Goal: Task Accomplishment & Management: Manage account settings

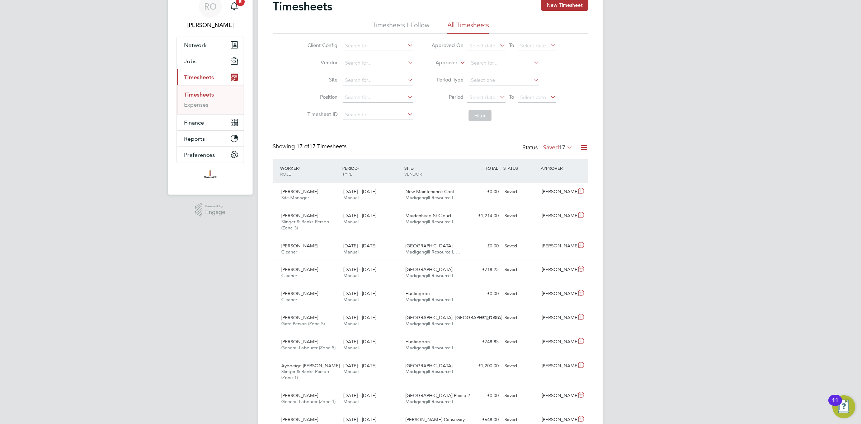
click at [560, 144] on span "17" at bounding box center [562, 147] width 6 height 7
click at [557, 176] on li "Submitted" at bounding box center [549, 180] width 33 height 10
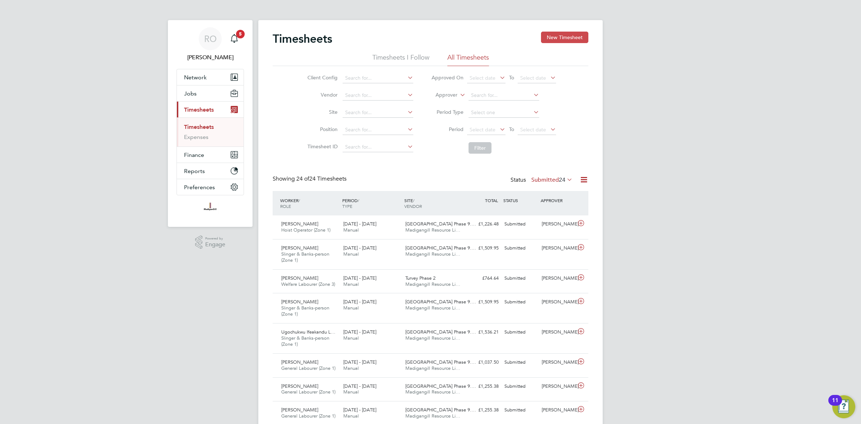
click at [564, 40] on button "New Timesheet" at bounding box center [564, 37] width 47 height 11
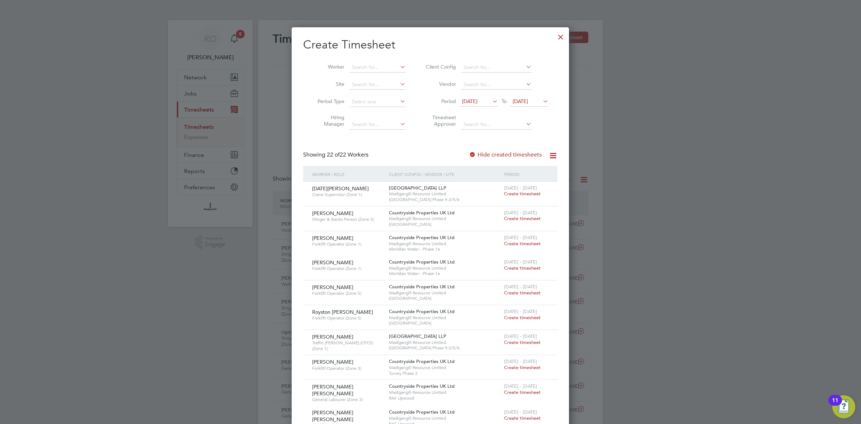
click at [491, 102] on icon at bounding box center [491, 101] width 0 height 10
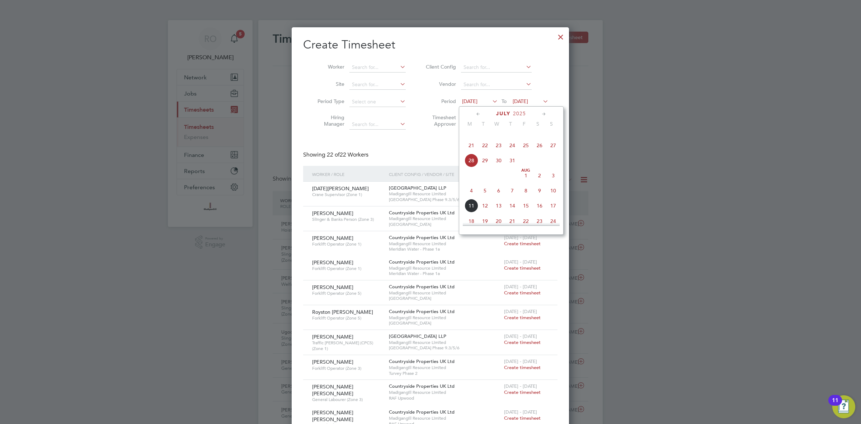
click at [469, 197] on span "4" at bounding box center [472, 191] width 14 height 14
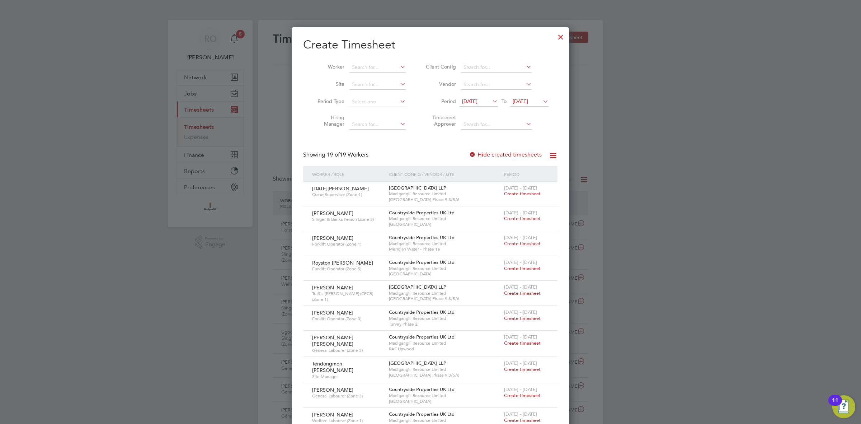
click at [541, 103] on icon at bounding box center [541, 101] width 0 height 10
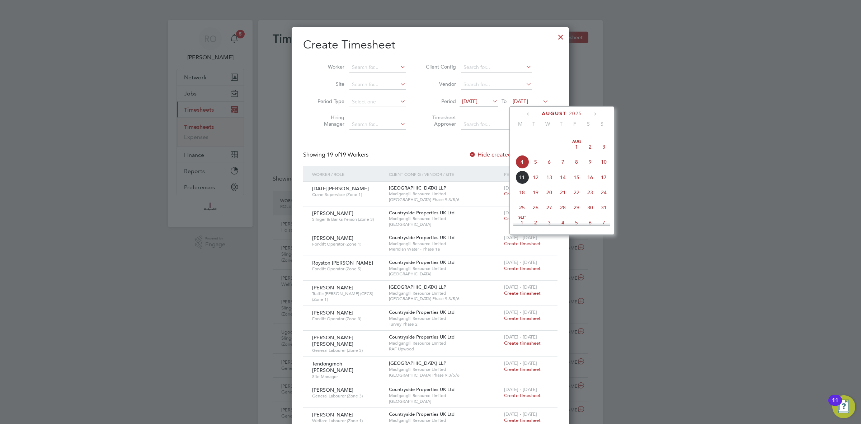
click at [606, 168] on span "10" at bounding box center [604, 162] width 14 height 14
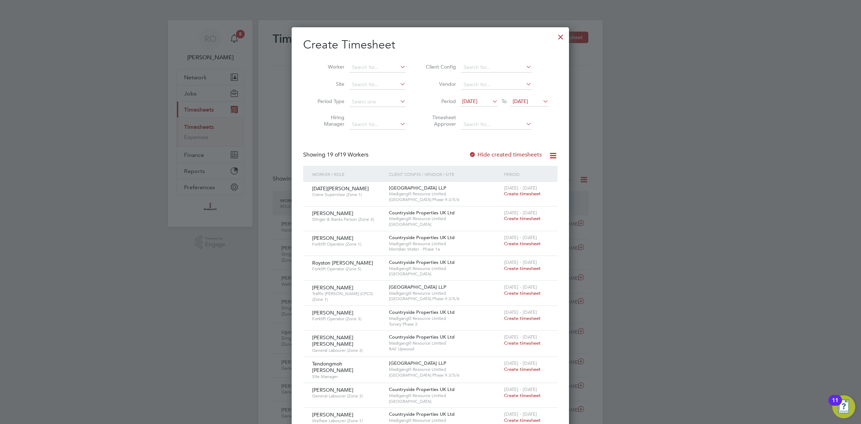
click at [392, 155] on div "Showing 19 of 19 Workers Hide created timesheets" at bounding box center [430, 158] width 254 height 15
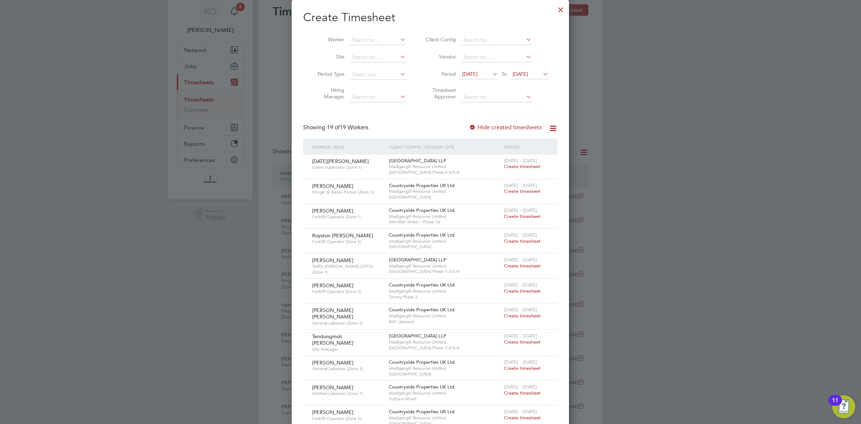
scroll to position [2, 0]
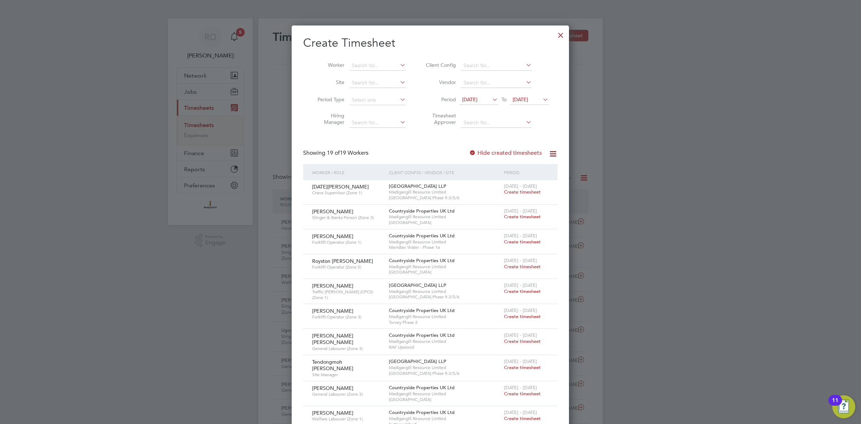
drag, startPoint x: 564, startPoint y: 36, endPoint x: 474, endPoint y: 188, distance: 176.5
click at [564, 36] on div at bounding box center [560, 33] width 13 height 13
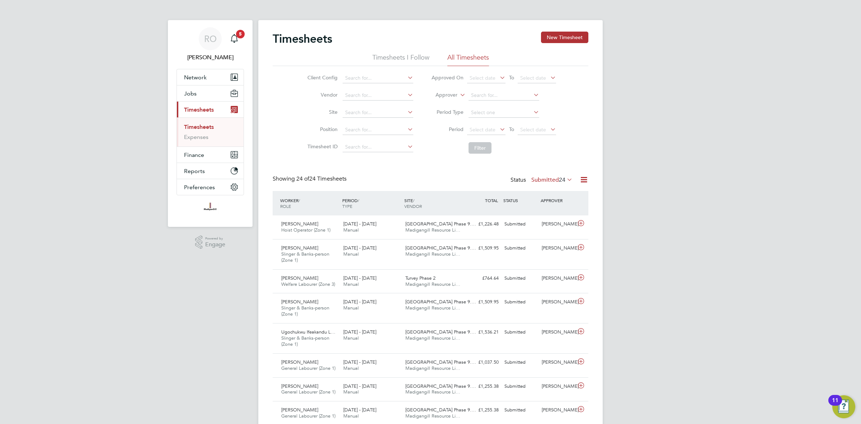
scroll to position [4, 4]
click at [571, 37] on button "New Timesheet" at bounding box center [564, 37] width 47 height 11
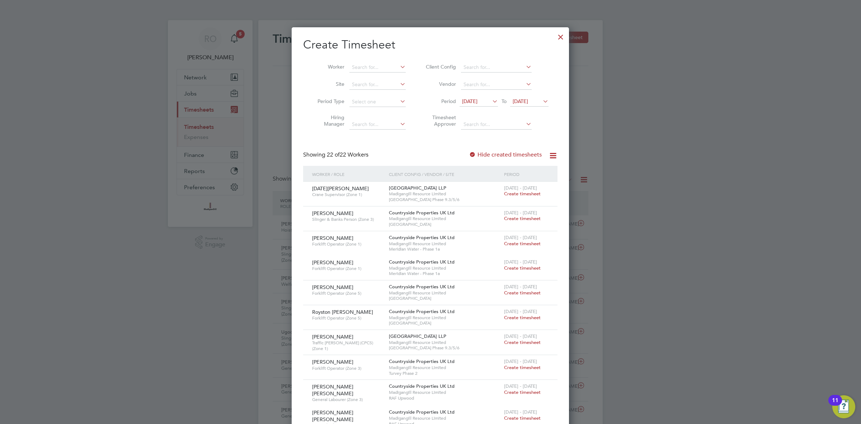
click at [477, 102] on span "28 Jul 2025" at bounding box center [469, 101] width 15 height 6
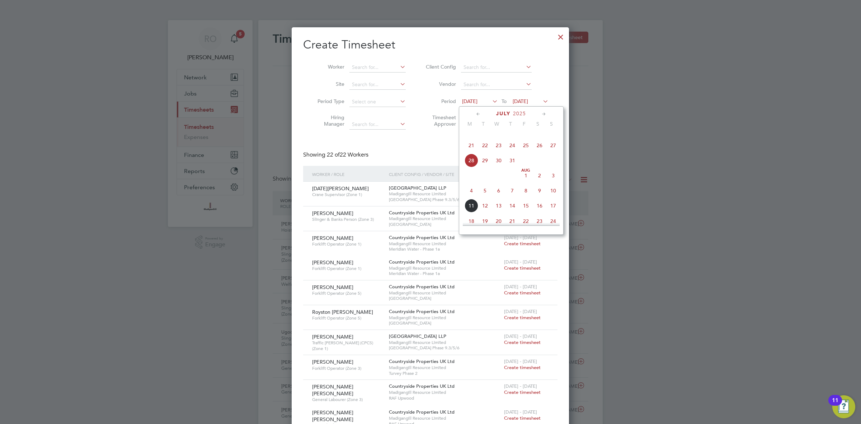
click at [471, 197] on span "4" at bounding box center [472, 191] width 14 height 14
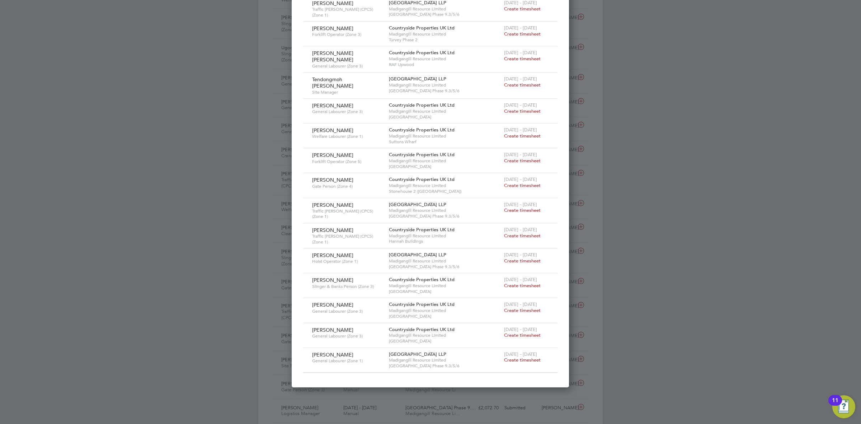
scroll to position [0, 0]
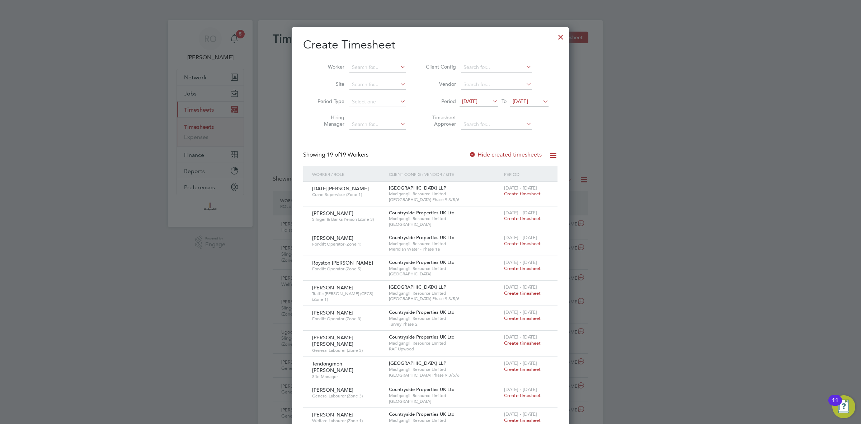
click at [557, 34] on div at bounding box center [560, 35] width 13 height 13
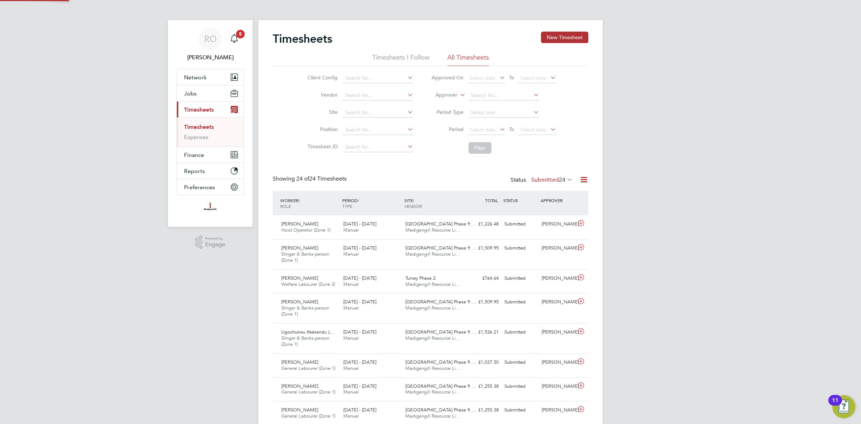
scroll to position [18, 62]
click at [194, 155] on span "Finance" at bounding box center [194, 154] width 20 height 7
click at [209, 105] on button "Current page: Timesheets" at bounding box center [210, 110] width 67 height 16
click at [203, 97] on button "Jobs" at bounding box center [210, 93] width 67 height 16
click at [189, 96] on span "Jobs" at bounding box center [190, 93] width 13 height 7
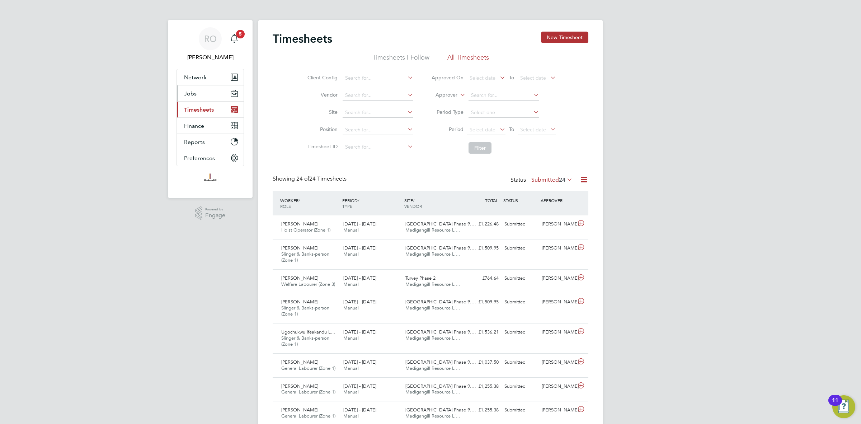
click at [189, 96] on span "Jobs" at bounding box center [190, 93] width 13 height 7
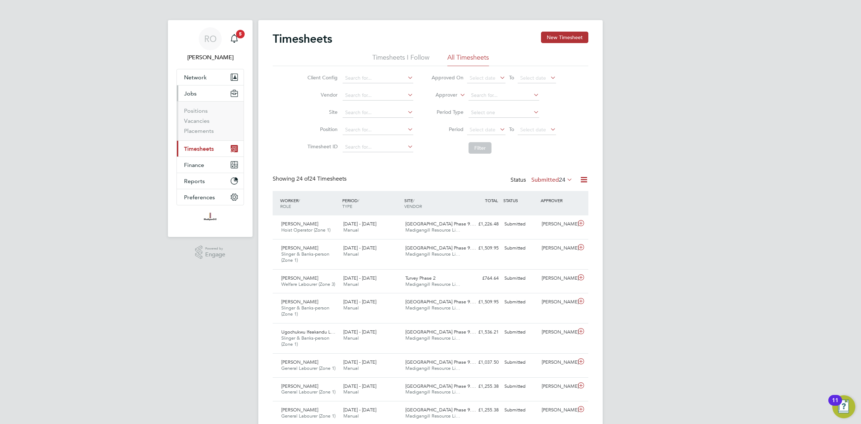
click at [189, 96] on span "Jobs" at bounding box center [190, 93] width 13 height 7
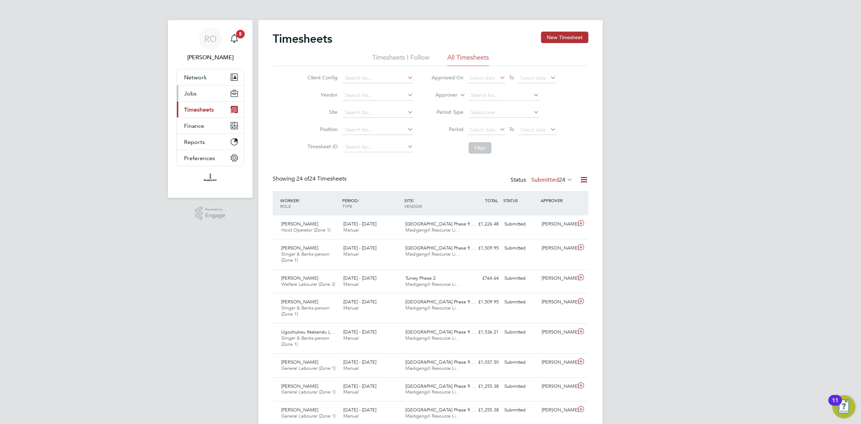
click at [189, 96] on span "Jobs" at bounding box center [190, 93] width 13 height 7
click at [194, 94] on span "Jobs" at bounding box center [190, 93] width 13 height 7
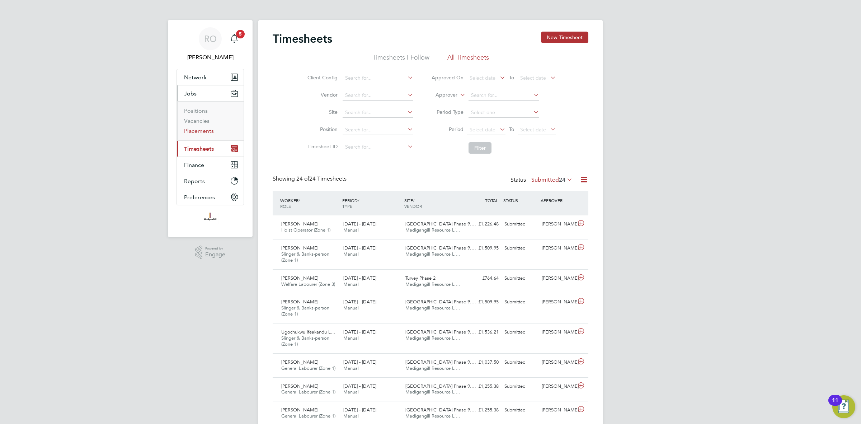
click at [207, 128] on link "Placements" at bounding box center [199, 130] width 30 height 7
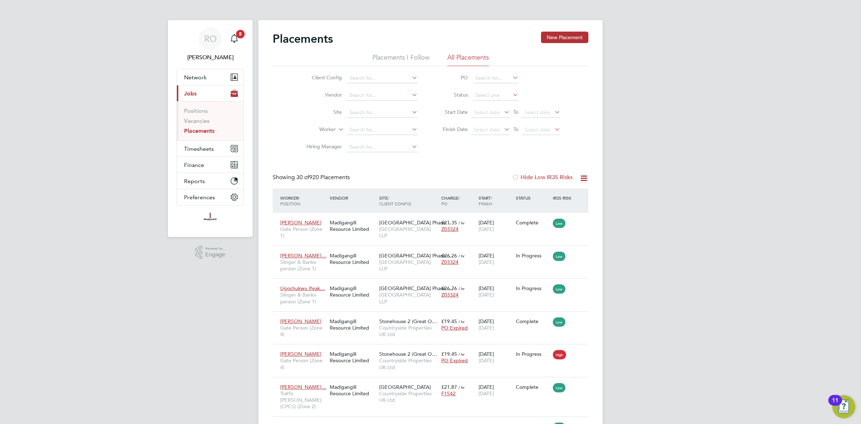
click at [511, 96] on icon at bounding box center [511, 95] width 0 height 10
click at [489, 94] on input at bounding box center [496, 95] width 46 height 10
click at [491, 106] on li "Active" at bounding box center [495, 104] width 46 height 9
type input "Active"
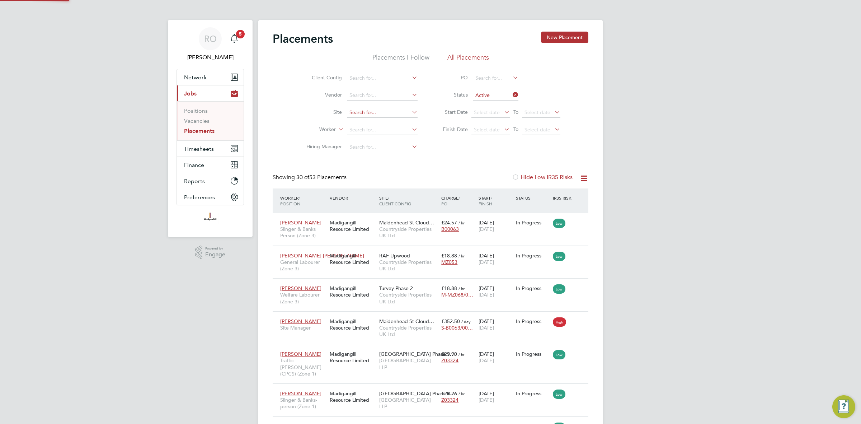
click at [391, 109] on input at bounding box center [382, 113] width 71 height 10
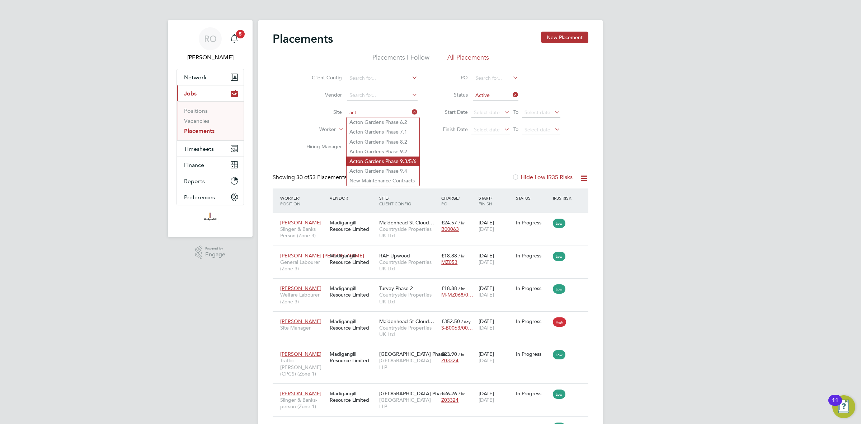
click at [390, 162] on li "Act on Gardens Phase 9.3/5/6" at bounding box center [383, 161] width 73 height 10
type input "[GEOGRAPHIC_DATA] Phase 9.3/5/6"
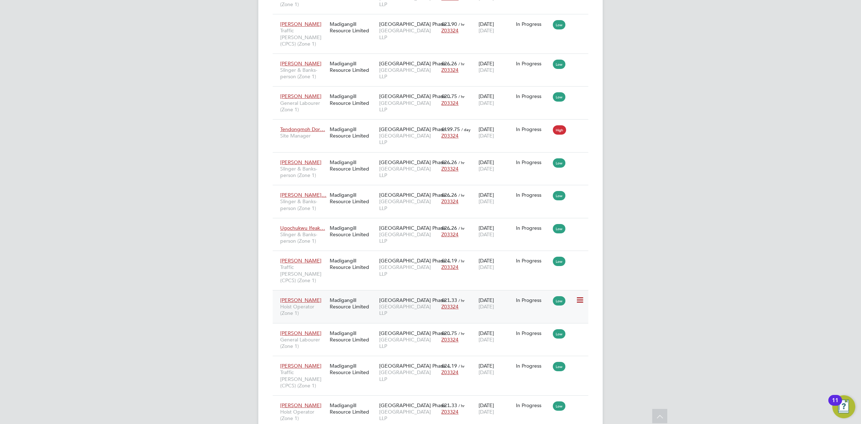
click at [352, 293] on div "Madigangill Resource Limited" at bounding box center [353, 303] width 50 height 20
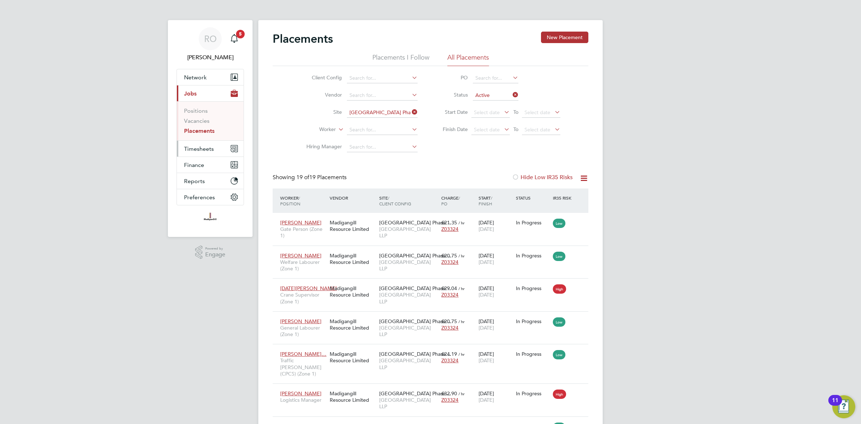
click at [212, 144] on button "Timesheets" at bounding box center [210, 149] width 67 height 16
click at [204, 127] on link "Timesheets" at bounding box center [199, 126] width 30 height 7
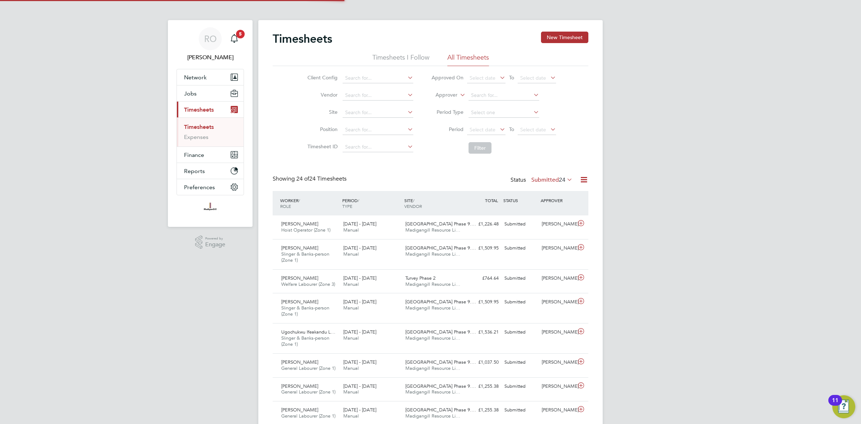
scroll to position [18, 62]
click at [574, 37] on button "New Timesheet" at bounding box center [564, 37] width 47 height 11
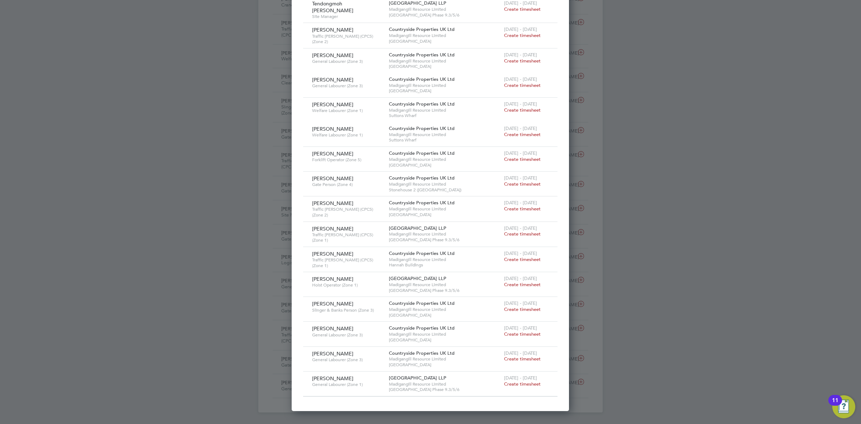
click at [347, 350] on span "[PERSON_NAME]" at bounding box center [332, 353] width 41 height 6
copy span "Gorod"
click at [322, 325] on span "Lokender Singh Pal" at bounding box center [332, 328] width 41 height 6
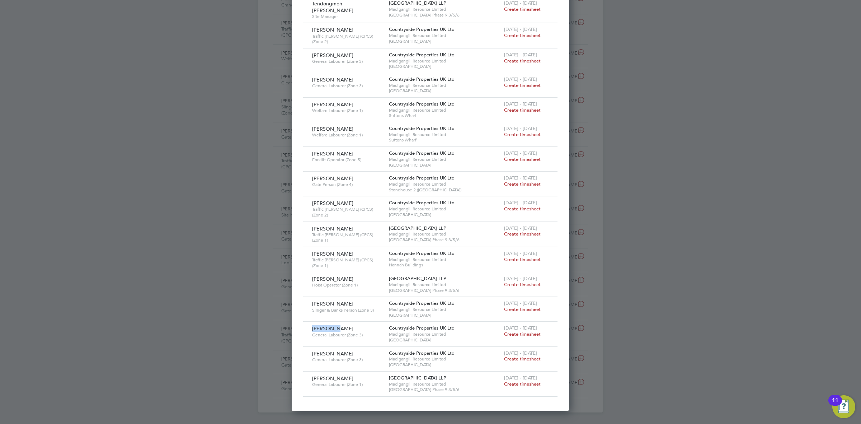
copy span "Lokender"
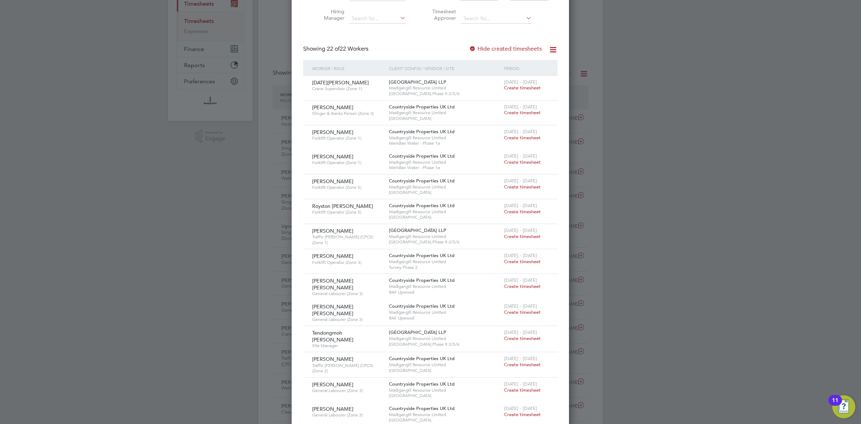
scroll to position [0, 0]
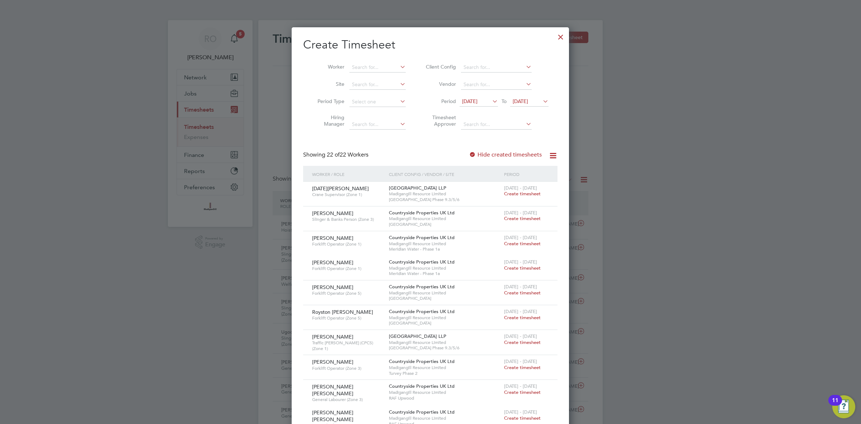
click at [562, 38] on div at bounding box center [560, 35] width 13 height 13
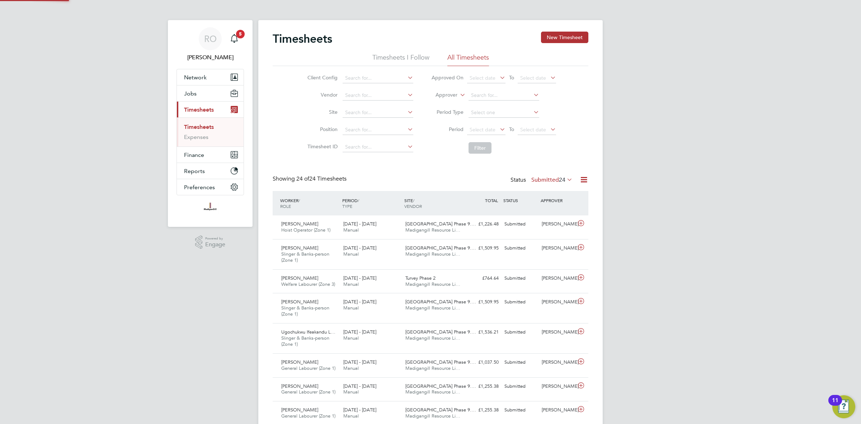
scroll to position [18, 62]
click at [207, 90] on button "Jobs" at bounding box center [210, 93] width 67 height 16
click at [208, 131] on link "Placements" at bounding box center [199, 130] width 30 height 7
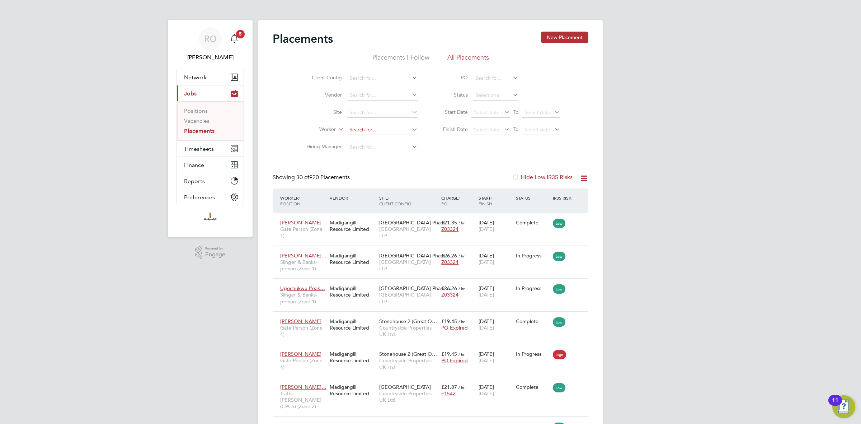
click at [366, 130] on input at bounding box center [382, 130] width 71 height 10
click at [372, 140] on li "Ham se Hashi" at bounding box center [396, 140] width 98 height 10
type input "[PERSON_NAME]"
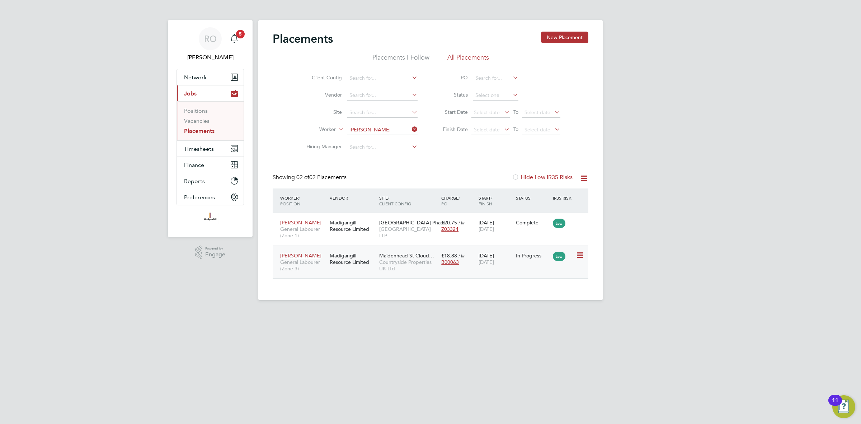
click at [356, 264] on div "Madigangill Resource Limited" at bounding box center [353, 259] width 50 height 20
click at [202, 146] on span "Timesheets" at bounding box center [199, 148] width 30 height 7
click at [198, 126] on link "Timesheets" at bounding box center [199, 126] width 30 height 7
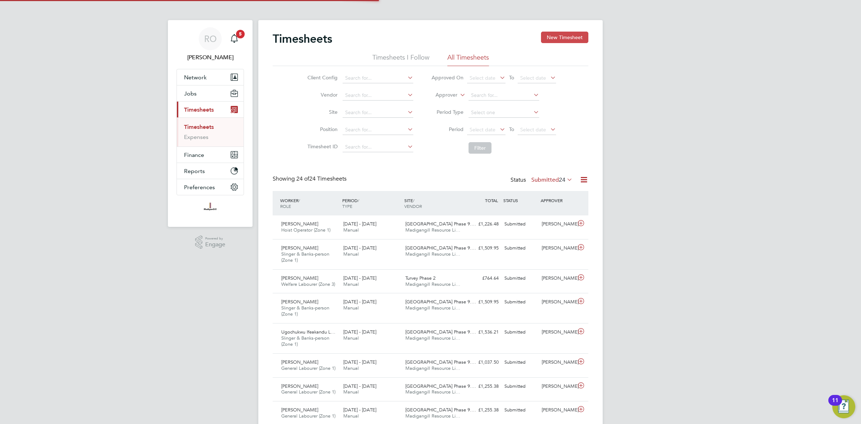
scroll to position [18, 62]
click at [571, 32] on button "New Timesheet" at bounding box center [564, 37] width 47 height 11
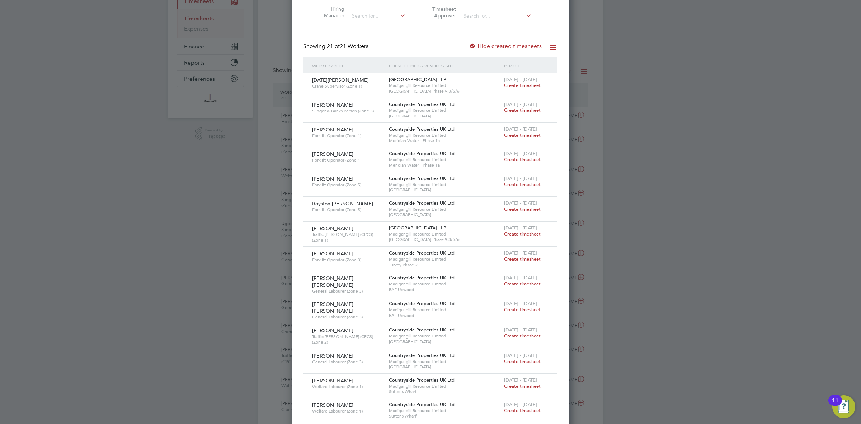
click at [517, 233] on span "Create timesheet" at bounding box center [522, 234] width 37 height 6
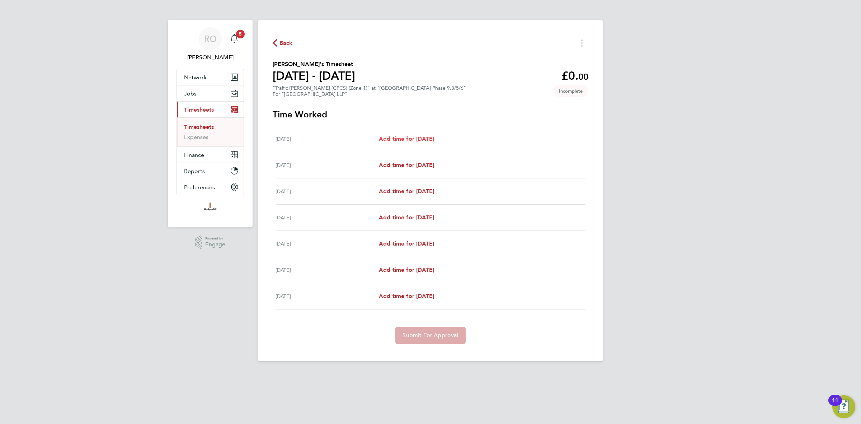
click at [434, 140] on span "Add time for Mon 04 Aug" at bounding box center [406, 138] width 55 height 7
select select "45"
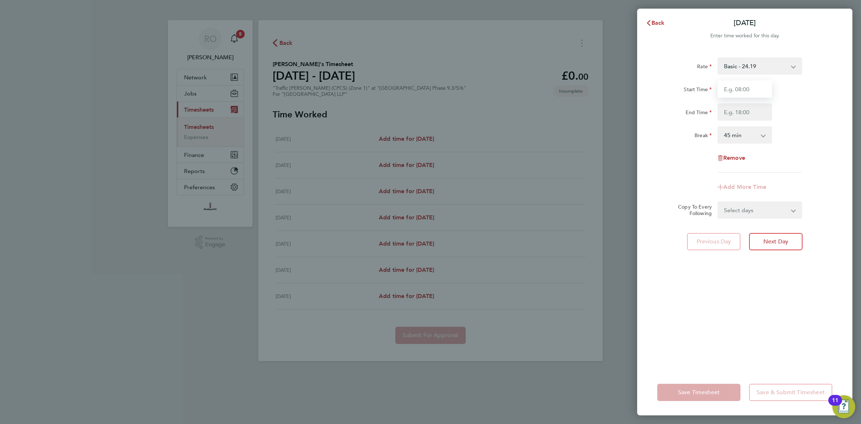
click at [748, 87] on input "Start Time" at bounding box center [744, 88] width 55 height 17
type input "07:30"
click at [739, 112] on input "End Time" at bounding box center [744, 111] width 55 height 17
type input "18:00"
click at [794, 106] on div "End Time 18:00" at bounding box center [744, 111] width 181 height 17
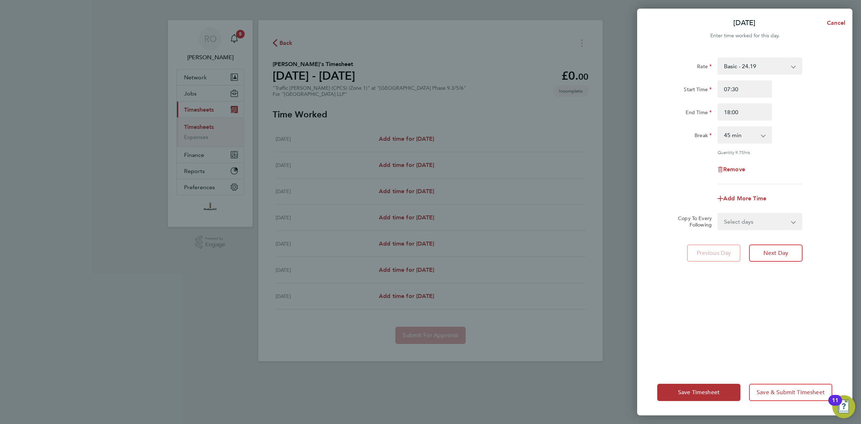
click at [762, 135] on select "0 min 15 min 30 min 45 min 60 min 75 min 90 min" at bounding box center [740, 135] width 44 height 16
select select "30"
click at [718, 127] on select "0 min 15 min 30 min 45 min 60 min 75 min 90 min" at bounding box center [740, 135] width 44 height 16
click at [804, 149] on div "Quantity: 10.00 hrs" at bounding box center [760, 152] width 90 height 6
click at [784, 220] on select "Select days Day Weekday (Mon-Fri) Weekend (Sat-Sun) Tuesday Wednesday Thursday …" at bounding box center [755, 221] width 75 height 16
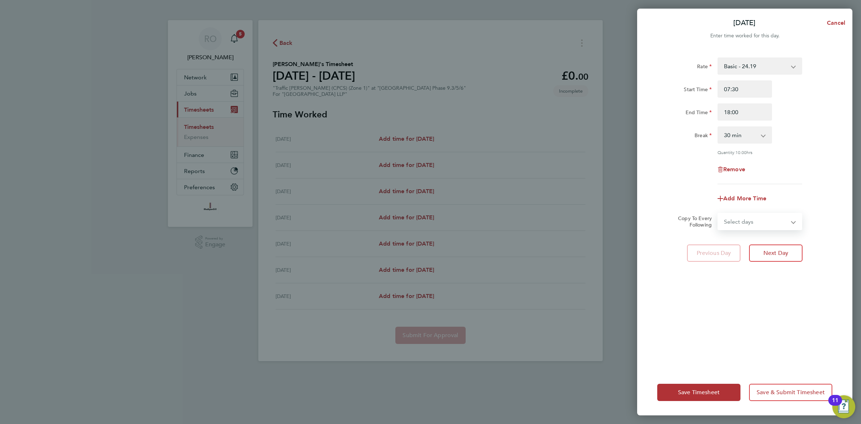
select select "WEEKDAY"
click at [718, 213] on select "Select days Day Weekday (Mon-Fri) Weekend (Sat-Sun) Tuesday Wednesday Thursday …" at bounding box center [755, 221] width 75 height 16
select select "2025-08-10"
click at [803, 166] on div "Remove" at bounding box center [744, 169] width 181 height 17
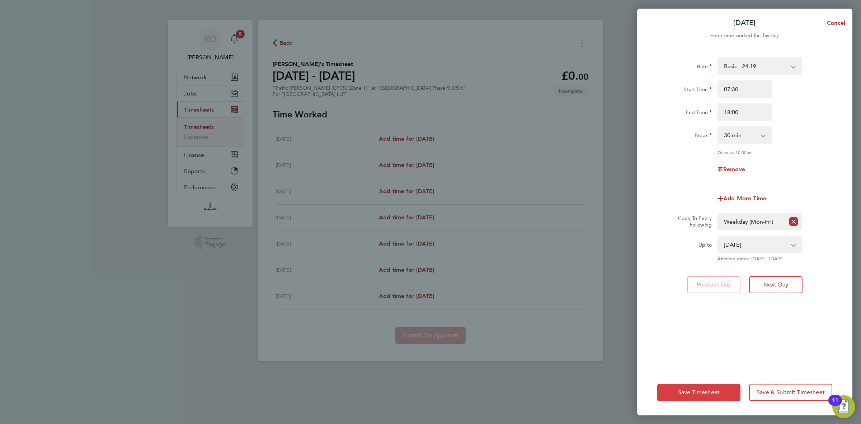
click at [711, 391] on span "Save Timesheet" at bounding box center [699, 391] width 42 height 7
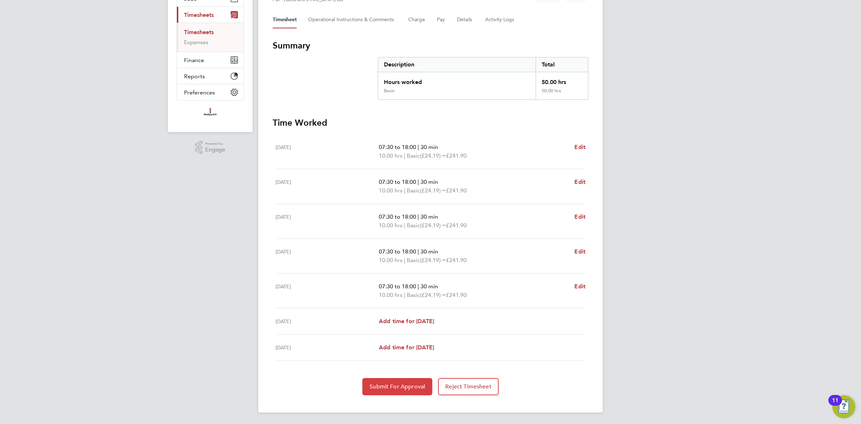
click at [402, 383] on span "Submit For Approval" at bounding box center [397, 386] width 56 height 7
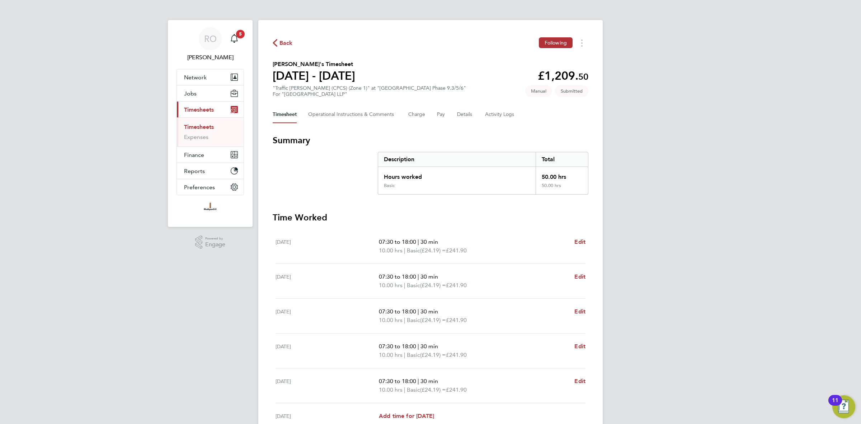
click at [287, 38] on button "Back" at bounding box center [283, 42] width 20 height 9
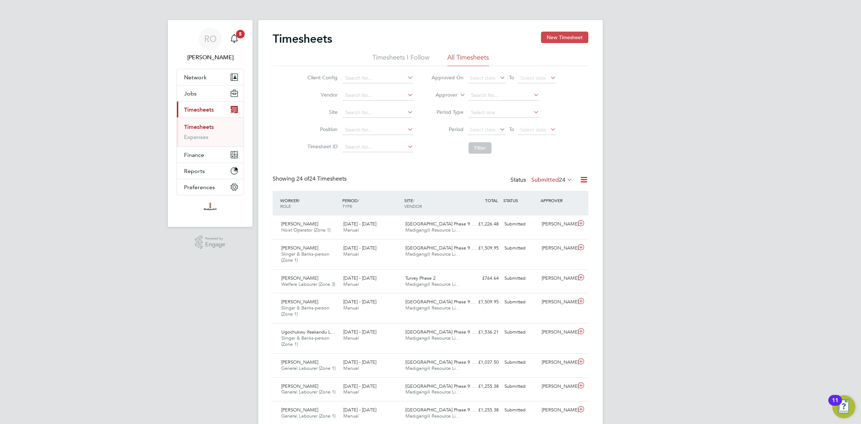
click at [574, 32] on button "New Timesheet" at bounding box center [564, 37] width 47 height 11
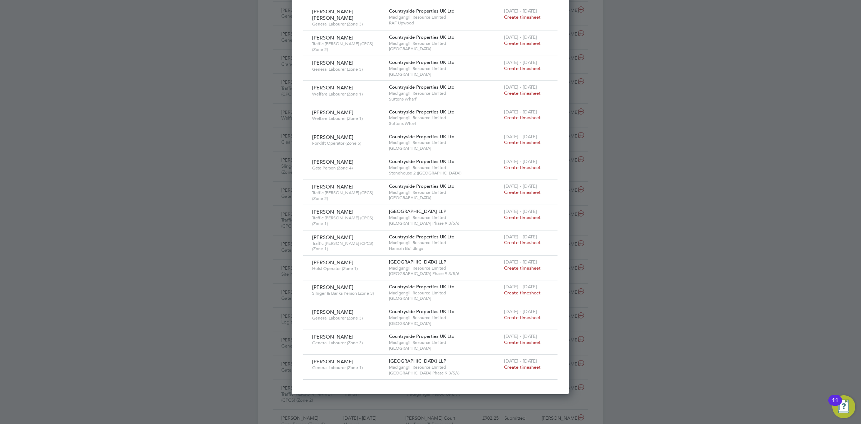
click at [680, 223] on div at bounding box center [430, 212] width 861 height 424
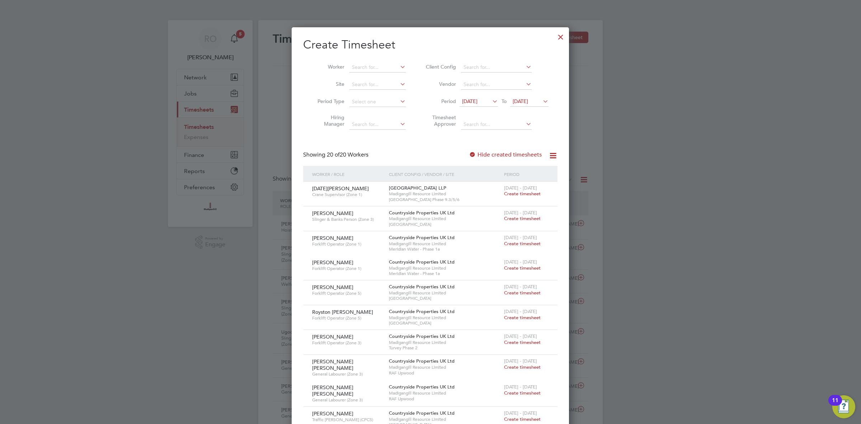
click at [561, 32] on div at bounding box center [560, 35] width 13 height 13
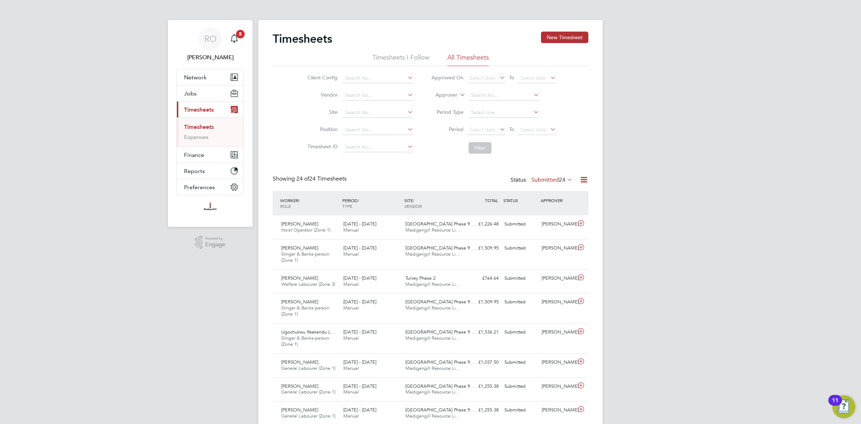
scroll to position [18, 62]
click at [239, 39] on div "Main navigation" at bounding box center [234, 39] width 14 height 14
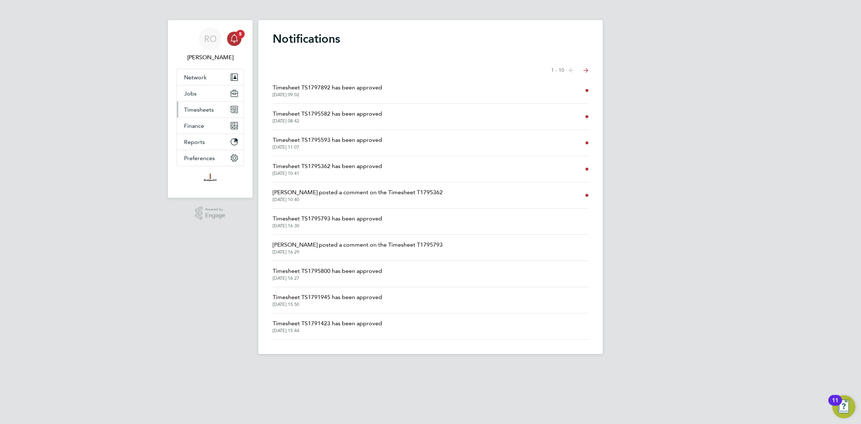
click at [198, 110] on span "Timesheets" at bounding box center [199, 109] width 30 height 7
click at [206, 124] on link "Timesheets" at bounding box center [199, 126] width 30 height 7
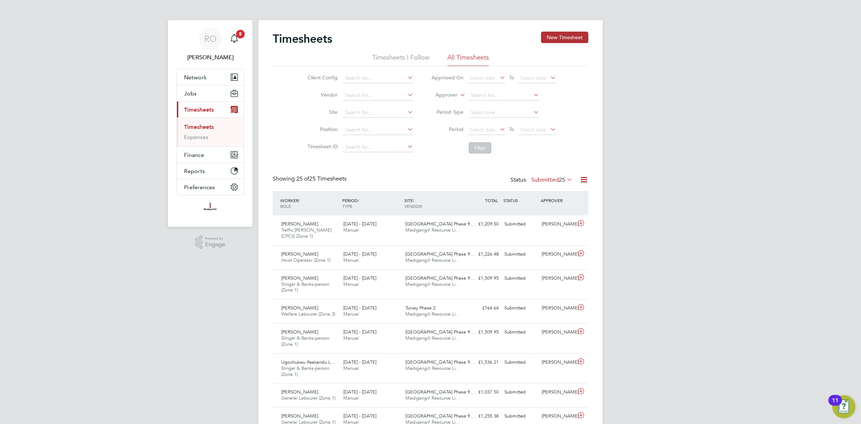
scroll to position [24, 62]
click at [560, 40] on button "New Timesheet" at bounding box center [564, 37] width 47 height 11
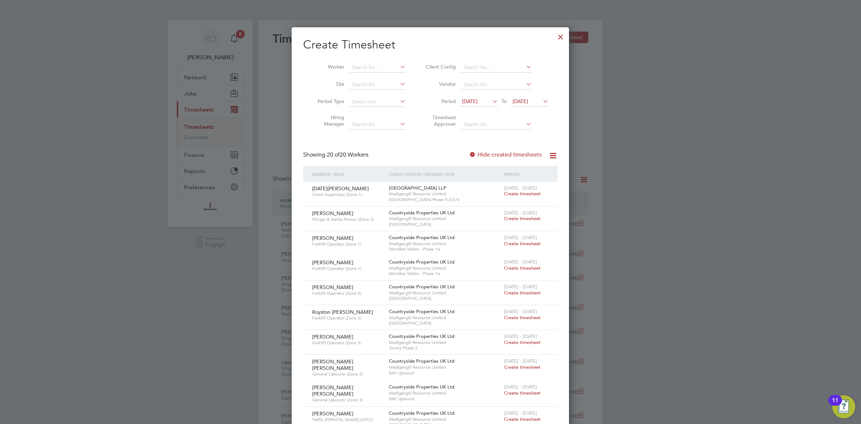
click at [492, 97] on span "[DATE]" at bounding box center [479, 102] width 38 height 10
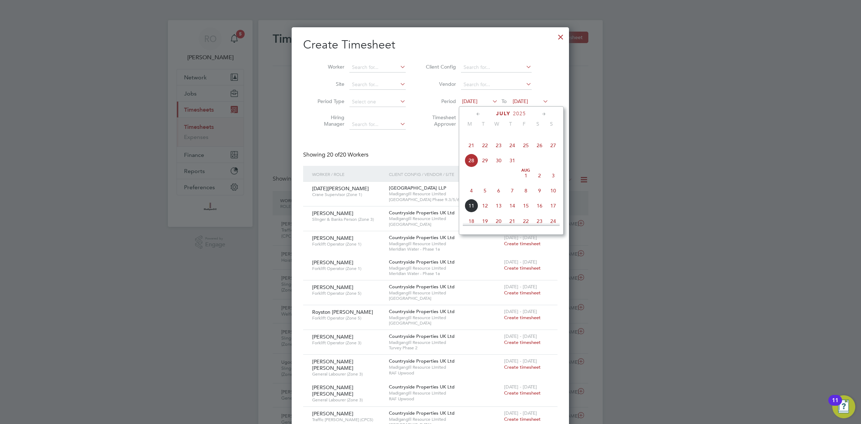
click at [472, 197] on span "4" at bounding box center [472, 191] width 14 height 14
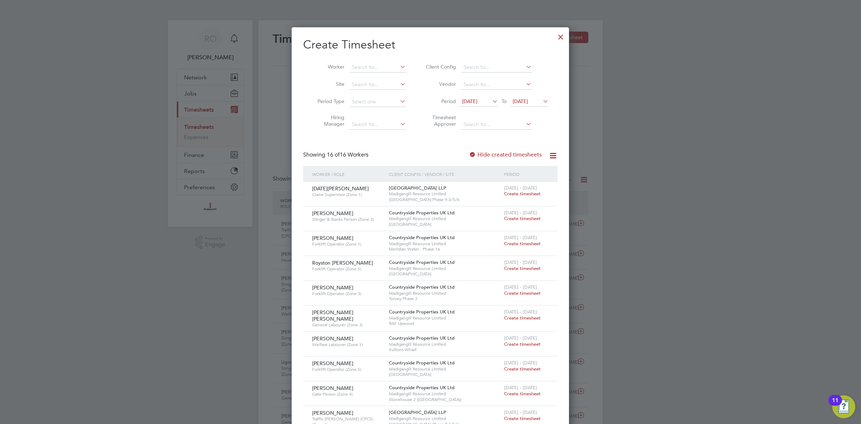
click at [541, 99] on icon at bounding box center [541, 101] width 0 height 10
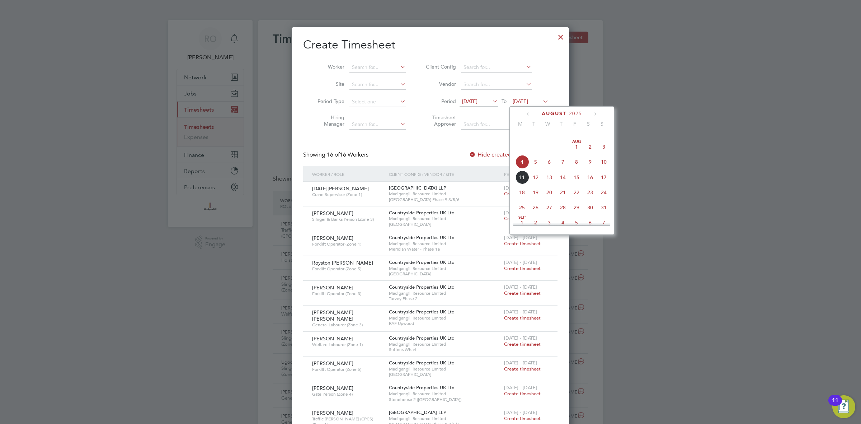
click at [605, 165] on span "10" at bounding box center [604, 162] width 14 height 14
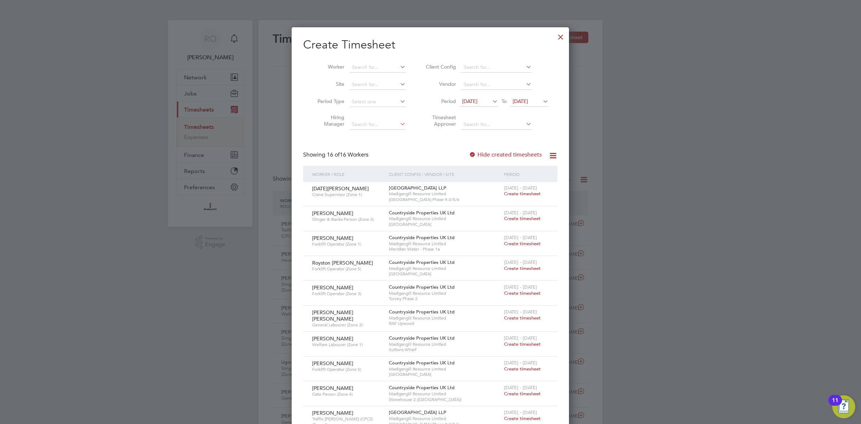
scroll to position [0, 0]
click at [560, 35] on div at bounding box center [560, 34] width 13 height 13
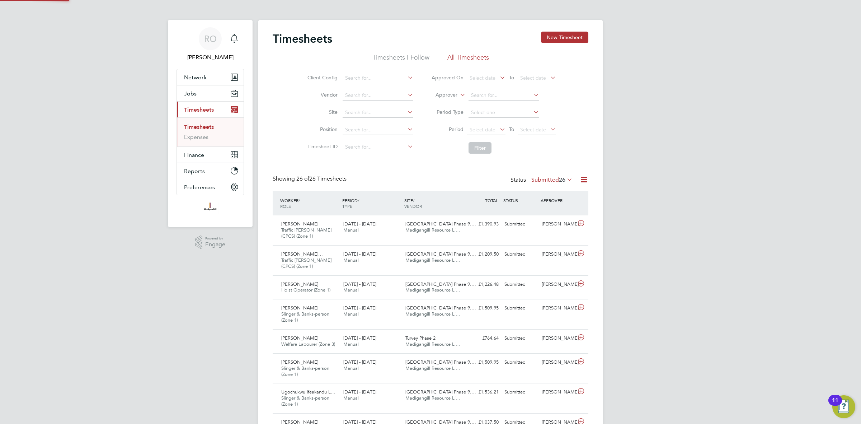
scroll to position [4, 4]
click at [567, 38] on button "New Timesheet" at bounding box center [564, 37] width 47 height 11
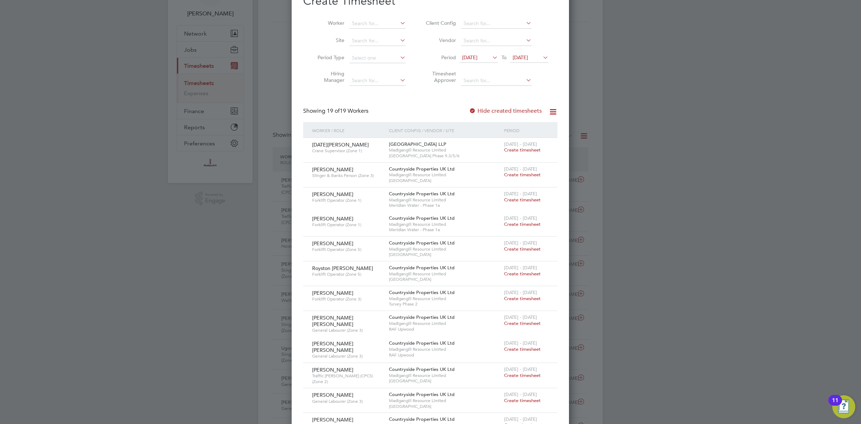
scroll to position [0, 0]
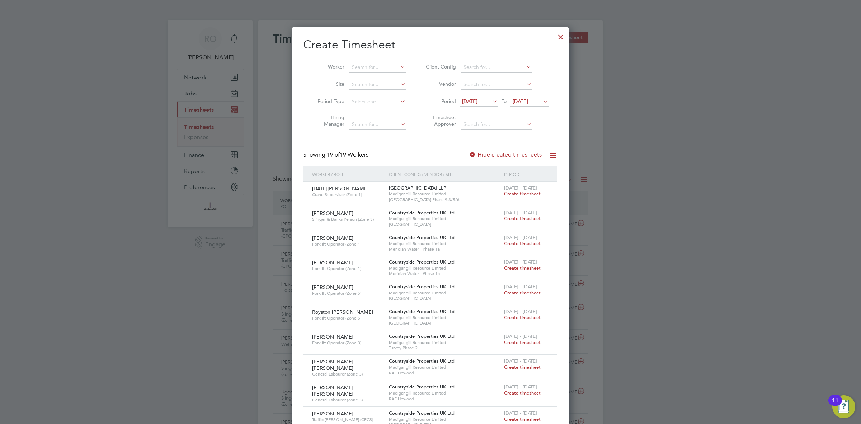
click at [562, 33] on div at bounding box center [560, 35] width 13 height 13
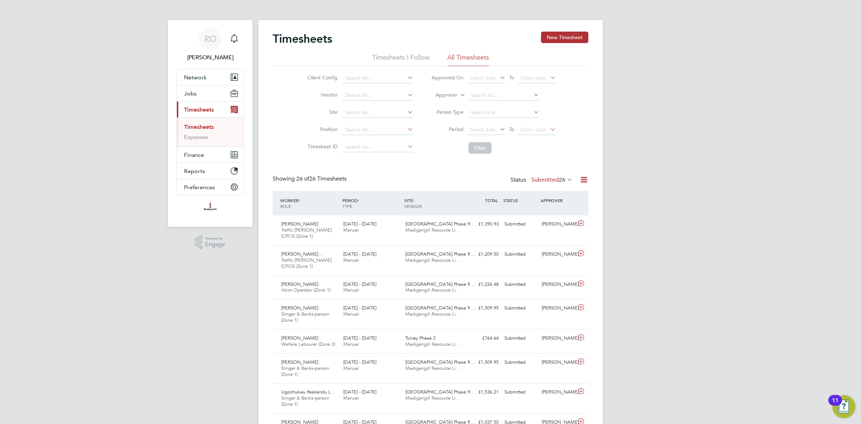
scroll to position [18, 62]
click at [199, 88] on button "Jobs" at bounding box center [210, 93] width 67 height 16
click at [202, 134] on link "Placements" at bounding box center [199, 130] width 30 height 7
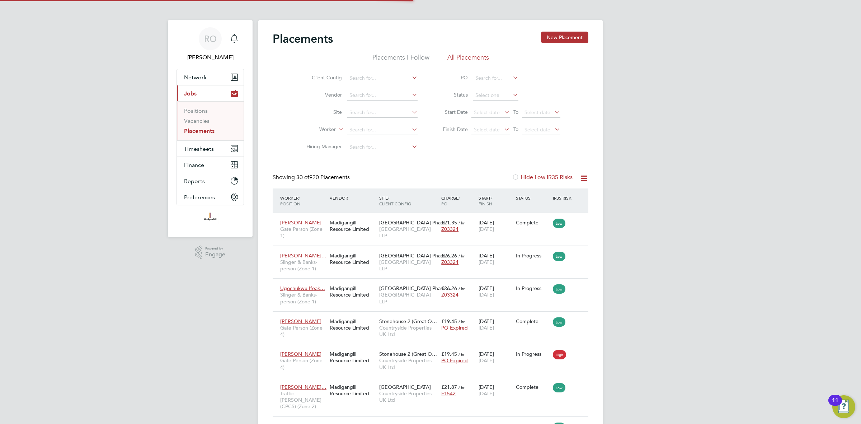
scroll to position [20, 62]
click at [368, 128] on input at bounding box center [382, 130] width 71 height 10
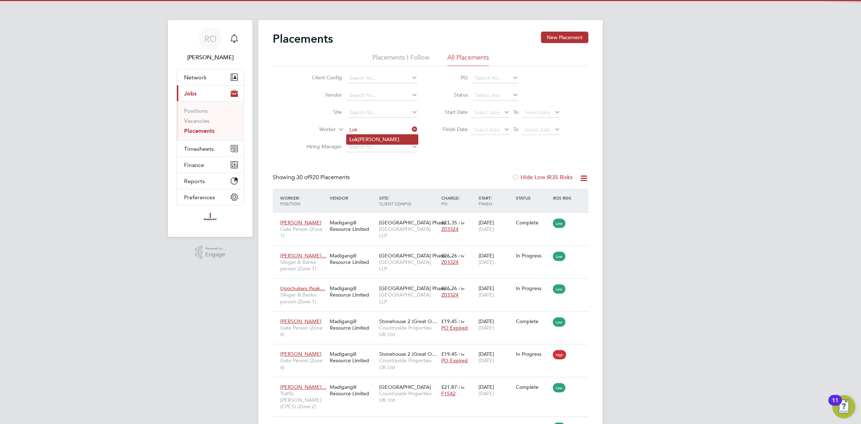
click at [373, 139] on li "Lok ender Singh Pal" at bounding box center [382, 140] width 71 height 10
type input "[PERSON_NAME]"
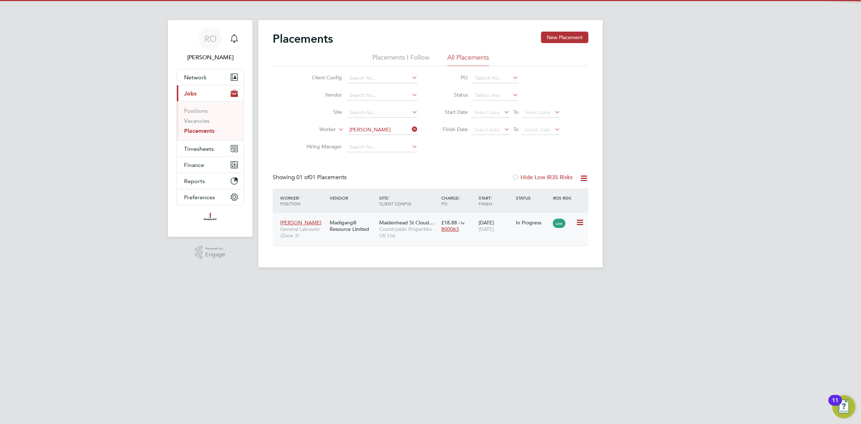
click at [406, 228] on span "Countryside Properties UK Ltd" at bounding box center [408, 232] width 58 height 13
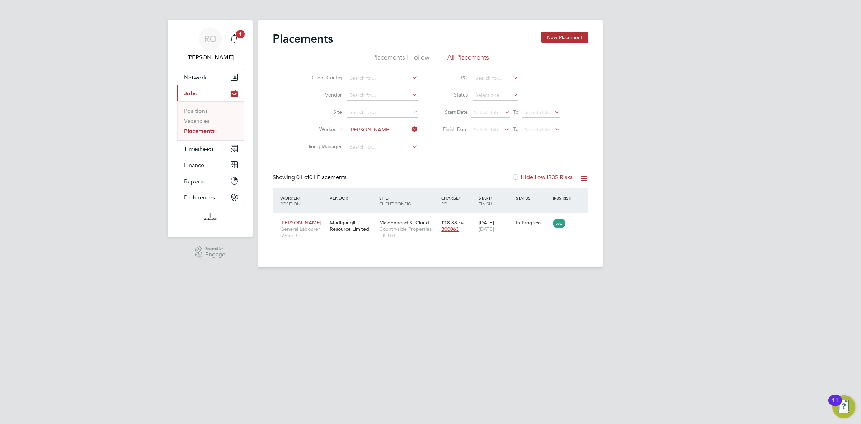
click at [201, 133] on link "Placements" at bounding box center [199, 130] width 30 height 7
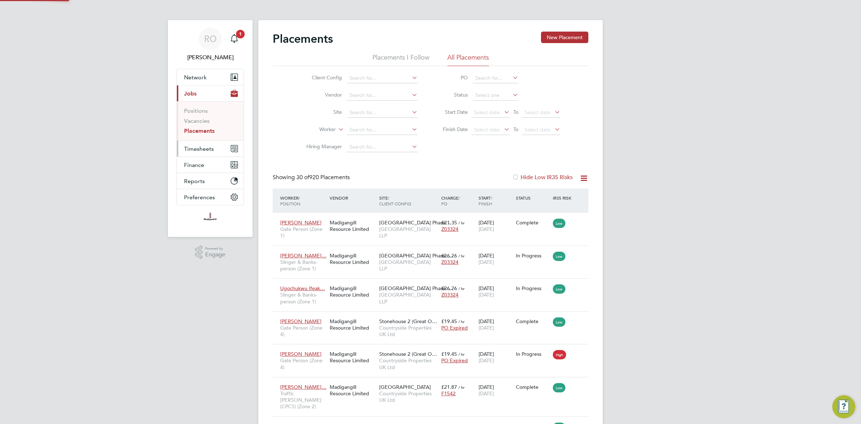
click at [197, 147] on span "Timesheets" at bounding box center [199, 148] width 30 height 7
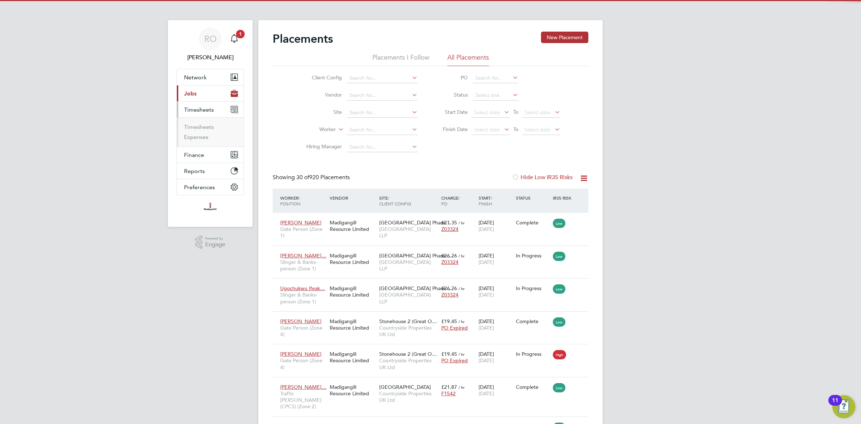
scroll to position [20, 62]
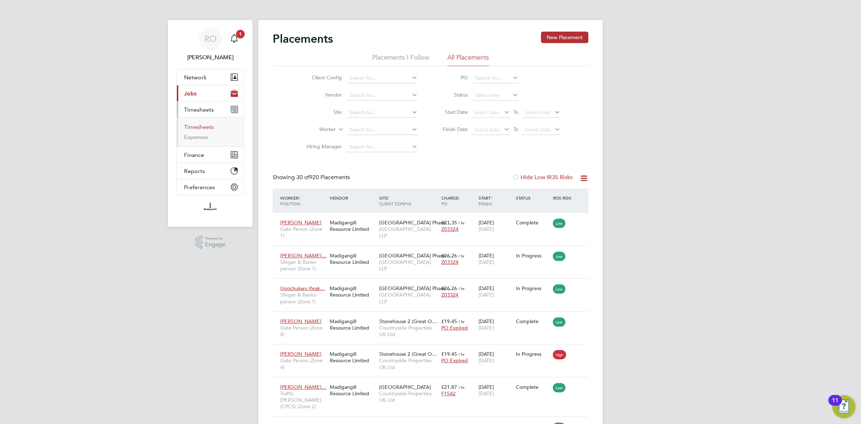
click at [206, 127] on link "Timesheets" at bounding box center [199, 126] width 30 height 7
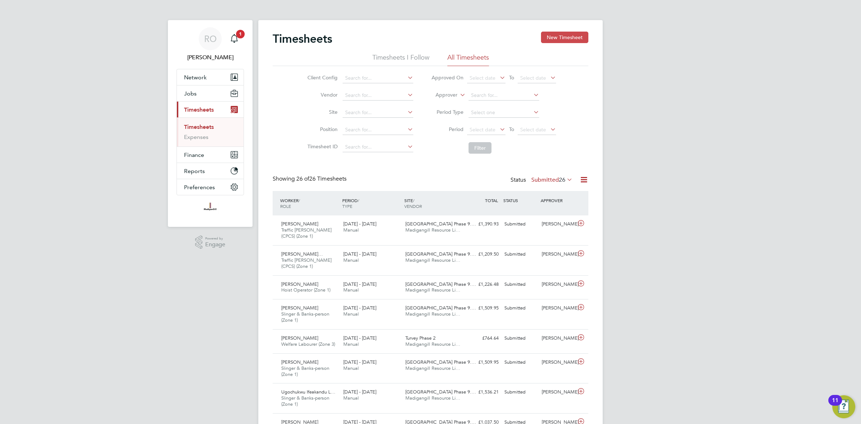
click at [560, 36] on button "New Timesheet" at bounding box center [564, 37] width 47 height 11
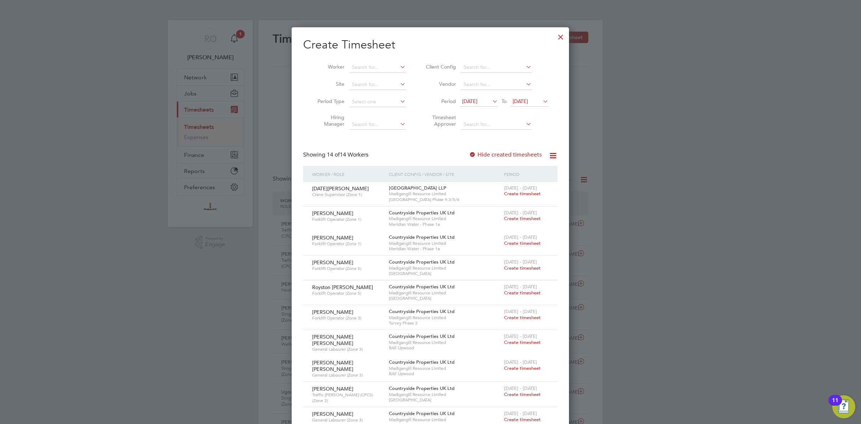
scroll to position [590, 277]
click at [381, 69] on input at bounding box center [377, 67] width 56 height 10
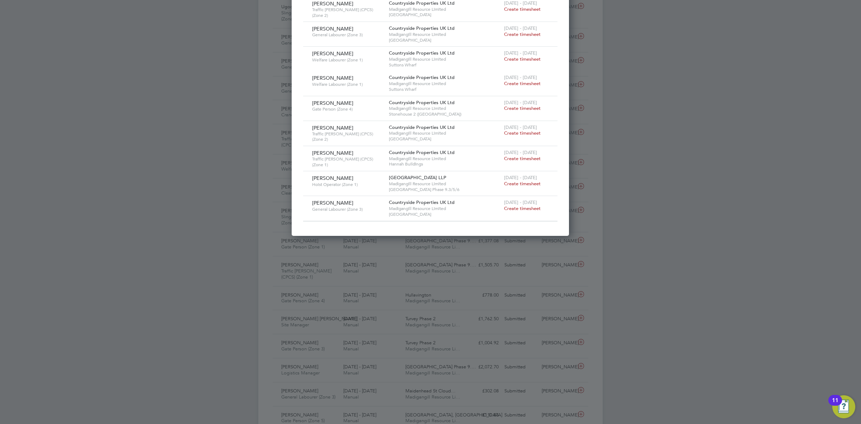
scroll to position [0, 0]
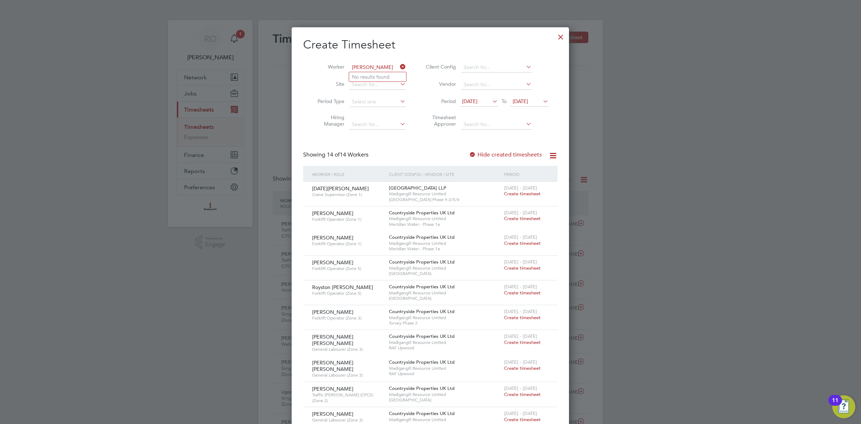
type input "Josef"
click at [561, 35] on div at bounding box center [560, 35] width 13 height 13
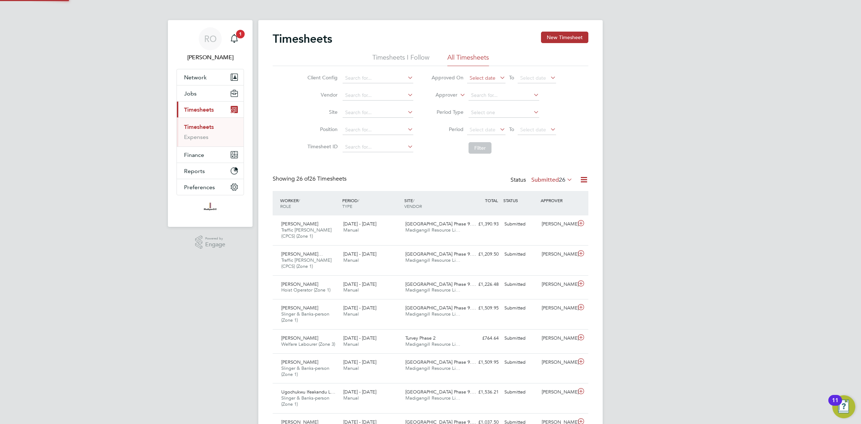
scroll to position [18, 62]
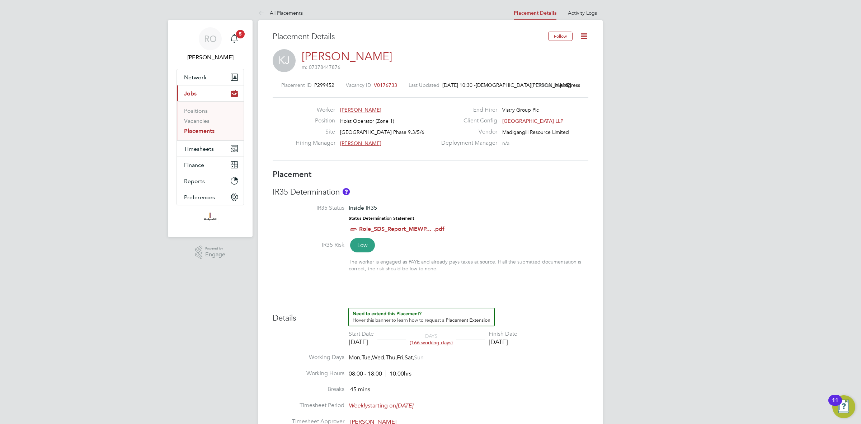
click at [586, 38] on icon at bounding box center [583, 36] width 9 height 9
click at [572, 50] on li "Edit Placement e" at bounding box center [560, 53] width 53 height 10
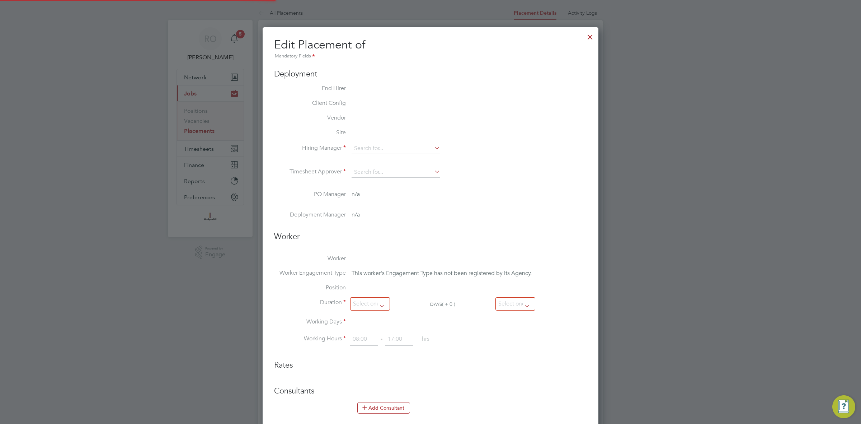
type input "Kristoffer Lee"
type input "23 Jul 2025"
type input "31 Jan 2026"
type input "08:00"
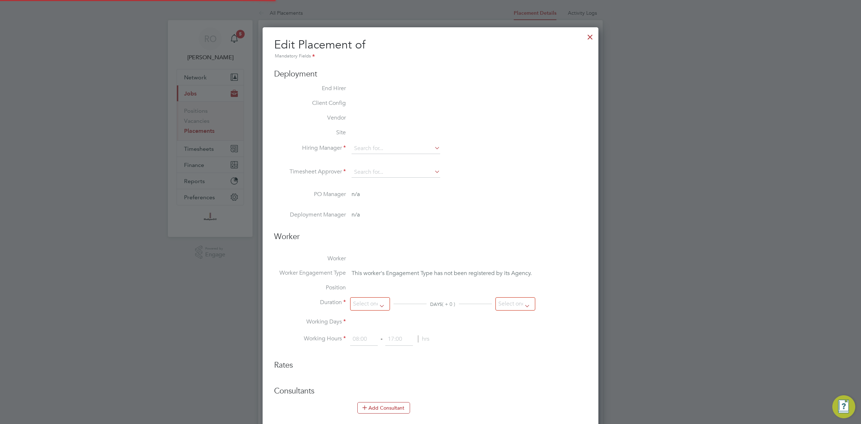
type input "18:00"
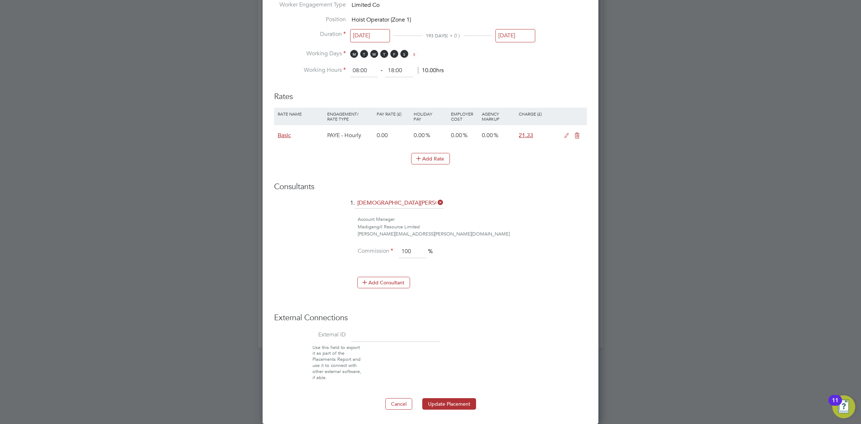
click at [522, 31] on input "31 Jan 2026" at bounding box center [515, 35] width 40 height 13
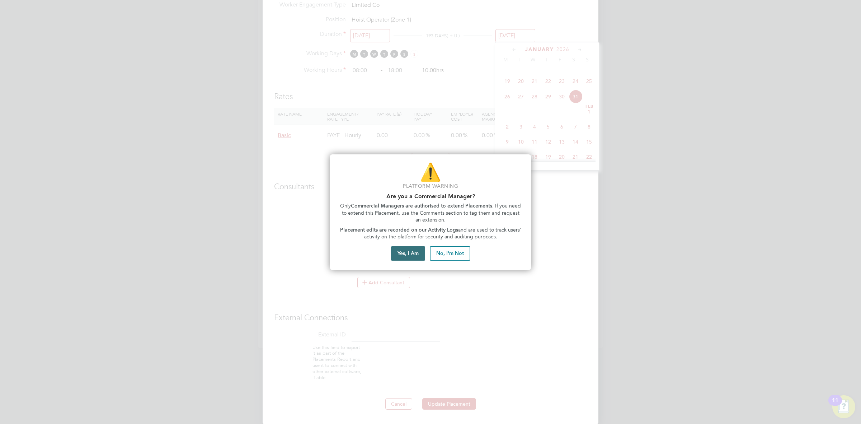
click at [411, 250] on button "Yes, I Am" at bounding box center [408, 253] width 34 height 14
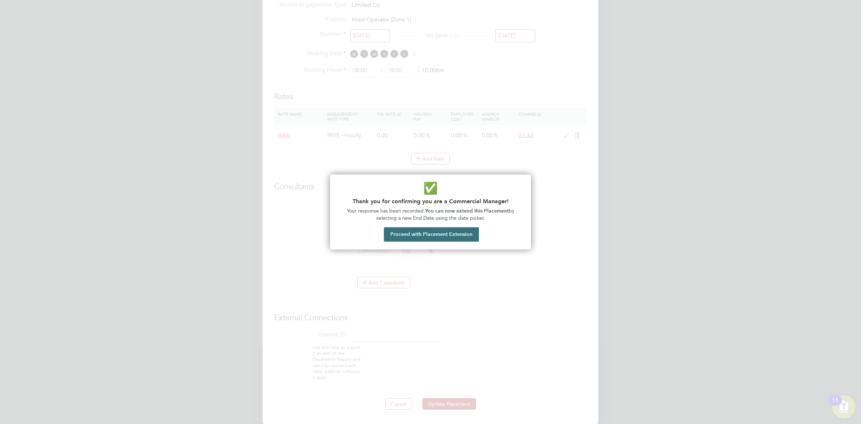
click at [404, 234] on button "Proceed with Placement Extension" at bounding box center [431, 234] width 95 height 14
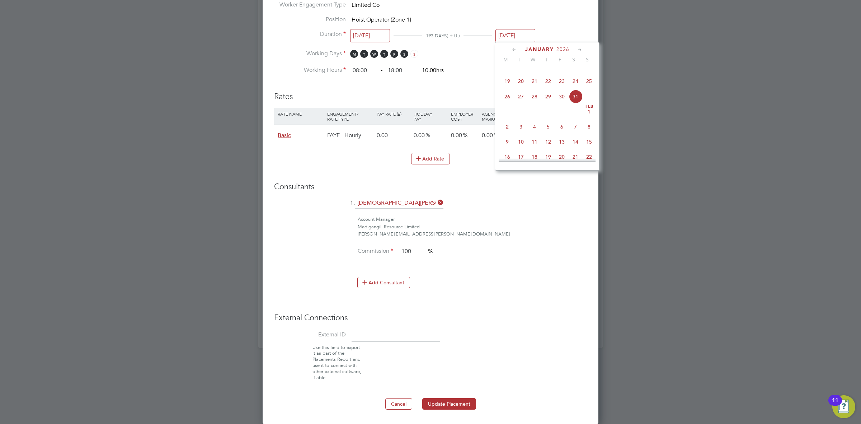
click at [516, 48] on icon at bounding box center [514, 50] width 7 height 8
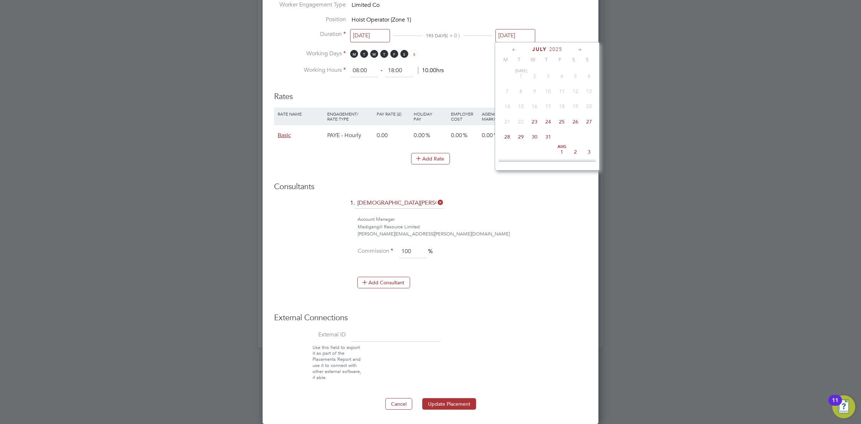
click at [576, 48] on icon at bounding box center [579, 50] width 7 height 8
click at [534, 90] on span "6" at bounding box center [535, 89] width 14 height 14
type input "06 Aug 2025"
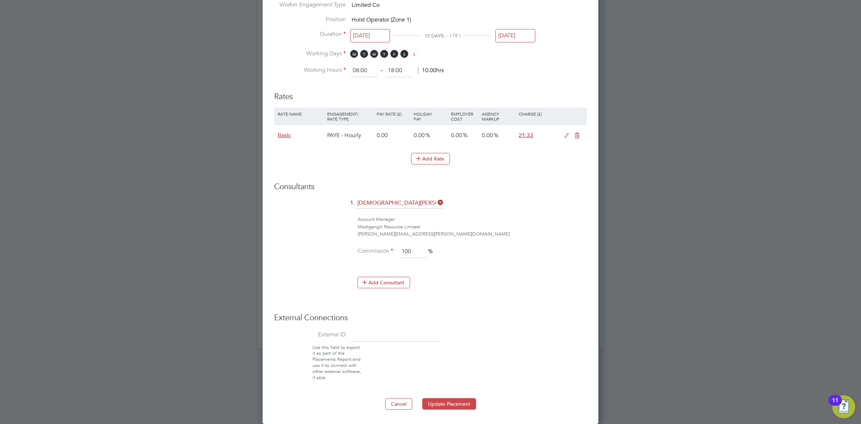
click at [448, 401] on button "Update Placement" at bounding box center [449, 403] width 54 height 11
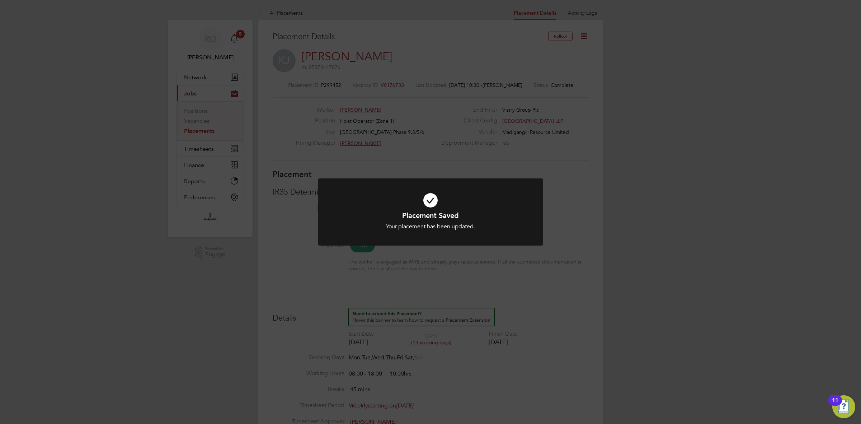
click at [429, 207] on icon at bounding box center [430, 200] width 187 height 28
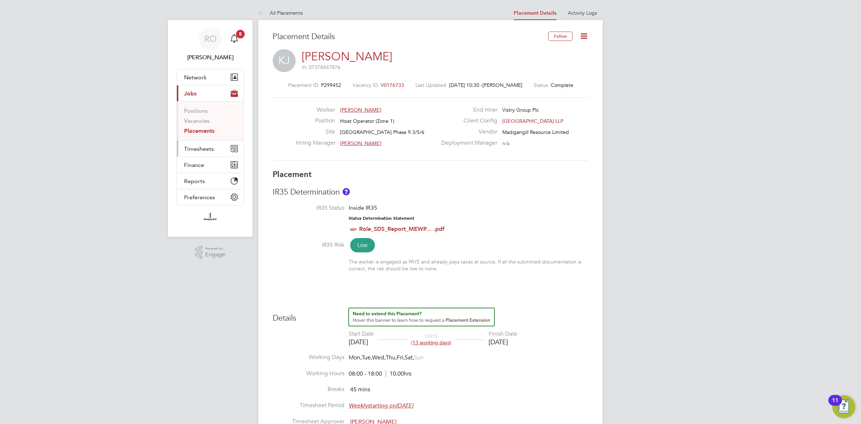
click at [200, 150] on span "Timesheets" at bounding box center [199, 148] width 30 height 7
click at [201, 90] on button "Current page: Jobs" at bounding box center [210, 93] width 67 height 16
click at [197, 128] on link "Placements" at bounding box center [199, 130] width 30 height 7
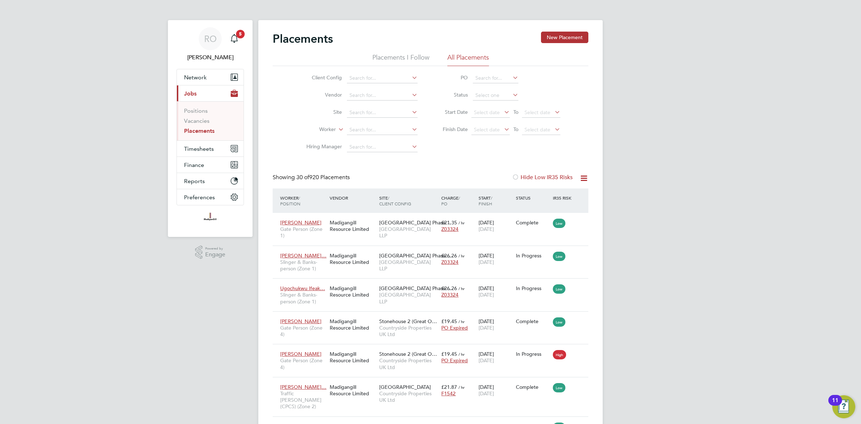
drag, startPoint x: 203, startPoint y: 117, endPoint x: 191, endPoint y: 126, distance: 14.6
drag, startPoint x: 191, startPoint y: 126, endPoint x: 194, endPoint y: 118, distance: 9.0
click at [188, 124] on link "Vacancies" at bounding box center [196, 120] width 25 height 7
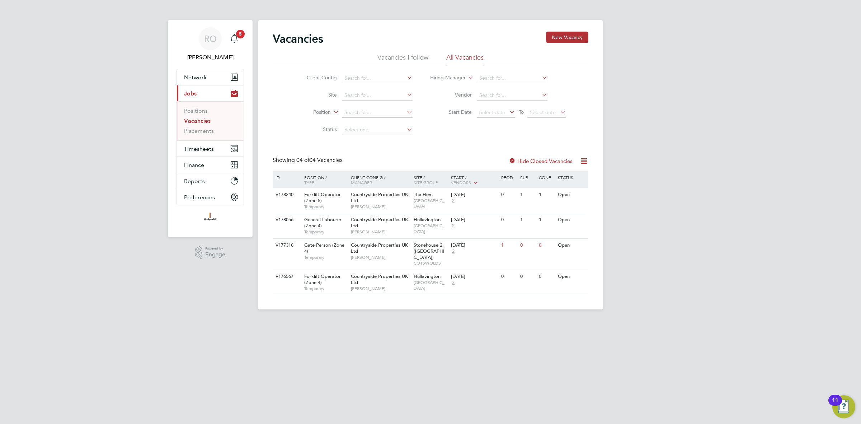
drag, startPoint x: 188, startPoint y: 124, endPoint x: 72, endPoint y: 74, distance: 126.7
click at [72, 74] on div "RO Ryan O'Donnell Notifications 5 Applications: Network Team Members Businesses…" at bounding box center [430, 160] width 861 height 321
click at [241, 37] on span "5" at bounding box center [240, 34] width 9 height 9
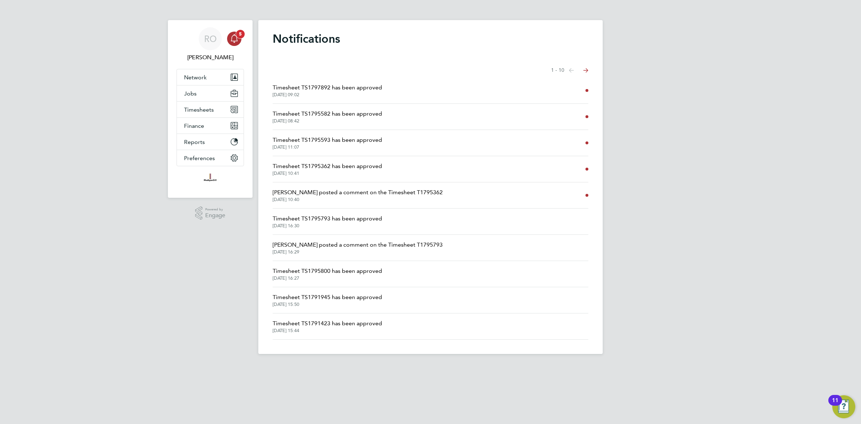
click at [237, 38] on icon "Main navigation" at bounding box center [234, 37] width 7 height 7
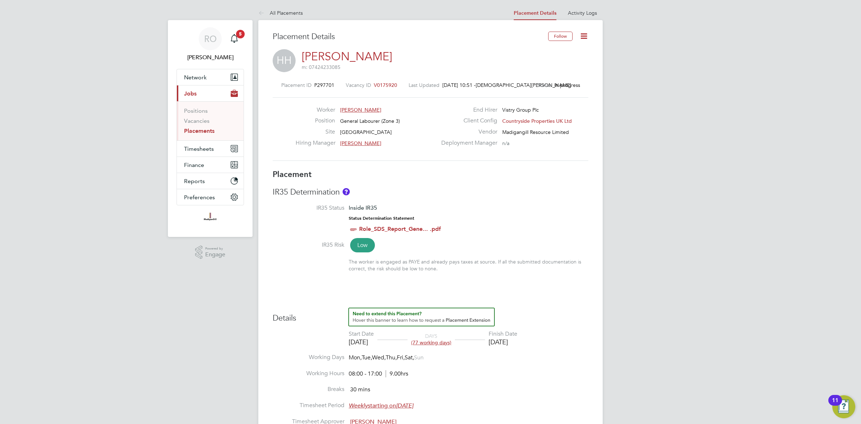
click at [585, 36] on icon at bounding box center [583, 36] width 9 height 9
click at [564, 51] on li "Edit Placement e" at bounding box center [560, 53] width 53 height 10
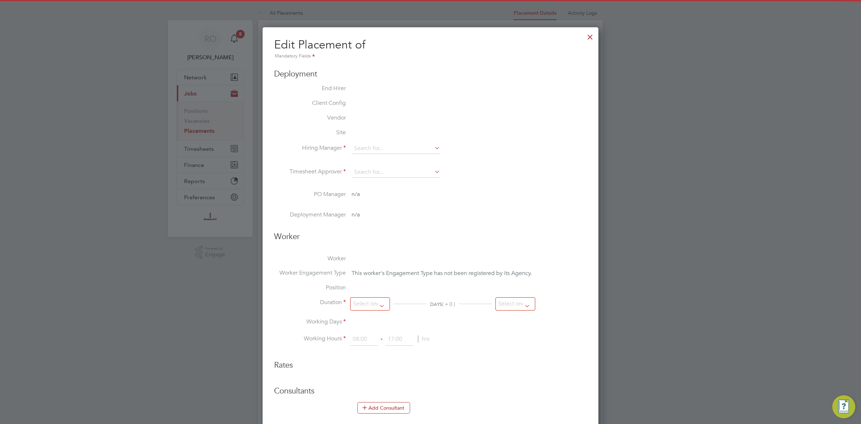
type input "[PERSON_NAME]"
type input "04 Jul 2025"
type input "01 Oct 2025"
type input "08:00"
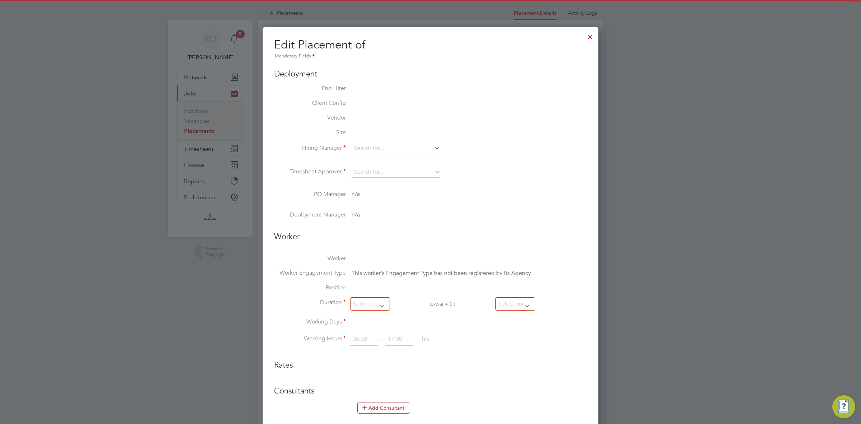
type input "17:00"
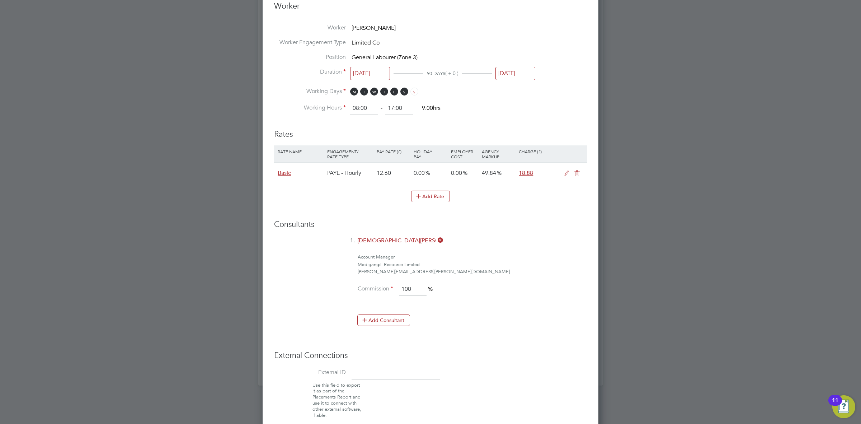
click at [517, 80] on div "All Placements Placement Details Activity Logs Placement Details Activity Logs …" at bounding box center [430, 23] width 344 height 724
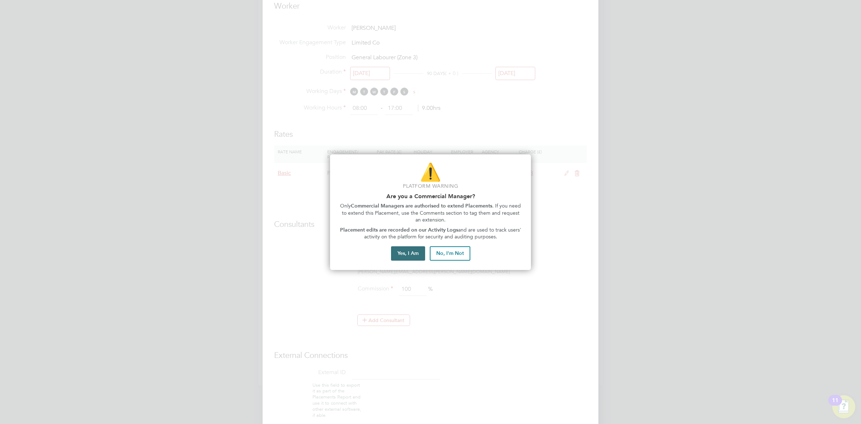
click at [417, 252] on button "Yes, I Am" at bounding box center [408, 253] width 34 height 14
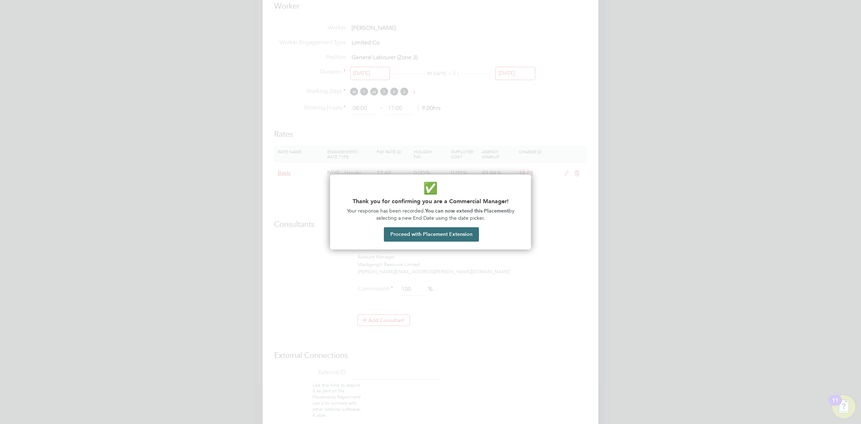
click at [429, 239] on button "Proceed with Placement Extension" at bounding box center [431, 234] width 95 height 14
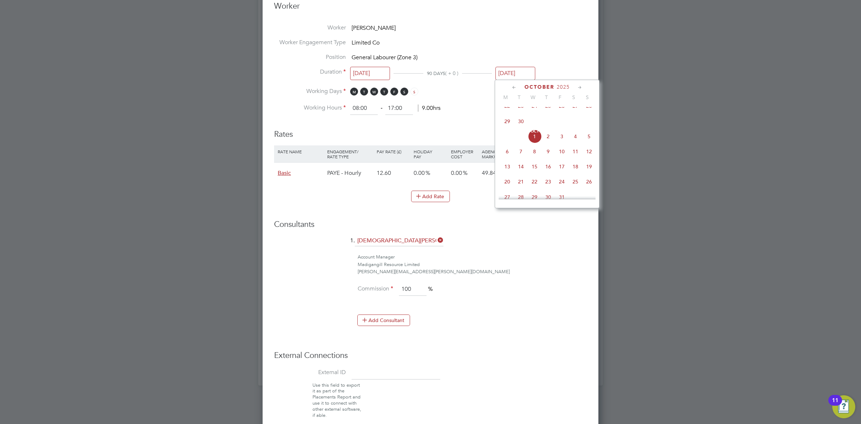
click at [513, 85] on icon at bounding box center [514, 88] width 7 height 8
click at [588, 112] on span "3" at bounding box center [589, 111] width 14 height 14
type input "[DATE]"
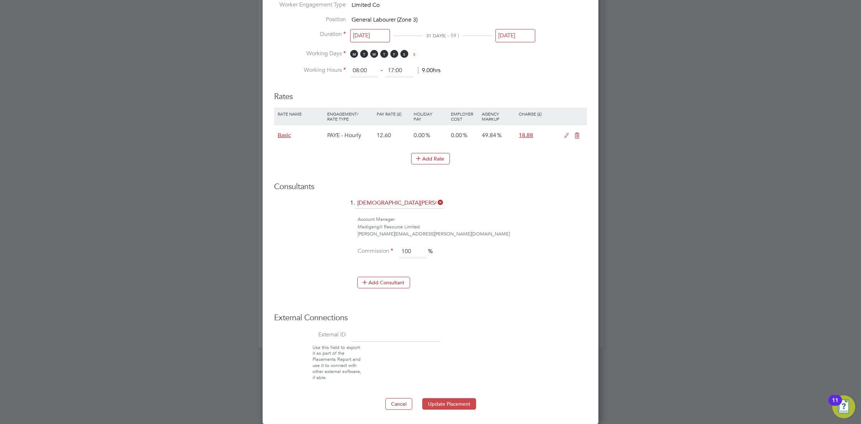
click at [455, 404] on button "Update Placement" at bounding box center [449, 403] width 54 height 11
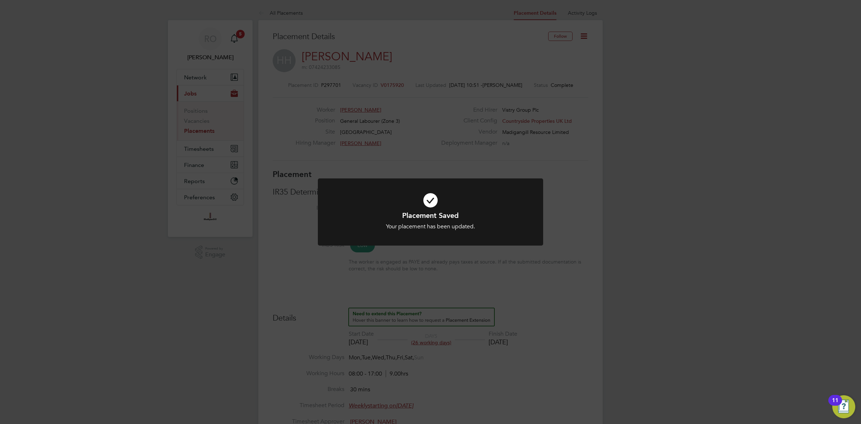
click at [431, 205] on icon at bounding box center [430, 200] width 187 height 28
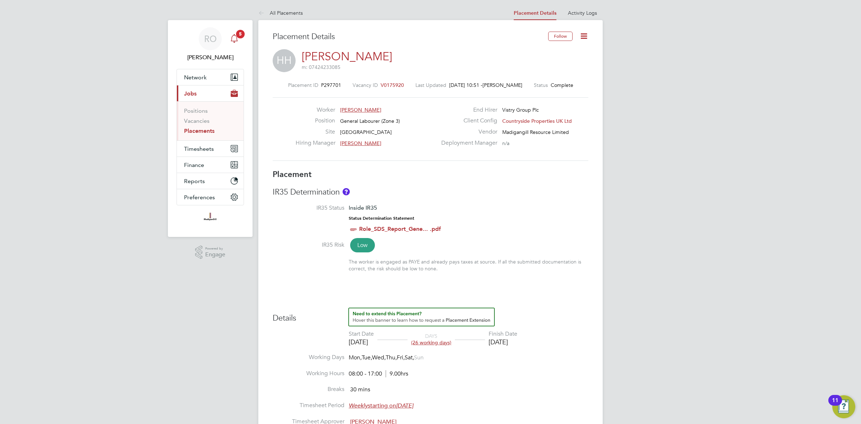
click at [232, 43] on div "Main navigation" at bounding box center [234, 39] width 14 height 14
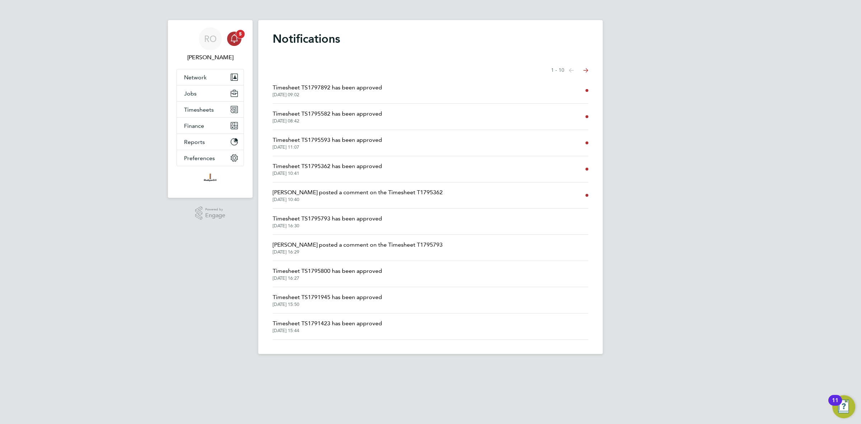
click at [231, 38] on icon "Main navigation" at bounding box center [234, 38] width 9 height 9
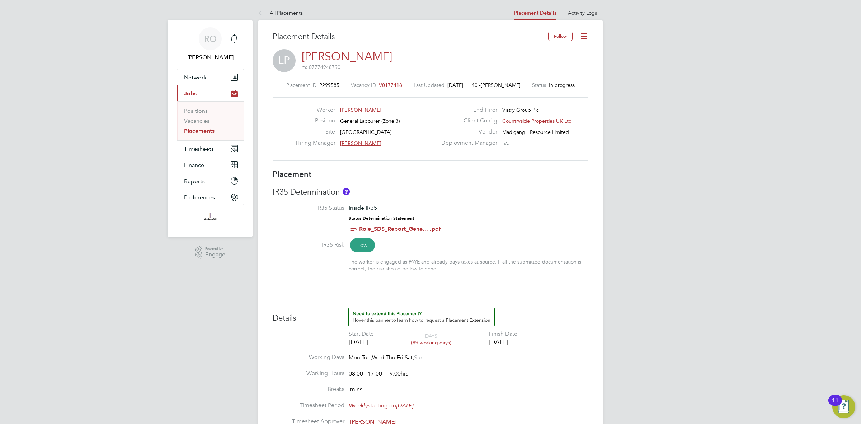
click at [582, 35] on icon at bounding box center [583, 36] width 9 height 9
click at [545, 50] on li "Edit Placement e" at bounding box center [560, 53] width 53 height 10
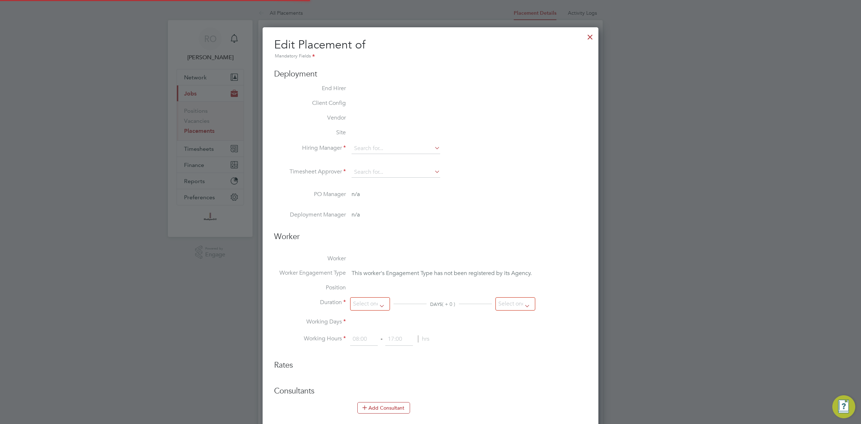
type input "[PERSON_NAME]"
type input "21 Jul 2025"
type input "31 Oct 2025"
type input "08:00"
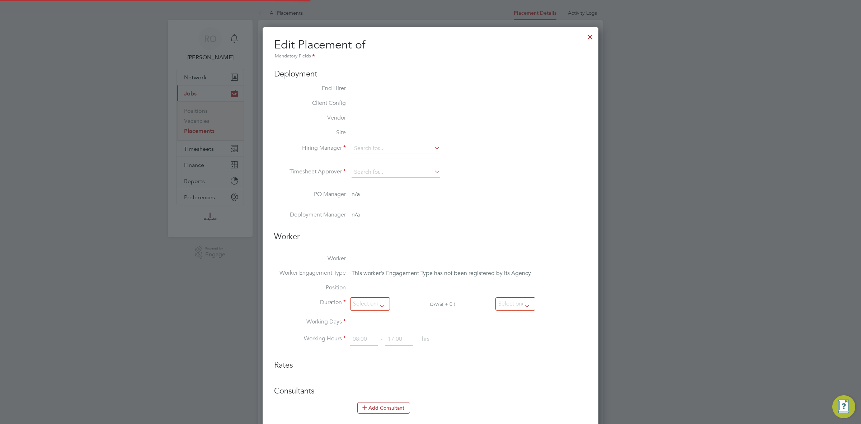
type input "17:00"
type input "can"
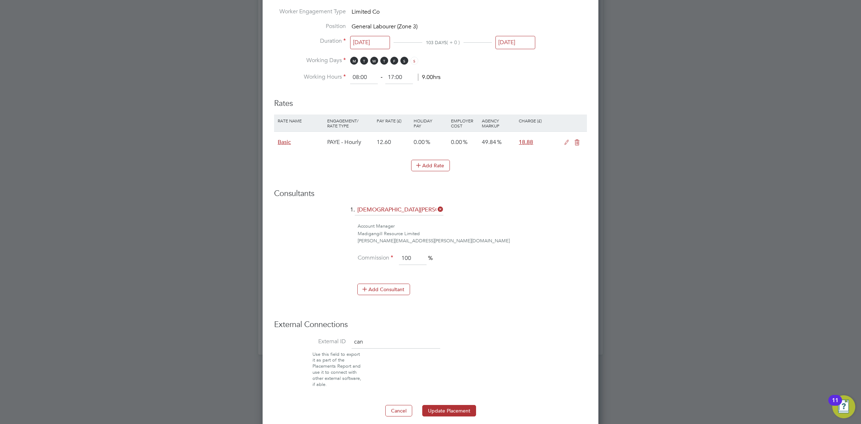
click at [514, 42] on input "31 Oct 2025" at bounding box center [515, 42] width 40 height 13
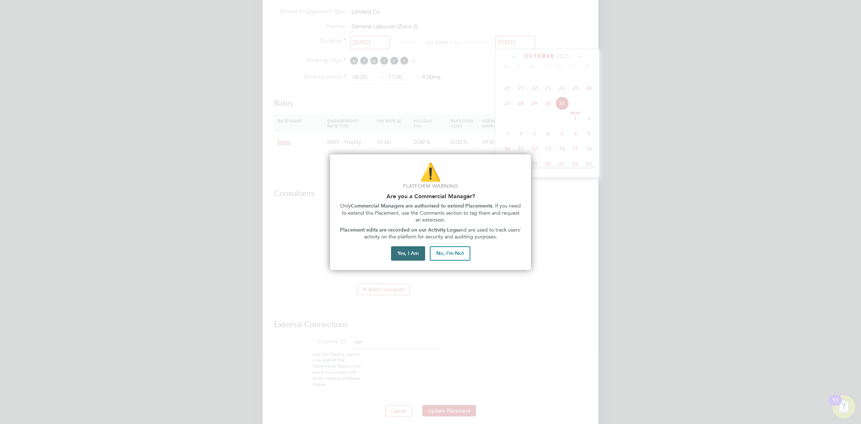
click at [408, 254] on button "Yes, I Am" at bounding box center [408, 253] width 34 height 14
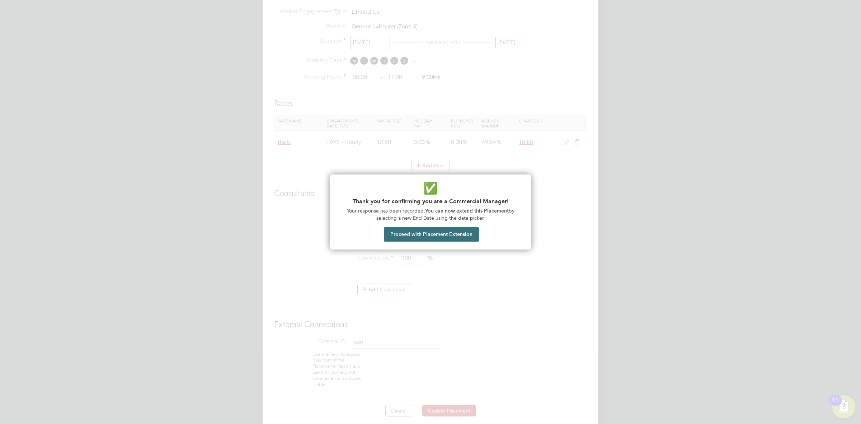
click at [415, 239] on button "Proceed with Placement Extension" at bounding box center [431, 234] width 95 height 14
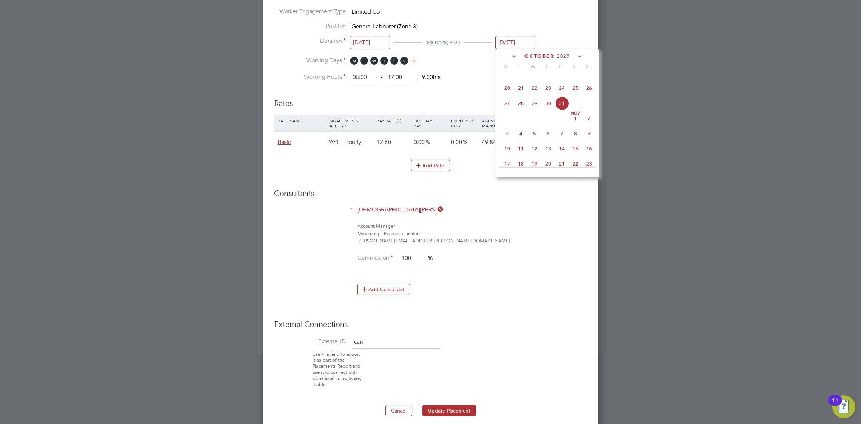
click at [515, 55] on icon at bounding box center [514, 57] width 7 height 8
click at [586, 81] on span "3" at bounding box center [589, 81] width 14 height 14
type input "[DATE]"
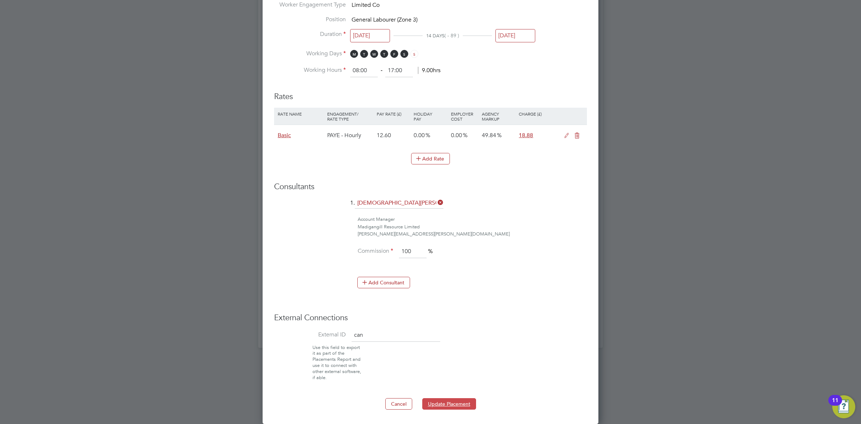
click at [447, 399] on button "Update Placement" at bounding box center [449, 403] width 54 height 11
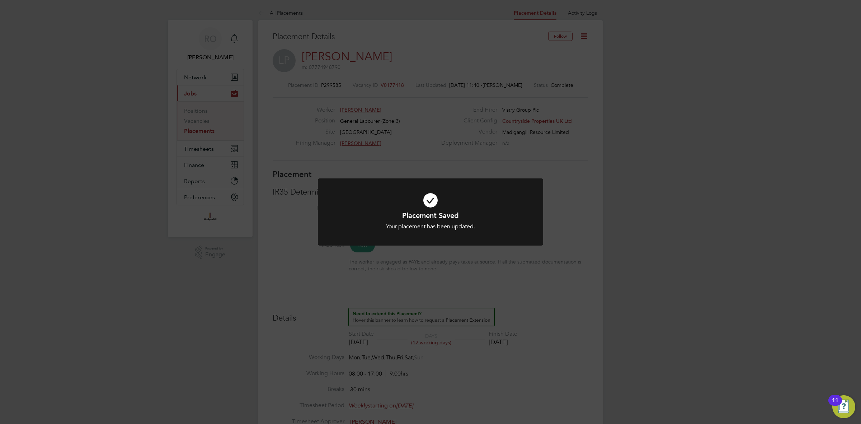
click at [431, 205] on icon at bounding box center [430, 200] width 187 height 28
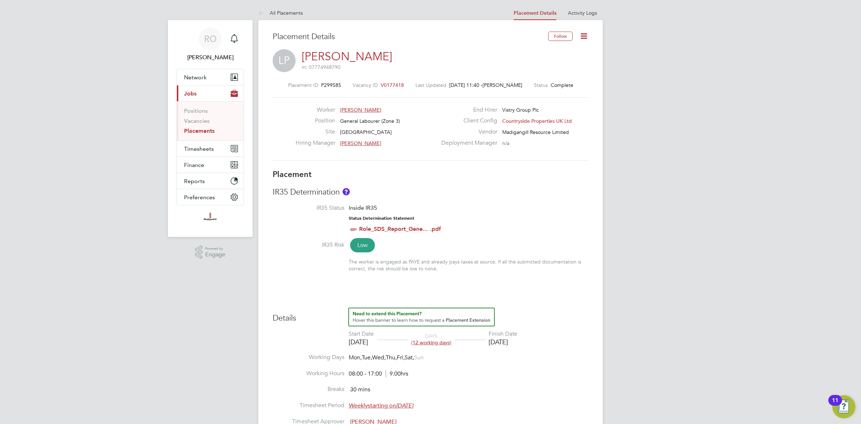
click at [198, 130] on link "Placements" at bounding box center [199, 130] width 30 height 7
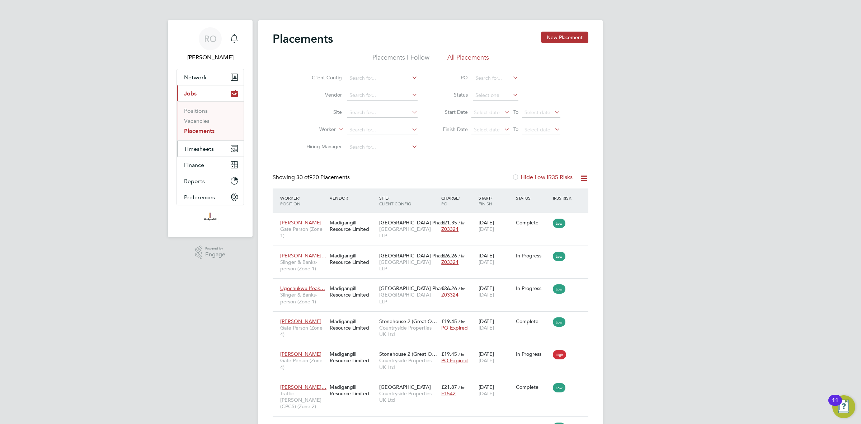
click at [207, 148] on span "Timesheets" at bounding box center [199, 148] width 30 height 7
click at [204, 126] on link "Timesheets" at bounding box center [199, 126] width 30 height 7
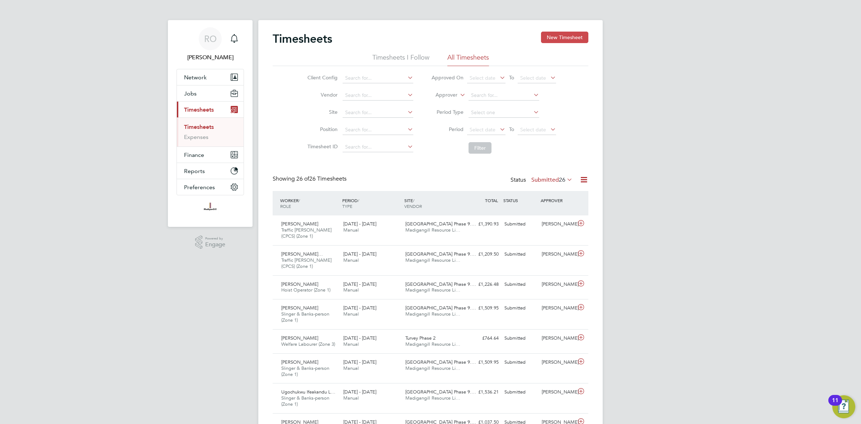
click at [552, 41] on button "New Timesheet" at bounding box center [564, 37] width 47 height 11
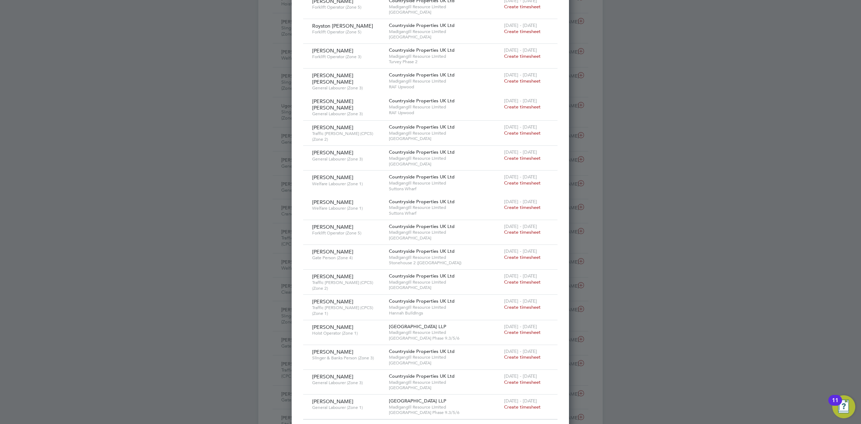
scroll to position [318, 0]
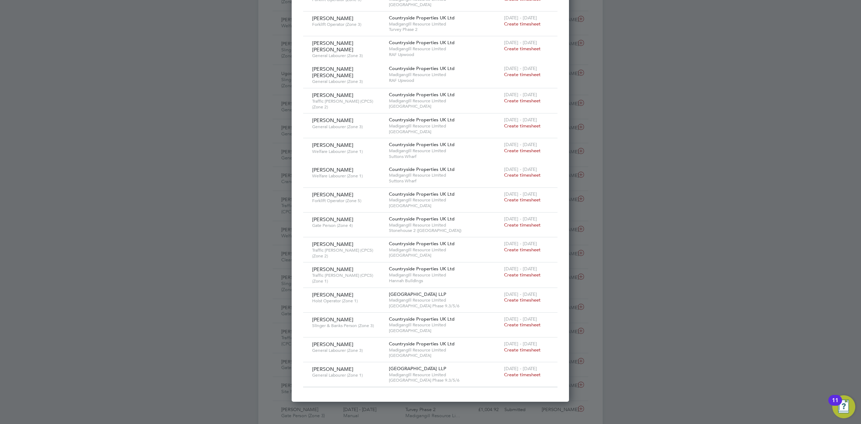
drag, startPoint x: 520, startPoint y: 321, endPoint x: 515, endPoint y: 323, distance: 5.9
drag, startPoint x: 515, startPoint y: 323, endPoint x: 508, endPoint y: 323, distance: 6.5
click at [508, 323] on span "Create timesheet" at bounding box center [522, 324] width 37 height 6
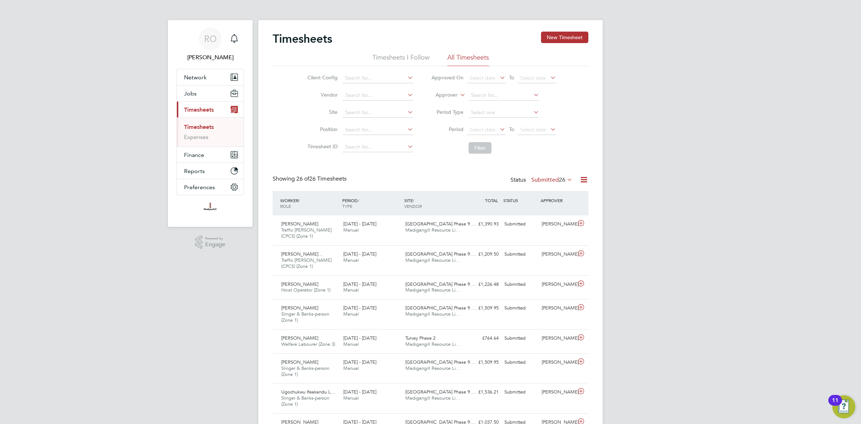
scroll to position [18, 62]
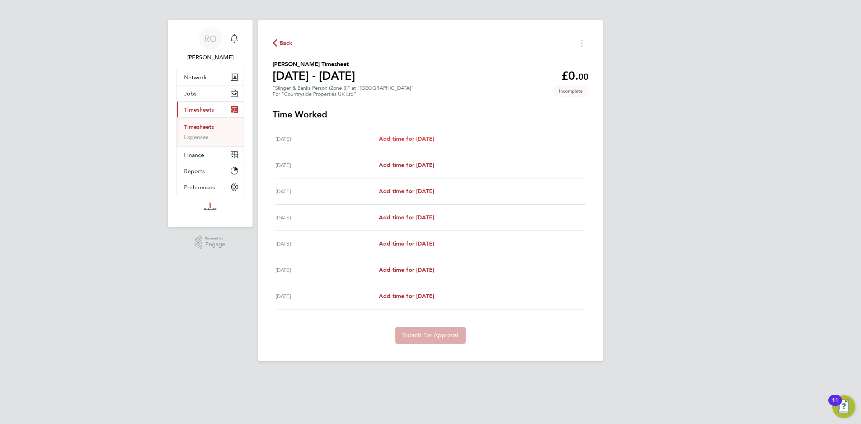
click at [432, 136] on span "Add time for Mon 04 Aug" at bounding box center [406, 138] width 55 height 7
select select "30"
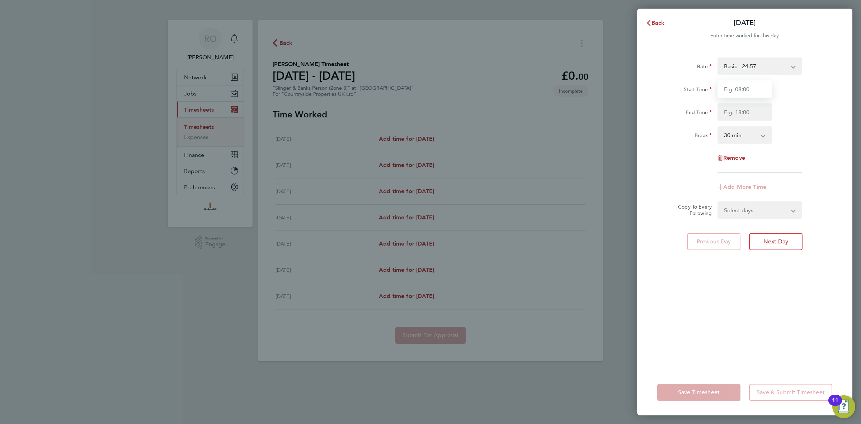
click at [741, 89] on input "Start Time" at bounding box center [744, 88] width 55 height 17
type input "07:30"
click at [746, 113] on input "End Time" at bounding box center [744, 111] width 55 height 17
click at [756, 111] on input "17.30" at bounding box center [744, 111] width 55 height 17
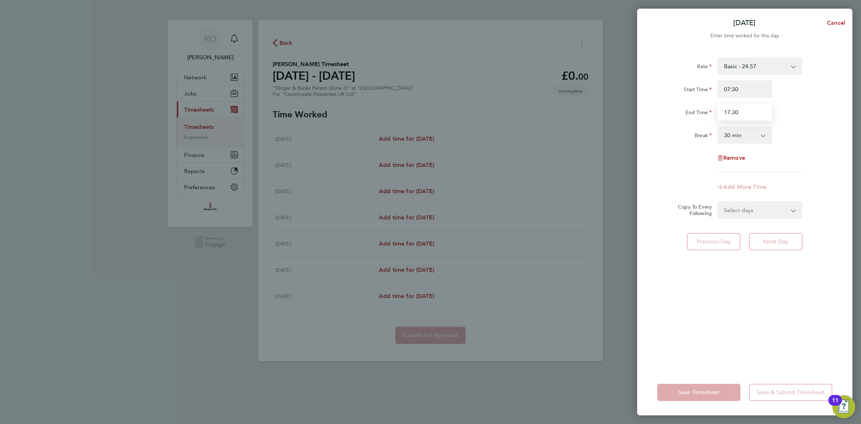
click at [756, 111] on input "17.30" at bounding box center [744, 111] width 55 height 17
type input "18:00"
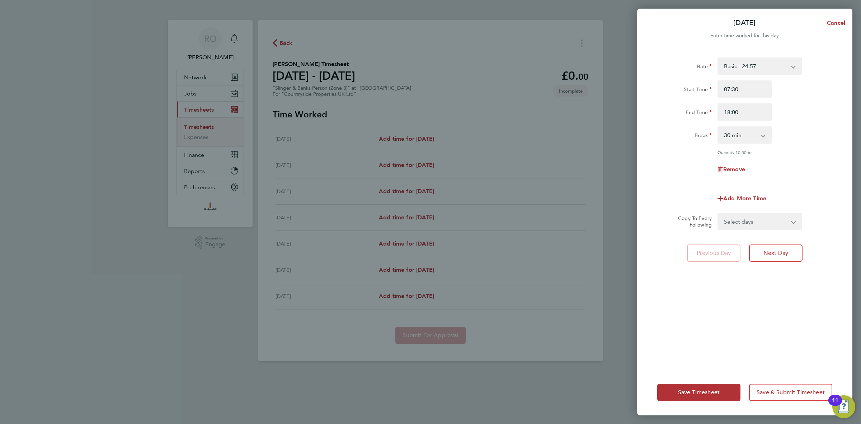
click at [804, 142] on div "Break 0 min 15 min 30 min 45 min 60 min 75 min 90 min" at bounding box center [744, 134] width 181 height 17
drag, startPoint x: 795, startPoint y: 223, endPoint x: 814, endPoint y: 102, distance: 122.1
drag, startPoint x: 814, startPoint y: 102, endPoint x: 826, endPoint y: 109, distance: 13.5
click at [826, 109] on div "End Time 18:00" at bounding box center [744, 111] width 181 height 17
click at [783, 221] on select "Select days Day Weekday (Mon-Fri) Weekend (Sat-Sun) Tuesday Wednesday Thursday …" at bounding box center [755, 221] width 75 height 16
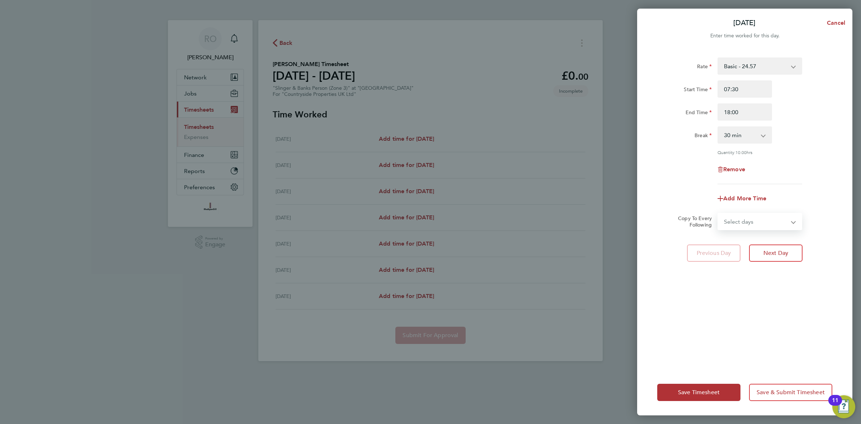
select select "WEEKDAY"
click at [718, 213] on select "Select days Day Weekday (Mon-Fri) Weekend (Sat-Sun) Tuesday Wednesday Thursday …" at bounding box center [755, 221] width 75 height 16
select select "2025-08-10"
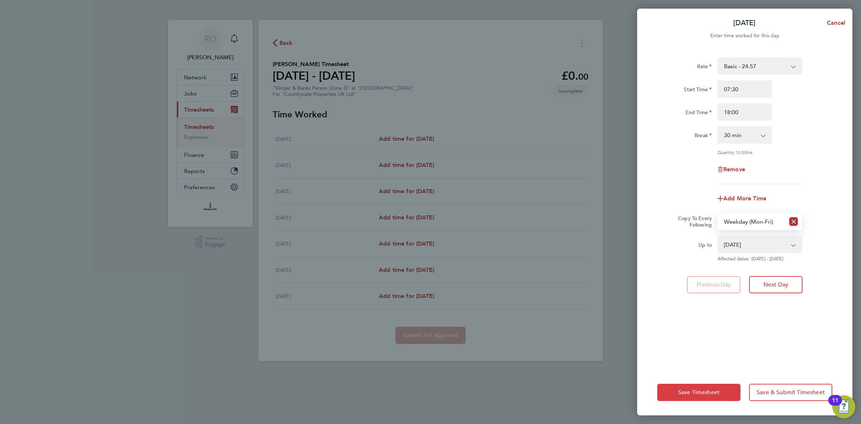
click at [711, 391] on span "Save Timesheet" at bounding box center [699, 391] width 42 height 7
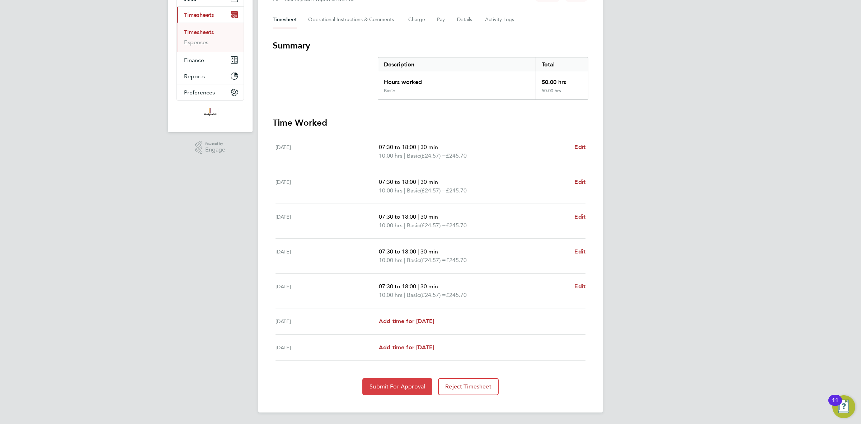
click at [397, 384] on span "Submit For Approval" at bounding box center [397, 386] width 56 height 7
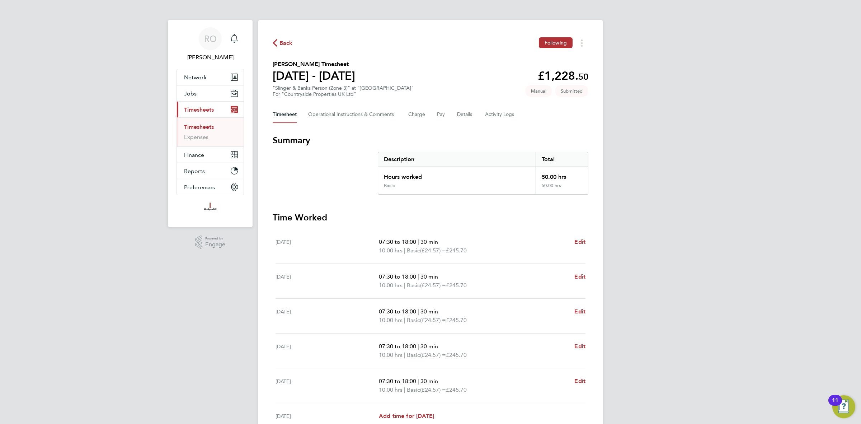
click at [282, 48] on div "Back Following" at bounding box center [431, 42] width 316 height 11
click at [291, 44] on span "Back" at bounding box center [285, 43] width 13 height 9
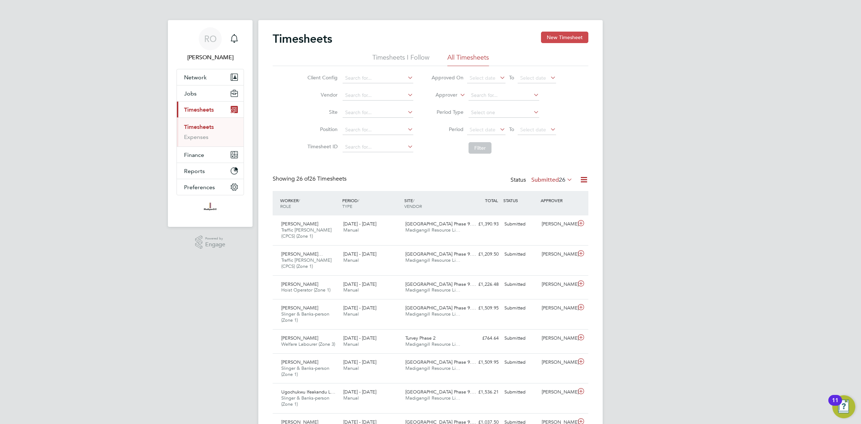
click at [555, 36] on button "New Timesheet" at bounding box center [564, 37] width 47 height 11
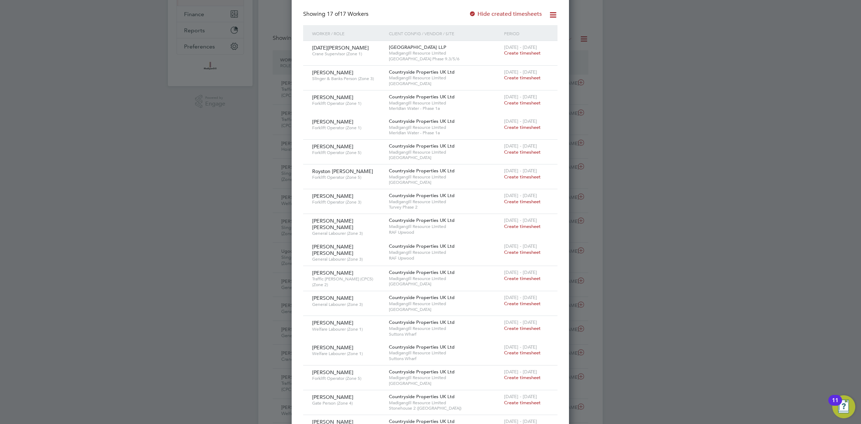
click at [517, 80] on span "Create timesheet" at bounding box center [522, 78] width 37 height 6
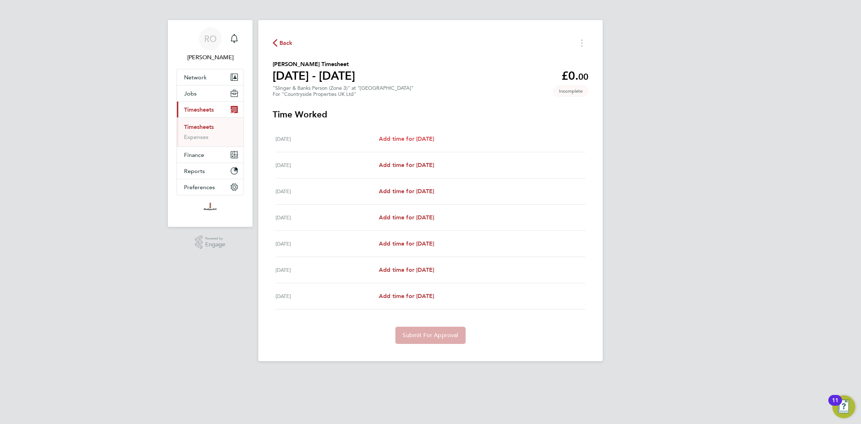
click at [428, 139] on span "Add time for Mon 04 Aug" at bounding box center [406, 138] width 55 height 7
select select "30"
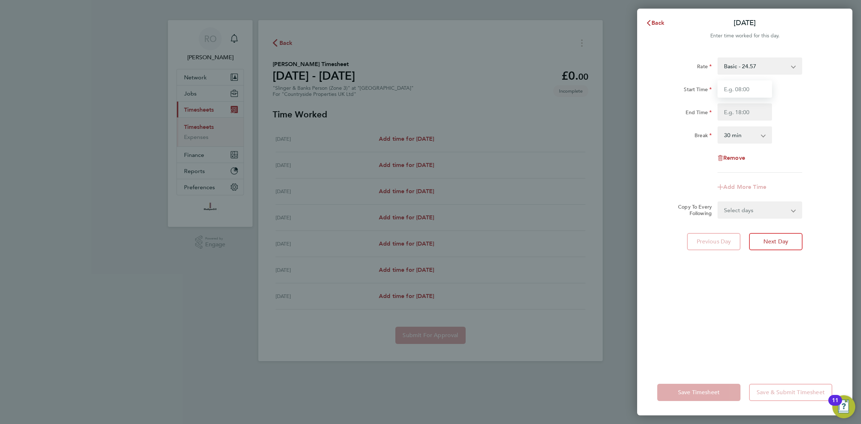
click at [742, 85] on input "Start Time" at bounding box center [744, 88] width 55 height 17
type input "07:30"
click at [744, 111] on input "End Time" at bounding box center [744, 111] width 55 height 17
type input "18:00"
click at [790, 126] on div "Rate Basic - 24.57 Start Time 07:30 End Time 18:00 Break 0 min 15 min 30 min 45…" at bounding box center [744, 114] width 175 height 115
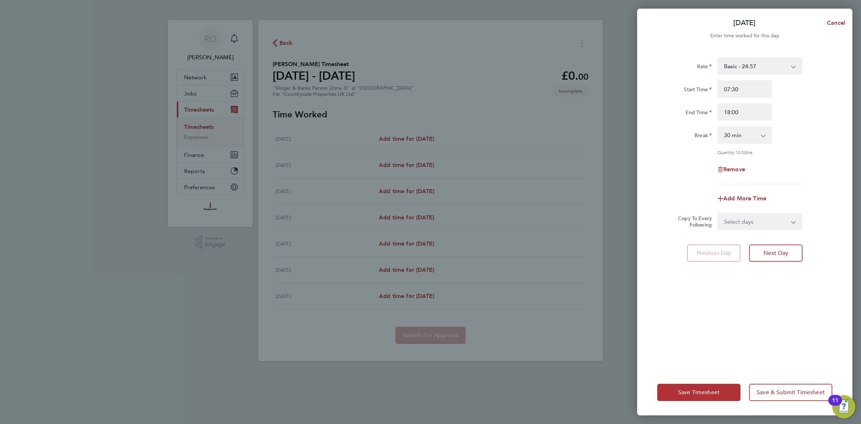
click at [769, 212] on form "Rate Basic - 24.57 Start Time 07:30 End Time 18:00 Break 0 min 15 min 30 min 45…" at bounding box center [744, 143] width 175 height 173
click at [771, 220] on select "Select days Day Weekday (Mon-Fri) Weekend (Sat-Sun) Tuesday Wednesday Thursday …" at bounding box center [755, 221] width 75 height 16
select select "WEEKDAY"
click at [718, 213] on select "Select days Day Weekday (Mon-Fri) Weekend (Sat-Sun) Tuesday Wednesday Thursday …" at bounding box center [755, 221] width 75 height 16
select select "2025-08-10"
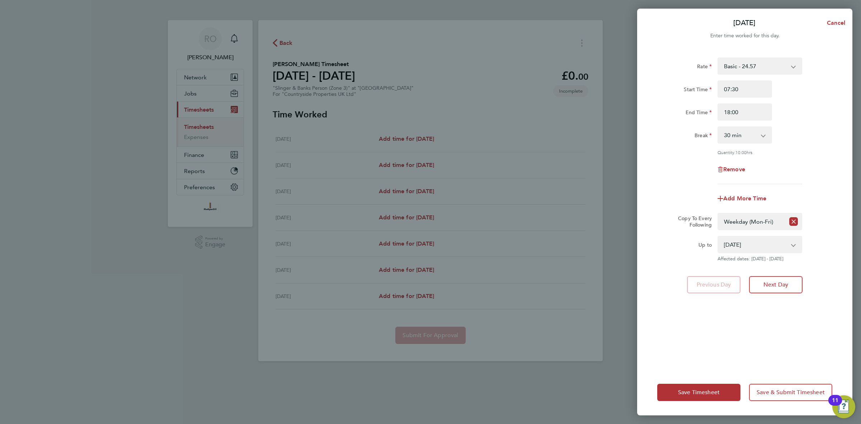
click at [804, 327] on div "Rate Basic - 24.57 Start Time 07:30 End Time 18:00 Break 0 min 15 min 30 min 45…" at bounding box center [744, 209] width 215 height 320
click at [672, 391] on button "Save Timesheet" at bounding box center [698, 391] width 83 height 17
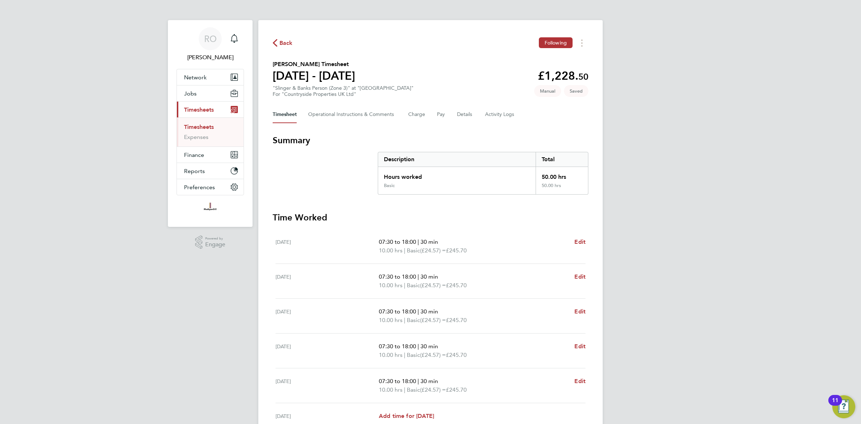
click at [286, 41] on span "Back" at bounding box center [285, 43] width 13 height 9
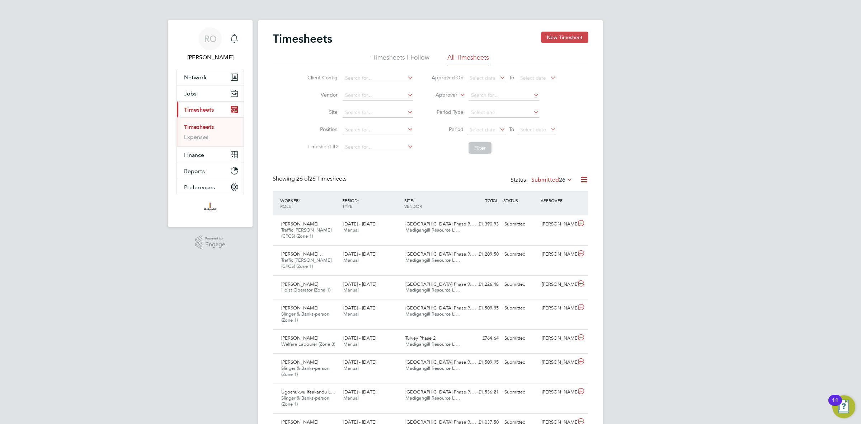
click at [576, 34] on button "New Timesheet" at bounding box center [564, 37] width 47 height 11
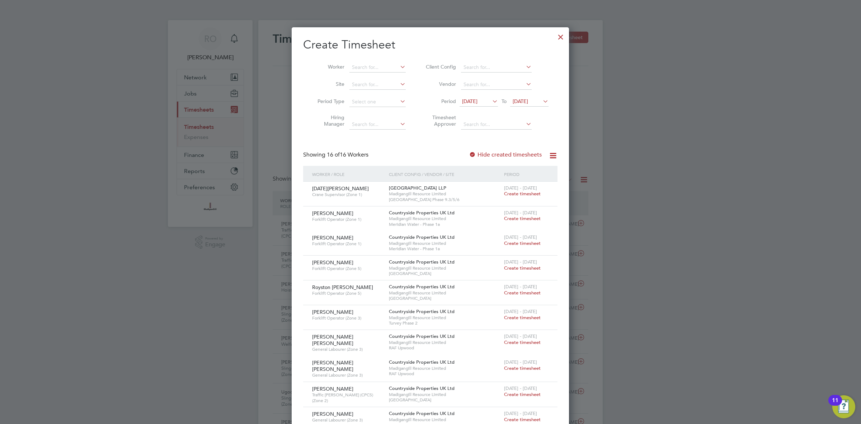
click at [557, 37] on div at bounding box center [560, 35] width 13 height 13
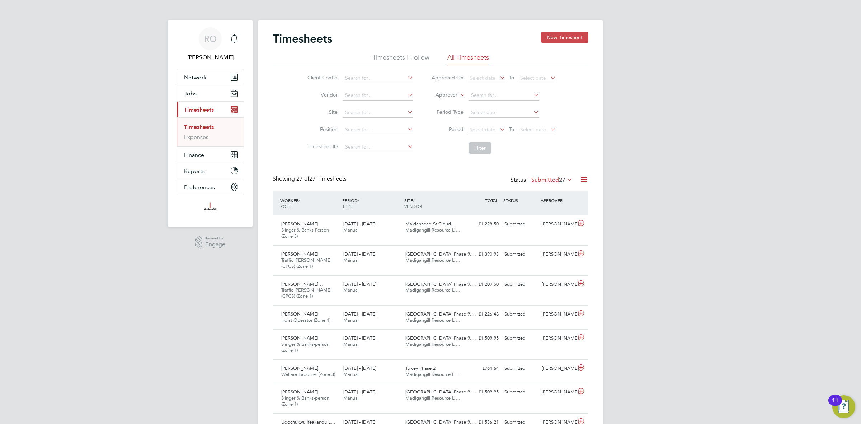
click at [569, 35] on button "New Timesheet" at bounding box center [564, 37] width 47 height 11
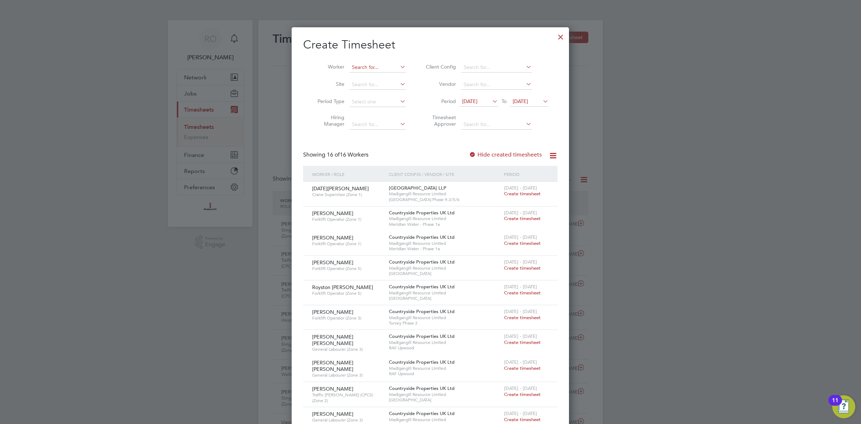
click at [366, 63] on input at bounding box center [377, 67] width 56 height 10
click at [378, 96] on li "Day [PERSON_NAME]" at bounding box center [378, 96] width 59 height 10
type input "[PERSON_NAME]"
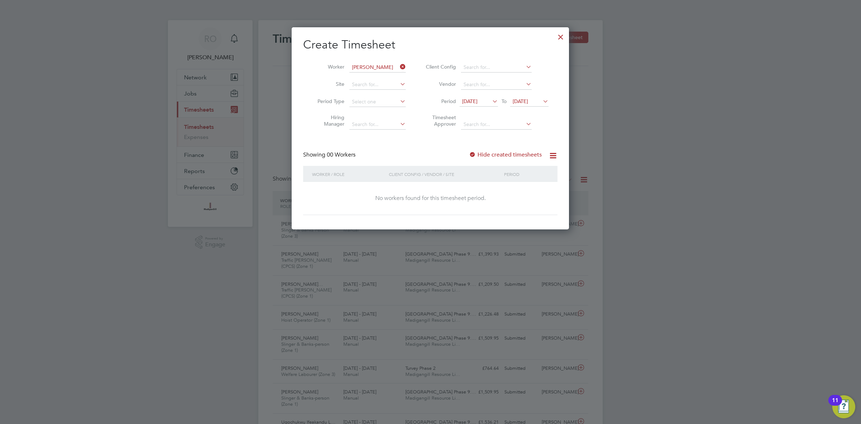
click at [494, 153] on label "Hide created timesheets" at bounding box center [505, 154] width 73 height 7
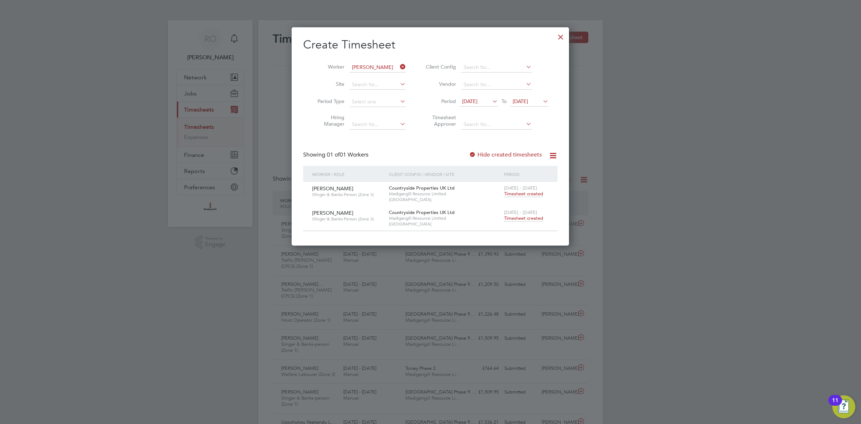
click at [561, 37] on div at bounding box center [560, 35] width 13 height 13
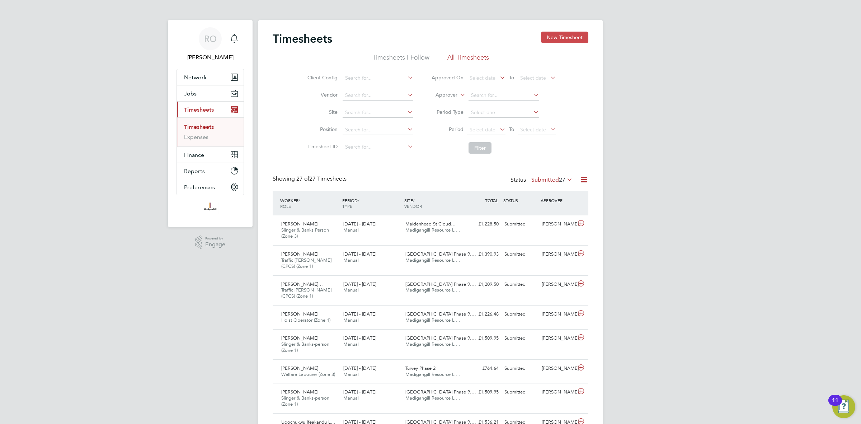
click at [556, 36] on button "New Timesheet" at bounding box center [564, 37] width 47 height 11
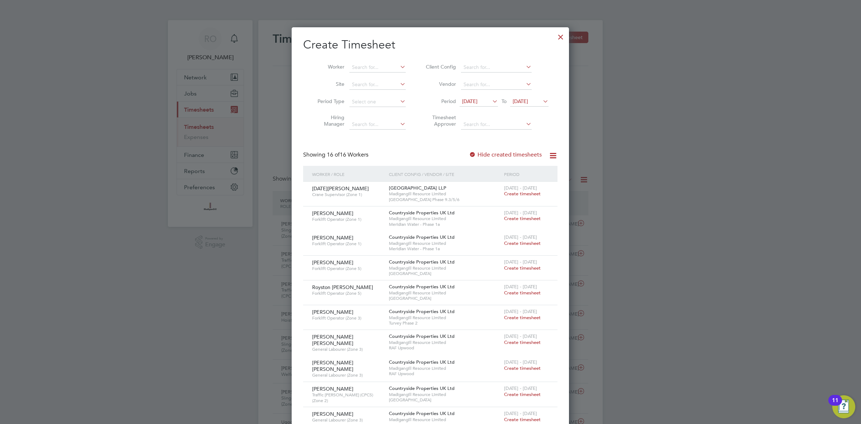
click at [477, 103] on span "[DATE]" at bounding box center [469, 101] width 15 height 6
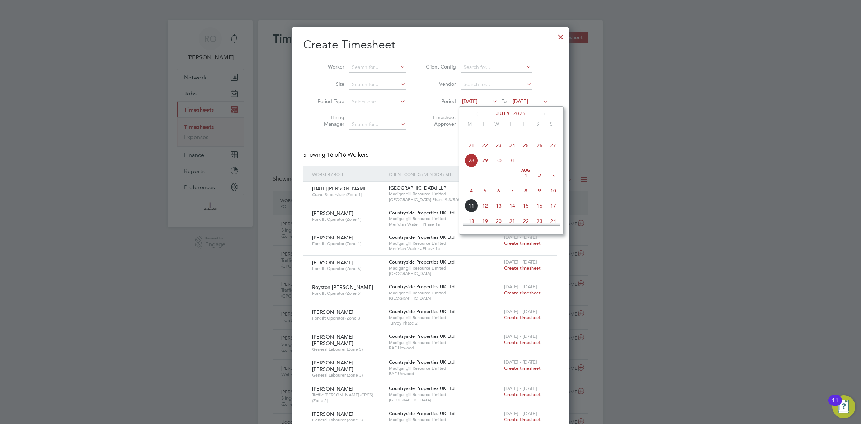
click at [471, 197] on span "4" at bounding box center [472, 191] width 14 height 14
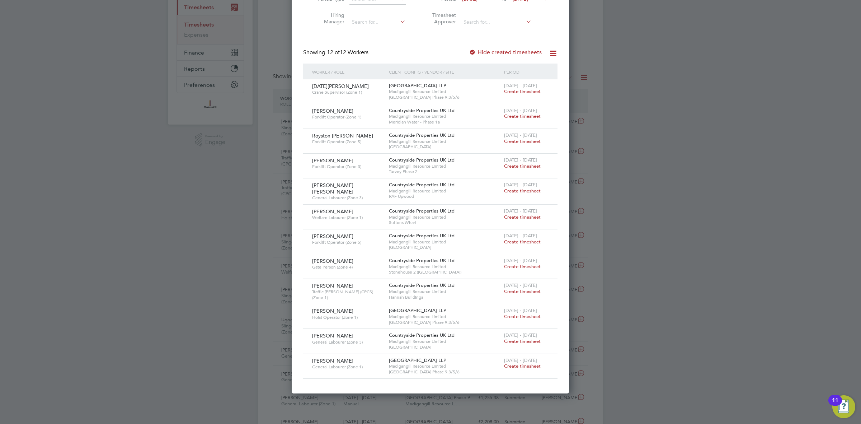
click at [341, 334] on span "[PERSON_NAME]" at bounding box center [332, 335] width 41 height 6
copy span "Gorod"
click at [333, 359] on span "[PERSON_NAME]" at bounding box center [332, 360] width 41 height 6
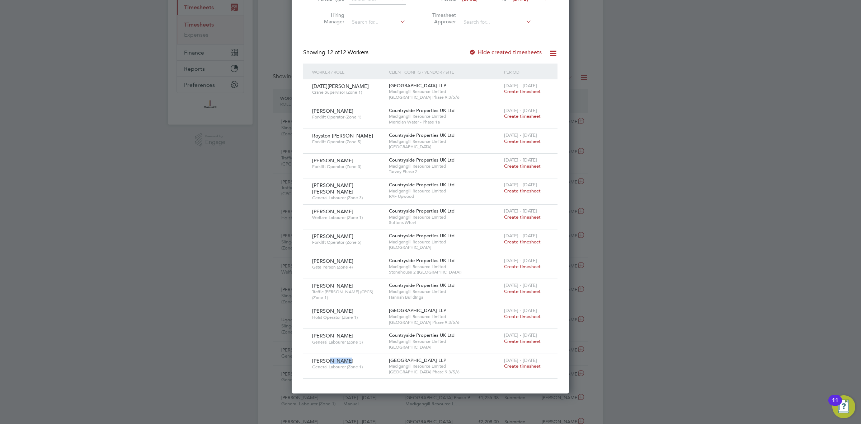
copy span "Asfeha"
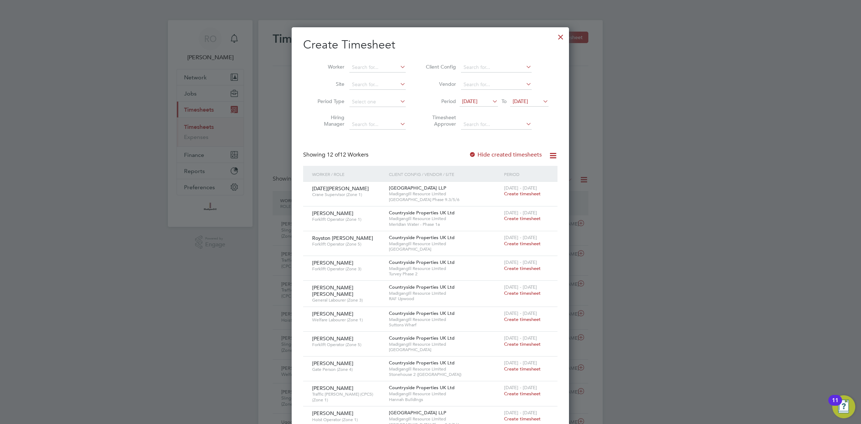
click at [561, 35] on div at bounding box center [560, 35] width 13 height 13
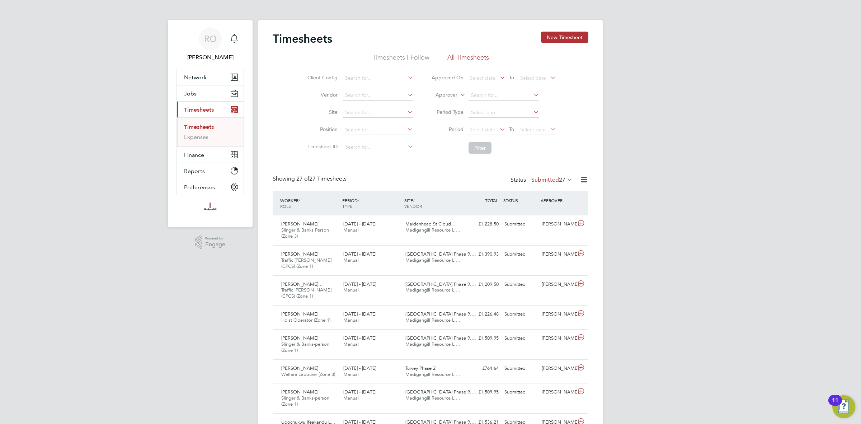
scroll to position [24, 62]
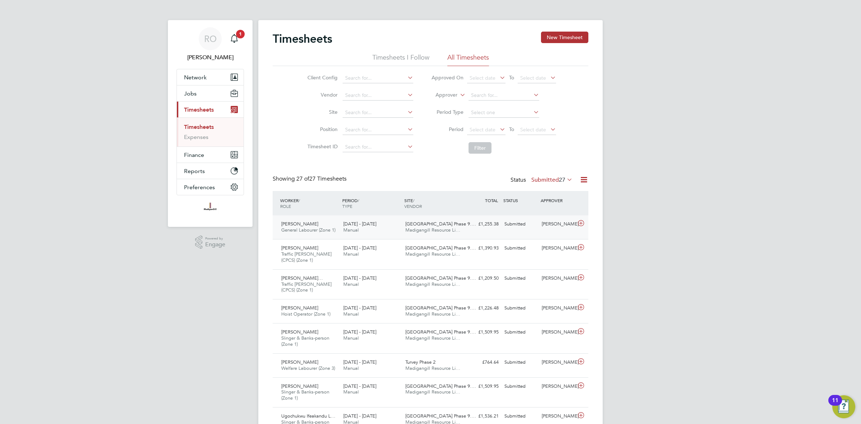
click at [402, 230] on div "4 - 10 Aug 2025 Manual" at bounding box center [371, 227] width 62 height 18
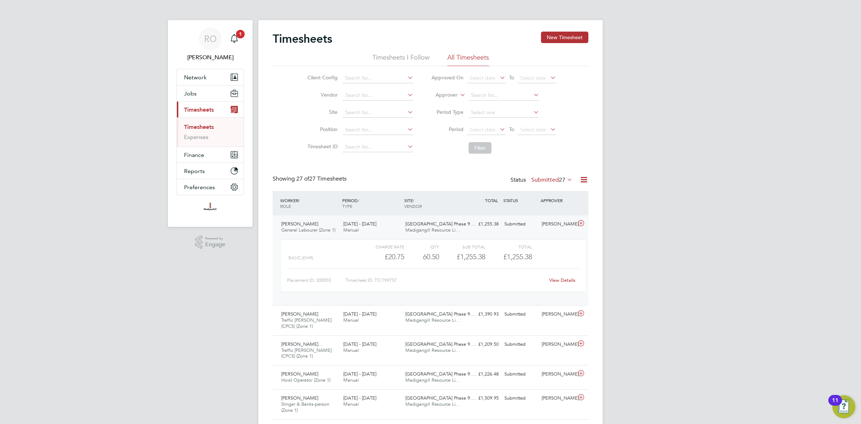
click at [564, 278] on link "View Details" at bounding box center [562, 280] width 26 height 6
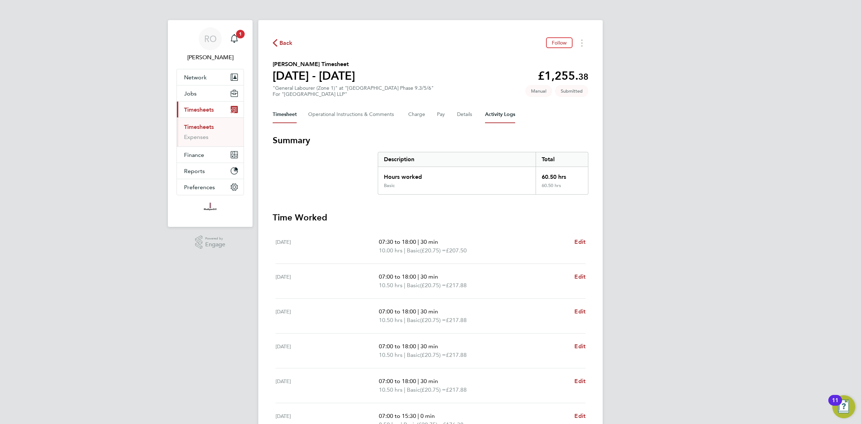
click at [493, 113] on Logs-tab "Activity Logs" at bounding box center [500, 114] width 30 height 17
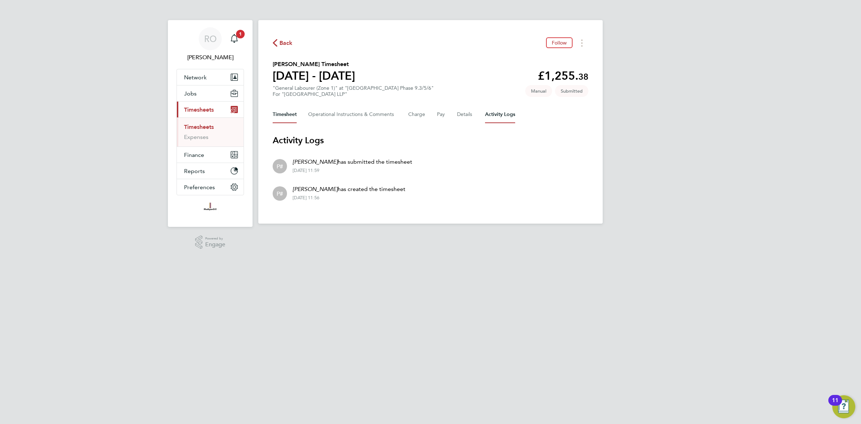
click at [283, 116] on button "Timesheet" at bounding box center [285, 114] width 24 height 17
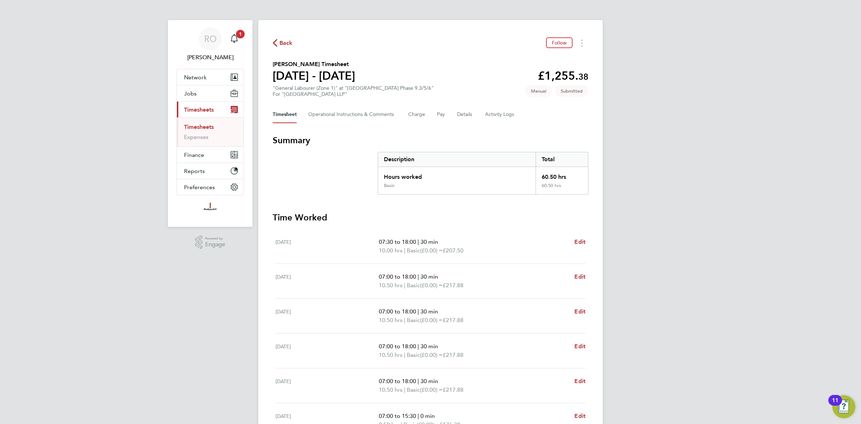
click at [278, 43] on span "Back" at bounding box center [283, 42] width 20 height 7
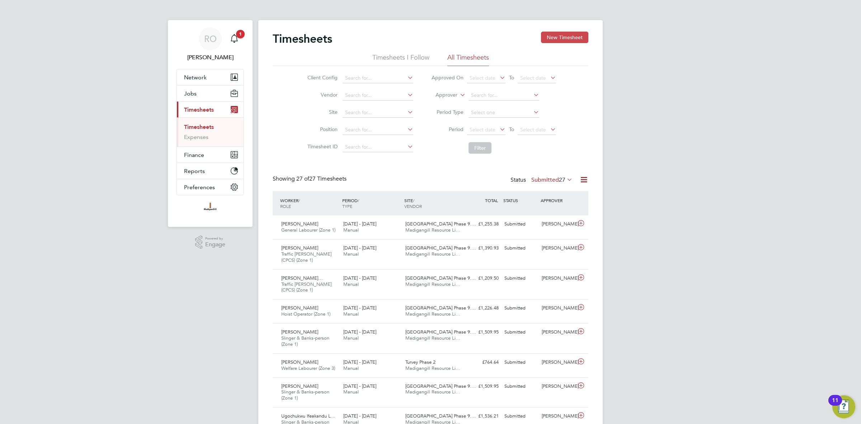
click at [571, 38] on button "New Timesheet" at bounding box center [564, 37] width 47 height 11
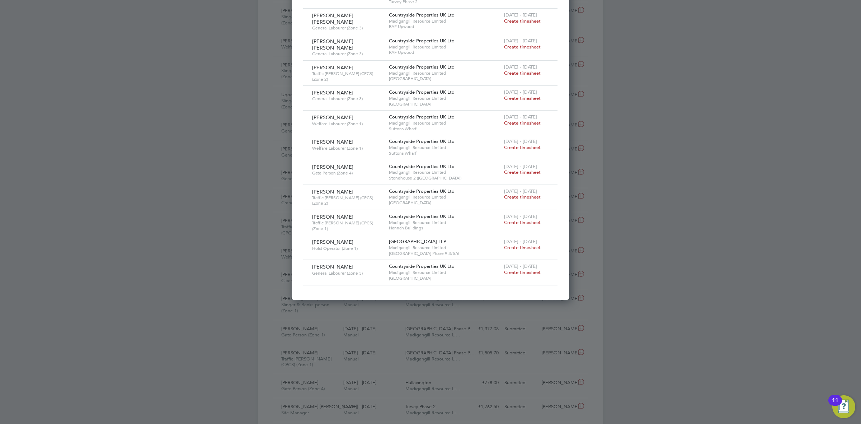
click at [348, 263] on span "[PERSON_NAME]" at bounding box center [332, 266] width 41 height 6
click at [344, 263] on span "[PERSON_NAME]" at bounding box center [332, 266] width 41 height 6
copy span "Gorod"
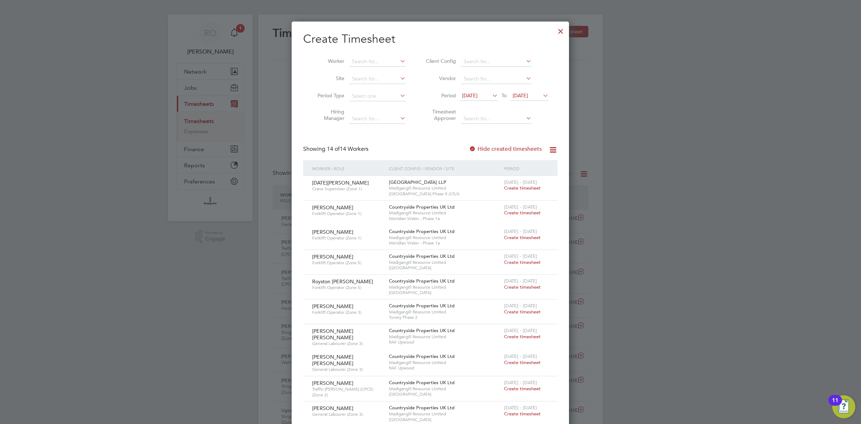
scroll to position [4, 0]
click at [560, 31] on div at bounding box center [560, 30] width 13 height 13
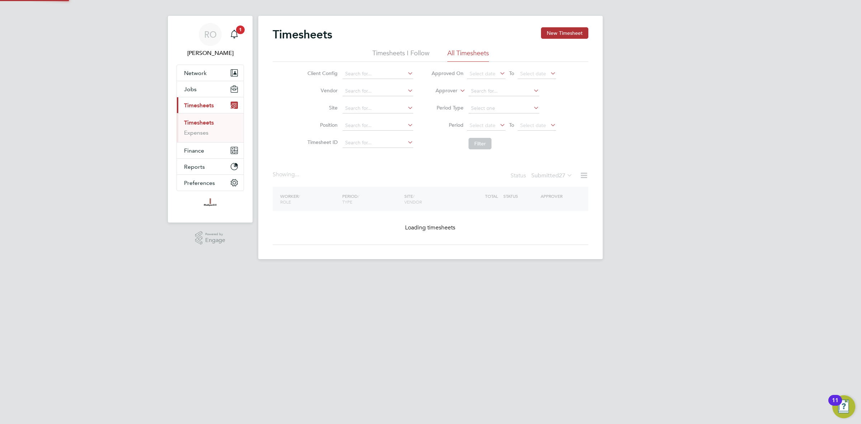
scroll to position [0, 0]
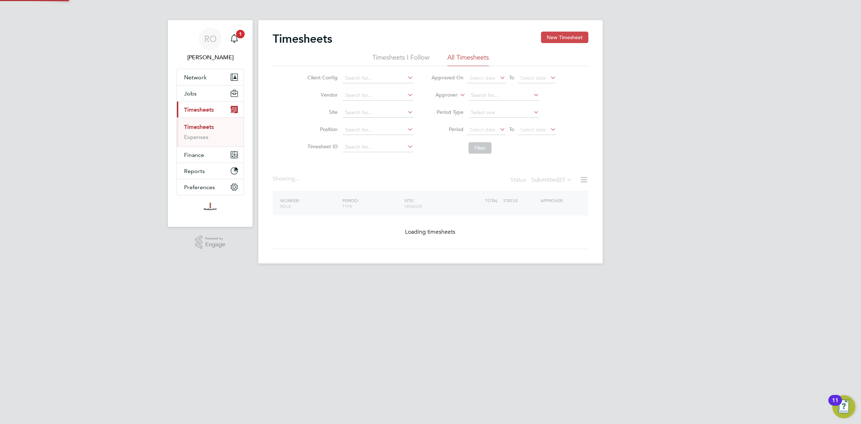
click at [566, 33] on button "New Timesheet" at bounding box center [564, 37] width 47 height 11
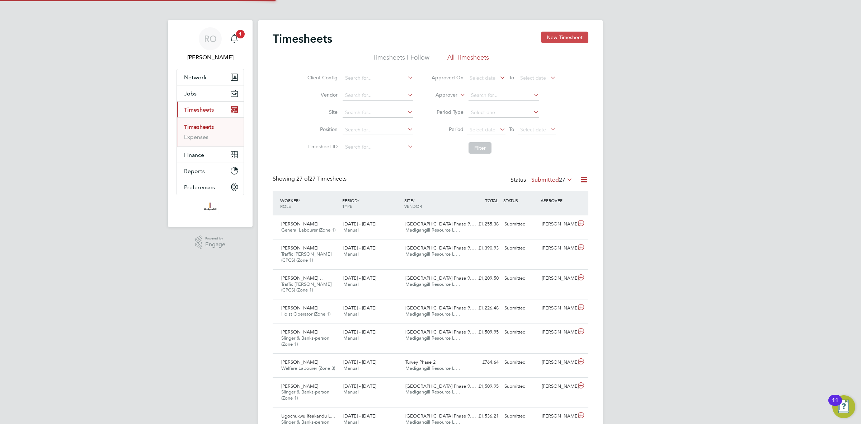
scroll to position [4, 4]
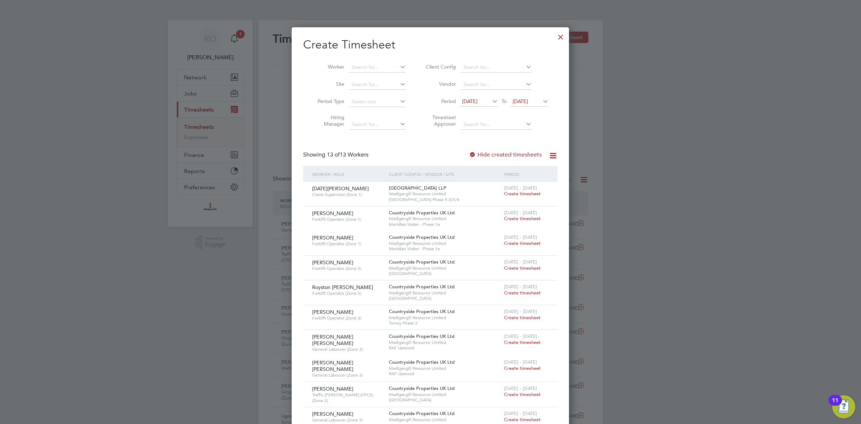
click at [488, 103] on span "[DATE]" at bounding box center [479, 102] width 38 height 10
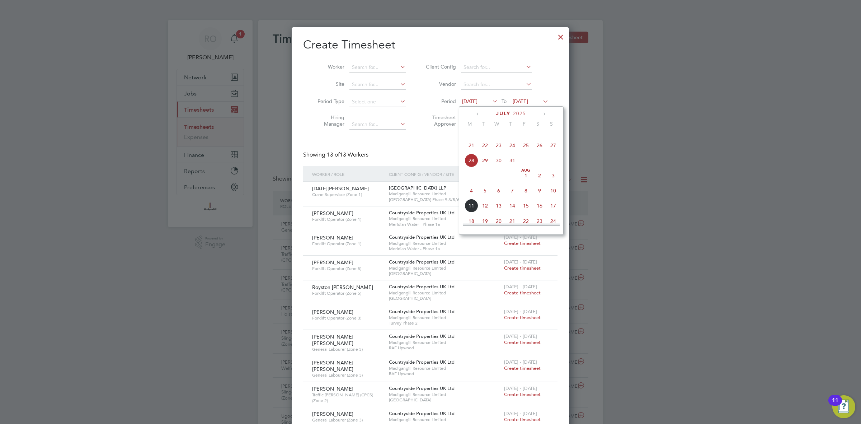
click at [468, 197] on span "4" at bounding box center [472, 191] width 14 height 14
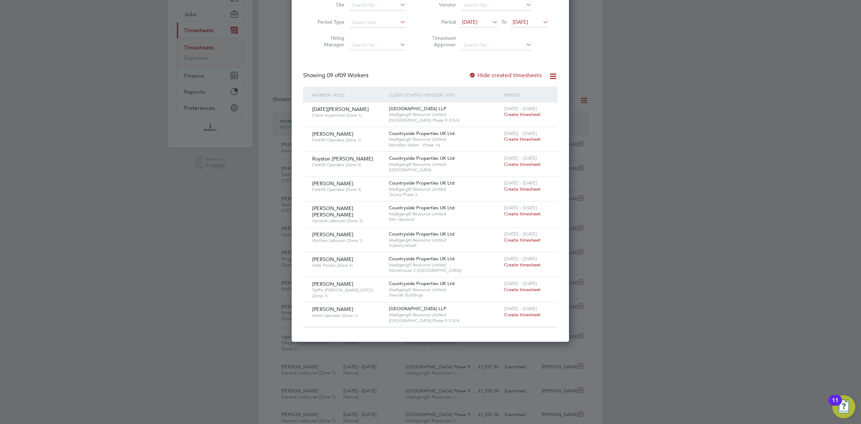
click at [477, 19] on span "[DATE]" at bounding box center [469, 22] width 15 height 6
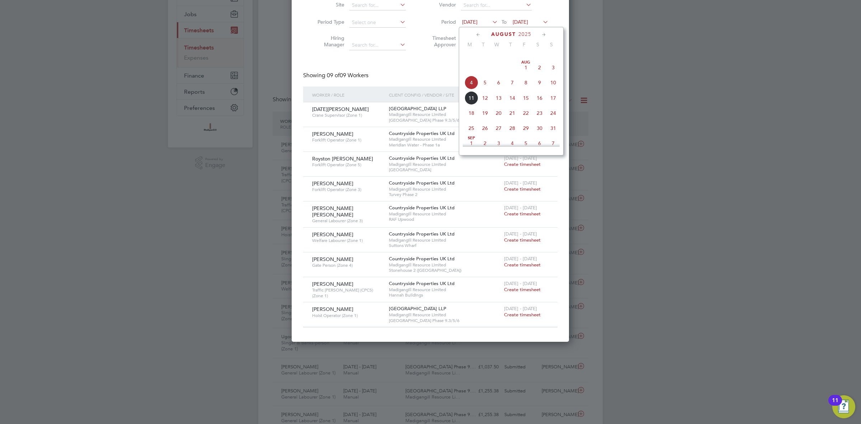
click at [526, 74] on span "Aug 1" at bounding box center [526, 68] width 14 height 14
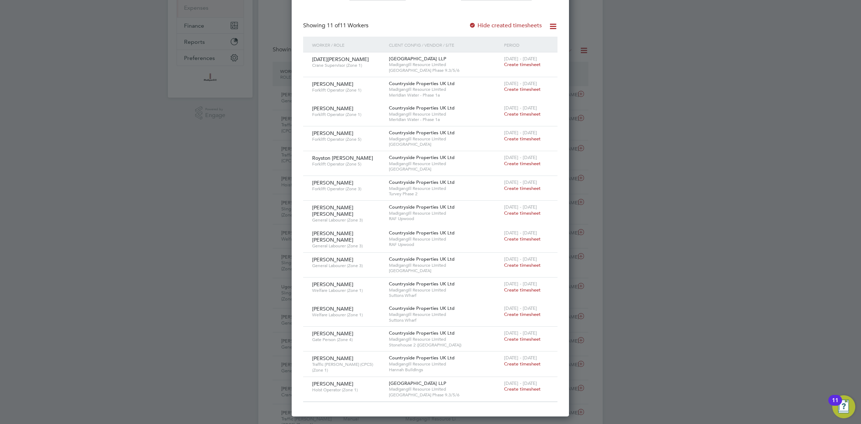
scroll to position [130, 0]
click at [533, 63] on span "Create timesheet" at bounding box center [522, 64] width 37 height 6
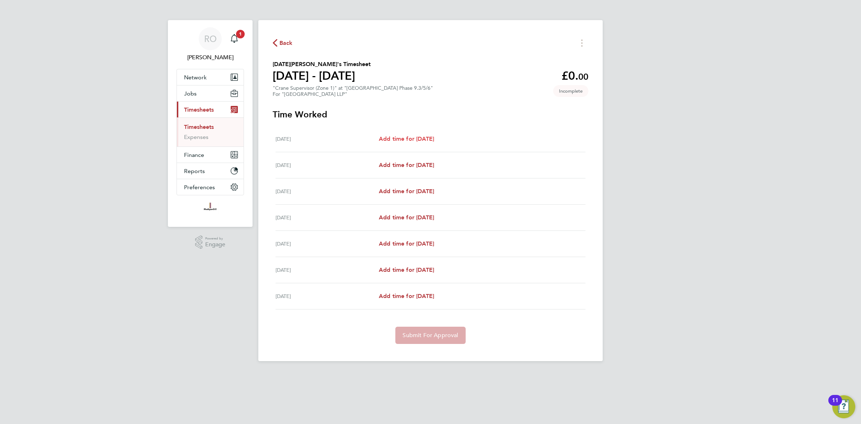
click at [434, 136] on span "Add time for Mon 04 Aug" at bounding box center [406, 138] width 55 height 7
select select "45"
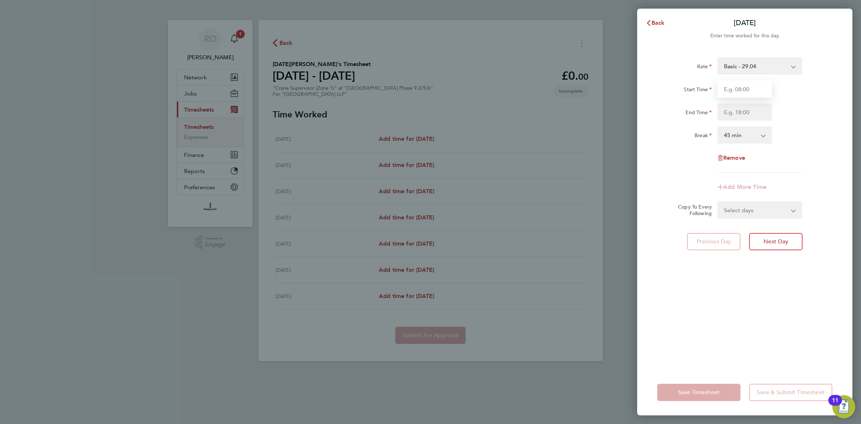
click at [744, 93] on input "Start Time" at bounding box center [744, 88] width 55 height 17
type input "07:30"
click at [730, 110] on input "End Time" at bounding box center [744, 111] width 55 height 17
type input "18:00"
click at [801, 96] on div "Start Time 07:30" at bounding box center [744, 88] width 181 height 17
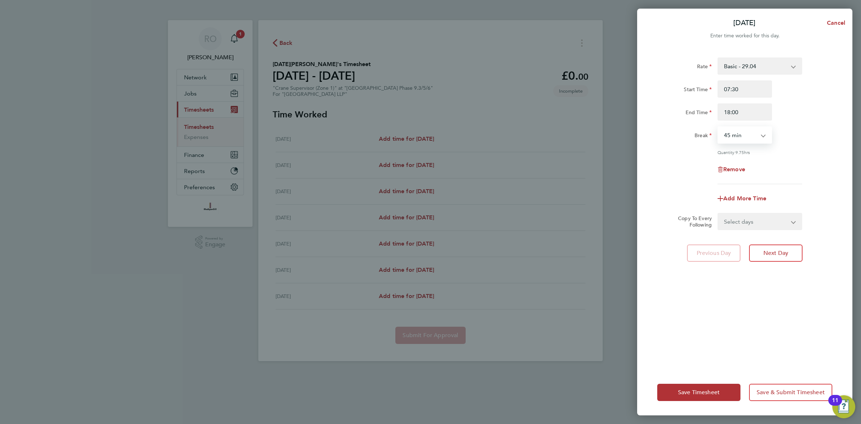
click at [760, 135] on select "0 min 15 min 30 min 45 min 60 min 75 min 90 min" at bounding box center [740, 135] width 44 height 16
select select "30"
click at [718, 127] on select "0 min 15 min 30 min 45 min 60 min 75 min 90 min" at bounding box center [740, 135] width 44 height 16
click at [806, 165] on div "Remove" at bounding box center [744, 169] width 181 height 17
click at [785, 220] on select "Select days Day Weekday (Mon-Fri) Weekend (Sat-Sun) Tuesday Wednesday Thursday …" at bounding box center [755, 221] width 75 height 16
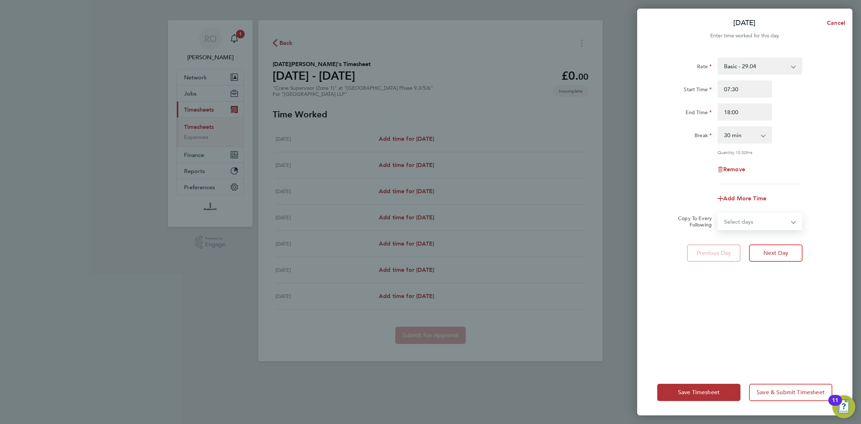
select select "WEEKDAY"
click at [718, 213] on select "Select days Day Weekday (Mon-Fri) Weekend (Sat-Sun) Tuesday Wednesday Thursday …" at bounding box center [755, 221] width 75 height 16
select select "2025-08-10"
click at [804, 182] on div "Rate Basic - 29.04 Start Time 07:30 End Time 18:00 Break 0 min 15 min 30 min 45…" at bounding box center [744, 120] width 175 height 127
click at [790, 288] on button "Next Day" at bounding box center [775, 284] width 53 height 17
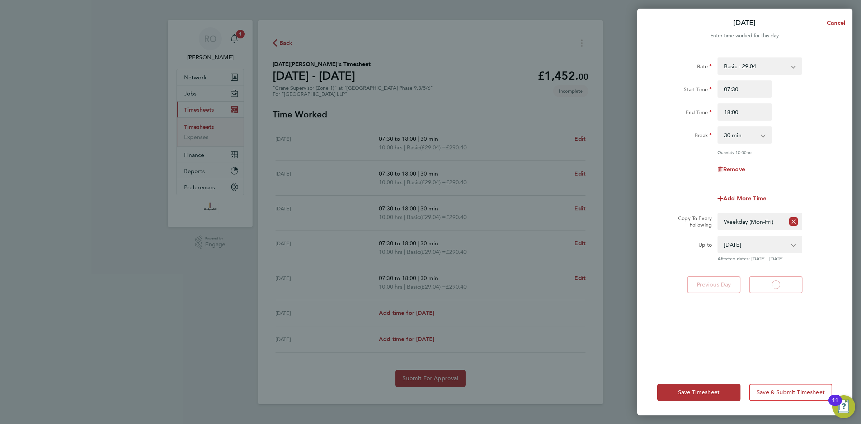
select select "30"
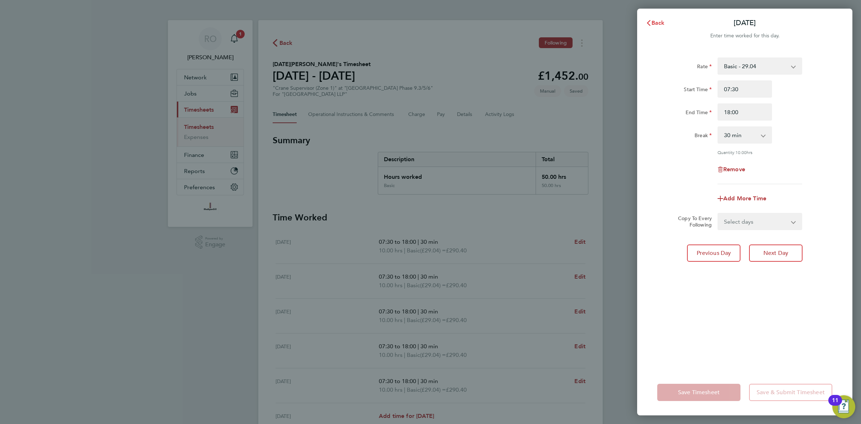
click at [648, 23] on icon "button" at bounding box center [649, 23] width 6 height 6
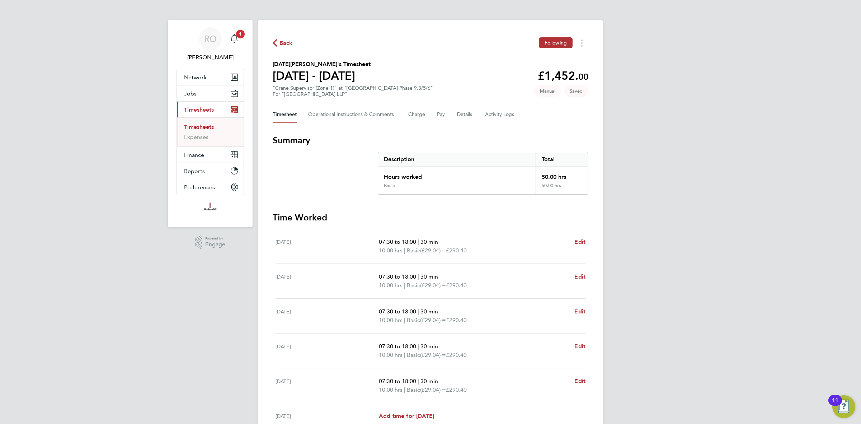
scroll to position [95, 0]
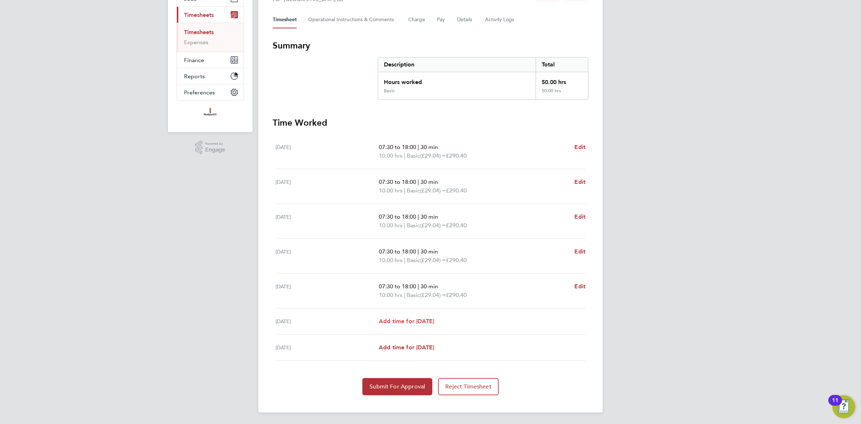
click at [406, 323] on span "Add time for [DATE]" at bounding box center [406, 320] width 55 height 7
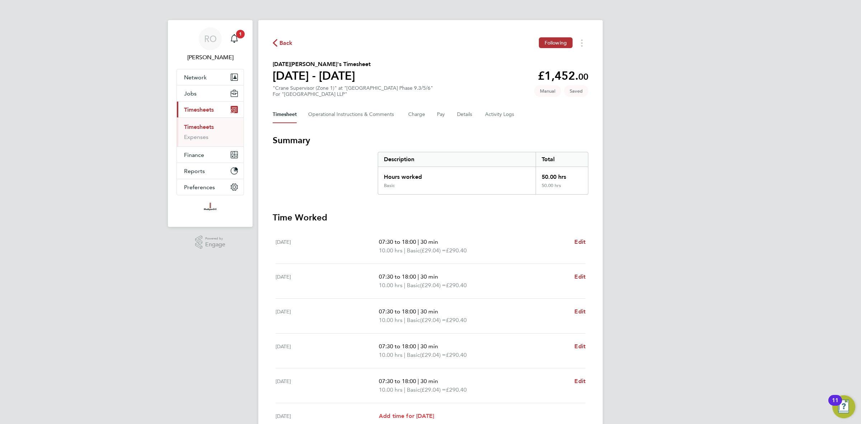
select select "45"
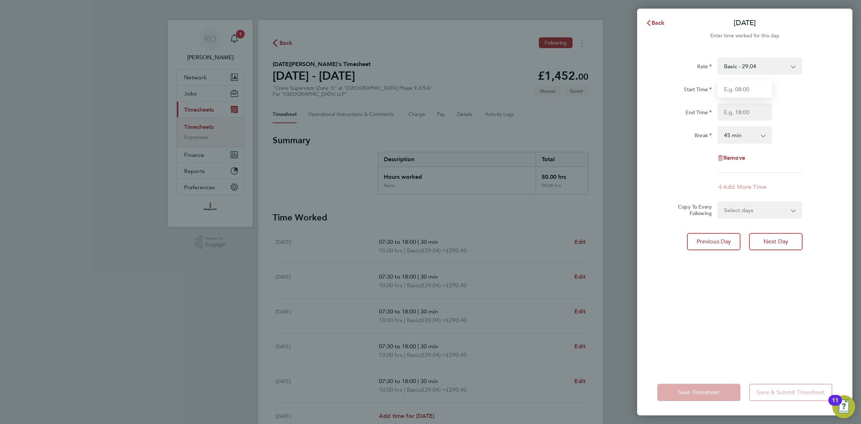
click at [730, 90] on input "Start Time" at bounding box center [744, 88] width 55 height 17
type input "07:30"
click at [737, 112] on input "End Time" at bounding box center [744, 111] width 55 height 17
type input "18:00"
click at [757, 138] on select "0 min 15 min 30 min 45 min 60 min 75 min 90 min" at bounding box center [740, 135] width 44 height 16
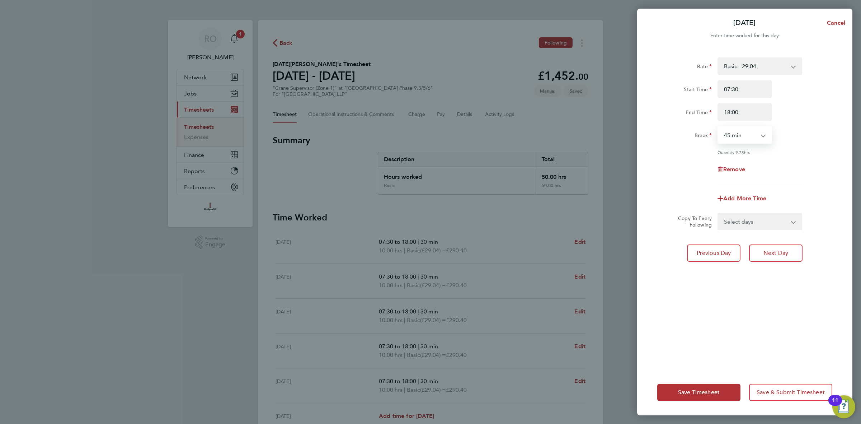
select select "30"
click at [718, 127] on select "0 min 15 min 30 min 45 min 60 min 75 min 90 min" at bounding box center [740, 135] width 44 height 16
click at [824, 164] on div "Remove" at bounding box center [744, 169] width 181 height 17
click at [714, 387] on button "Save Timesheet" at bounding box center [698, 391] width 83 height 17
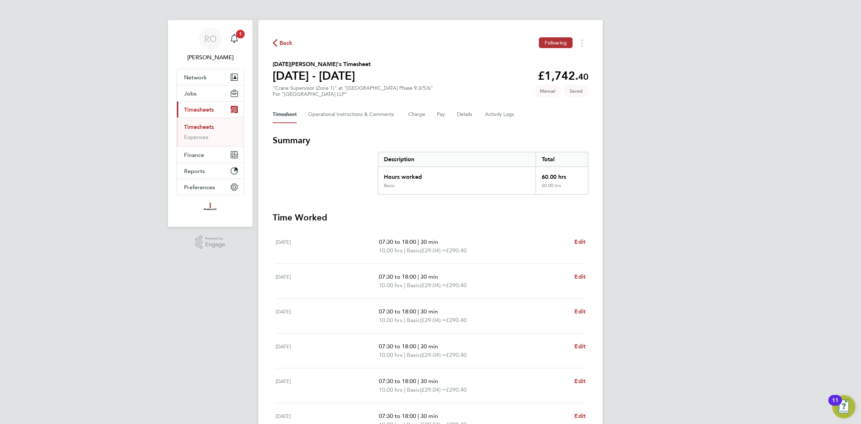
scroll to position [104, 0]
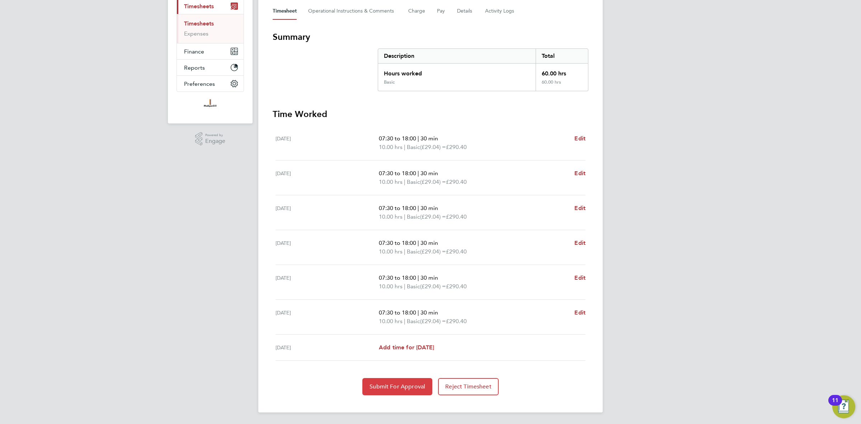
click at [397, 382] on button "Submit For Approval" at bounding box center [397, 386] width 70 height 17
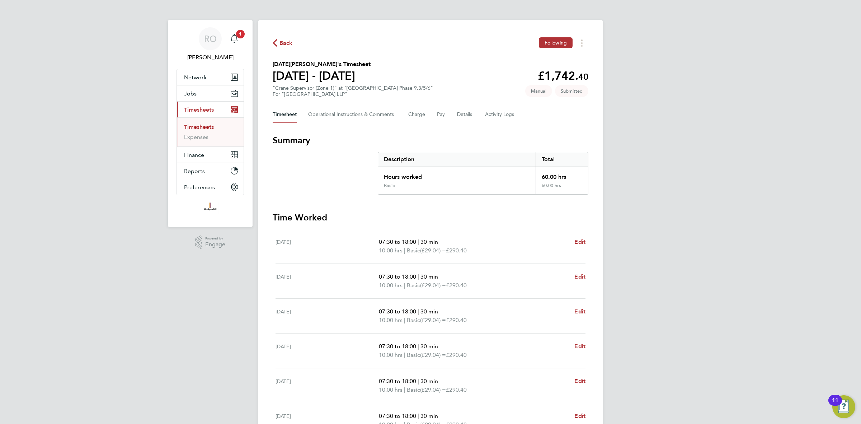
click at [284, 43] on span "Back" at bounding box center [285, 43] width 13 height 9
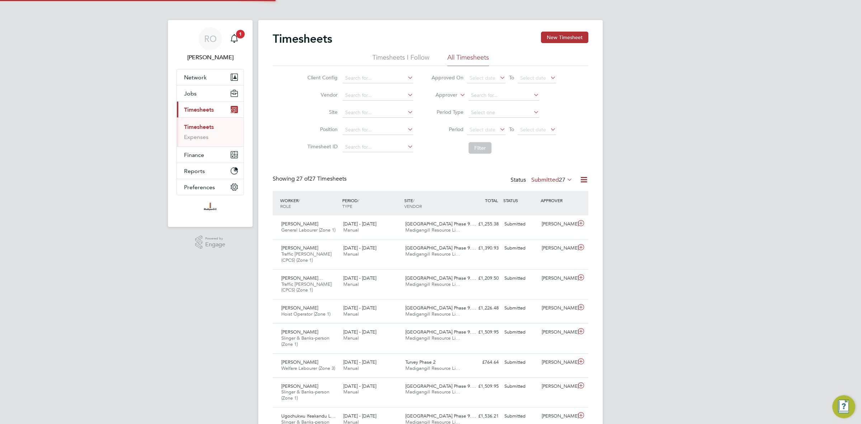
scroll to position [24, 62]
click at [567, 41] on button "New Timesheet" at bounding box center [564, 37] width 47 height 11
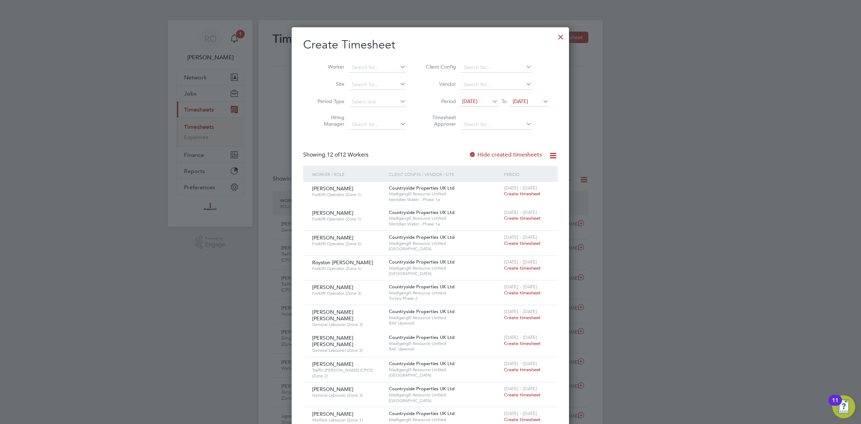
click at [565, 36] on div at bounding box center [560, 35] width 13 height 13
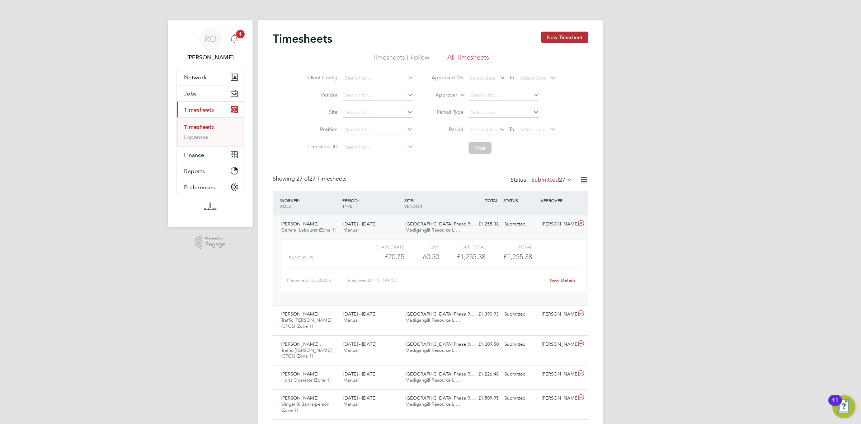
click at [234, 40] on icon "Main navigation" at bounding box center [234, 38] width 9 height 9
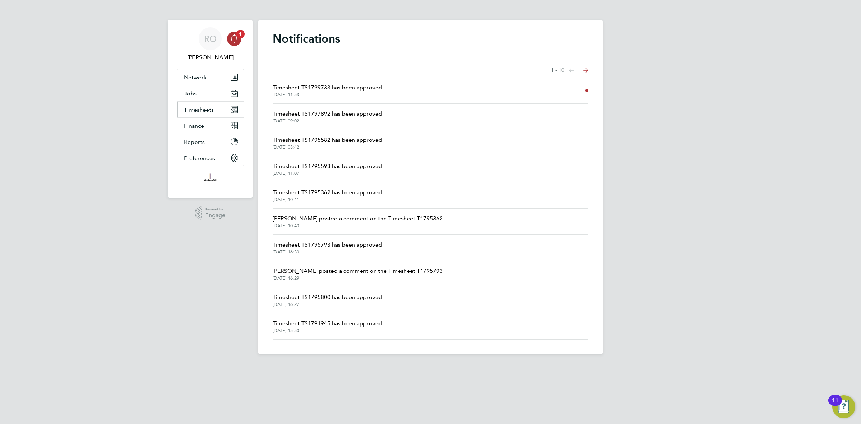
click at [206, 103] on button "Timesheets" at bounding box center [210, 110] width 67 height 16
click at [211, 122] on ul "Timesheets Expenses" at bounding box center [210, 131] width 67 height 29
click at [207, 127] on link "Timesheets" at bounding box center [199, 126] width 30 height 7
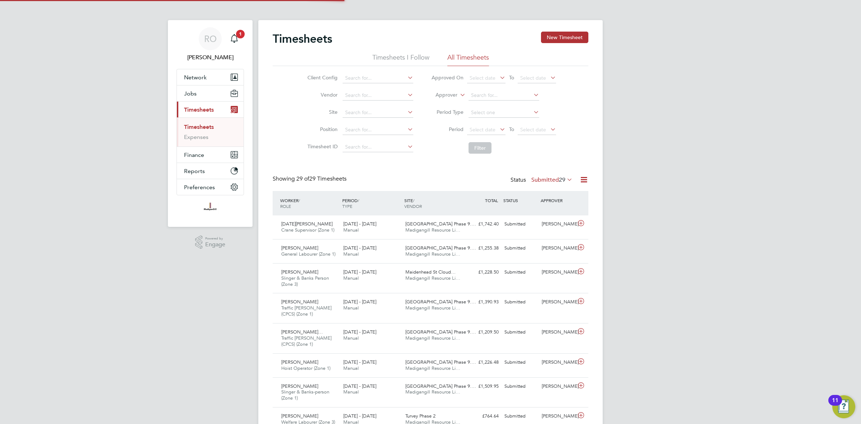
scroll to position [24, 62]
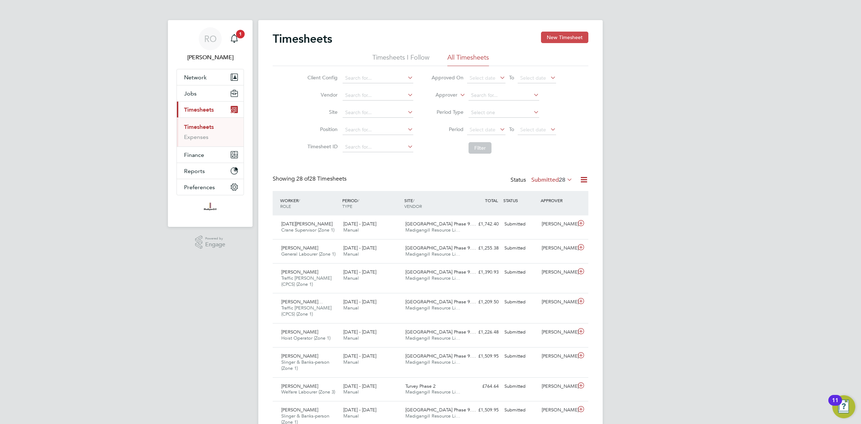
click at [569, 36] on button "New Timesheet" at bounding box center [564, 37] width 47 height 11
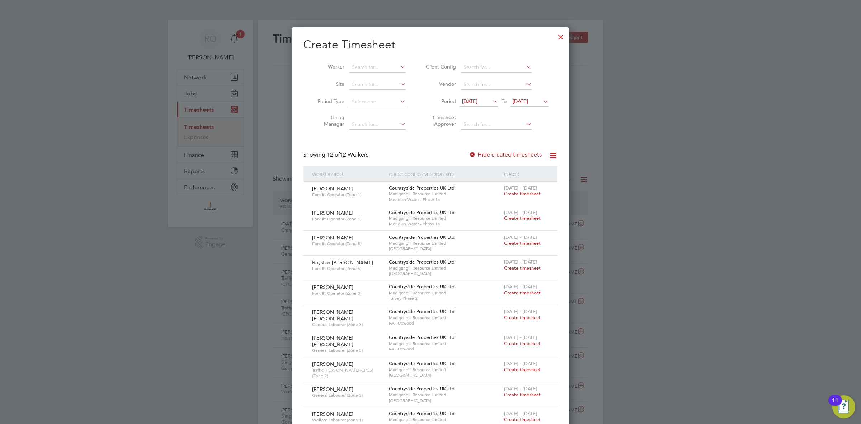
click at [563, 39] on div at bounding box center [560, 35] width 13 height 13
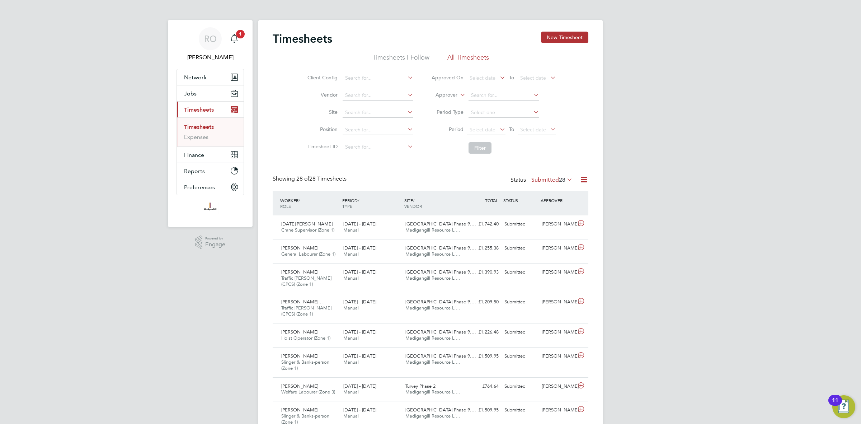
click at [551, 178] on label "Submitted 28" at bounding box center [551, 179] width 41 height 7
click at [546, 202] on li "Saved" at bounding box center [544, 203] width 33 height 10
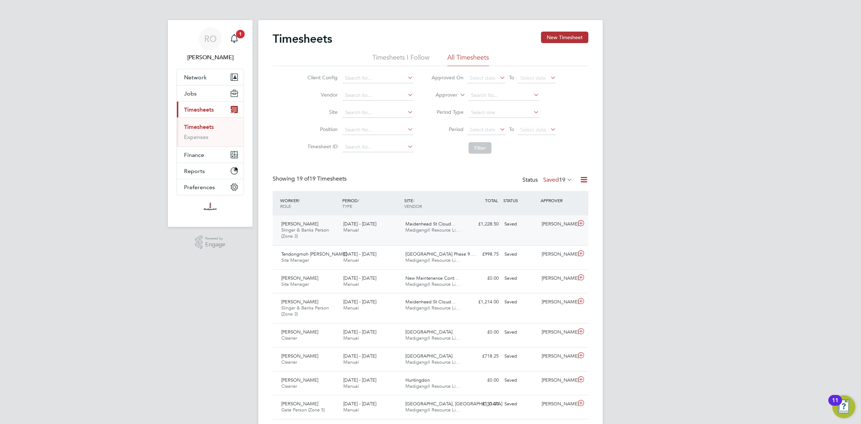
click at [469, 230] on div "£1,228.50 Saved" at bounding box center [482, 224] width 37 height 12
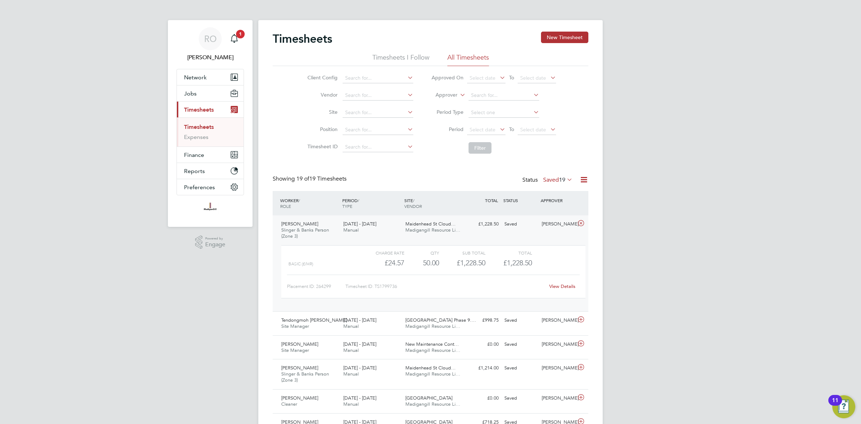
click at [567, 286] on link "View Details" at bounding box center [562, 286] width 26 height 6
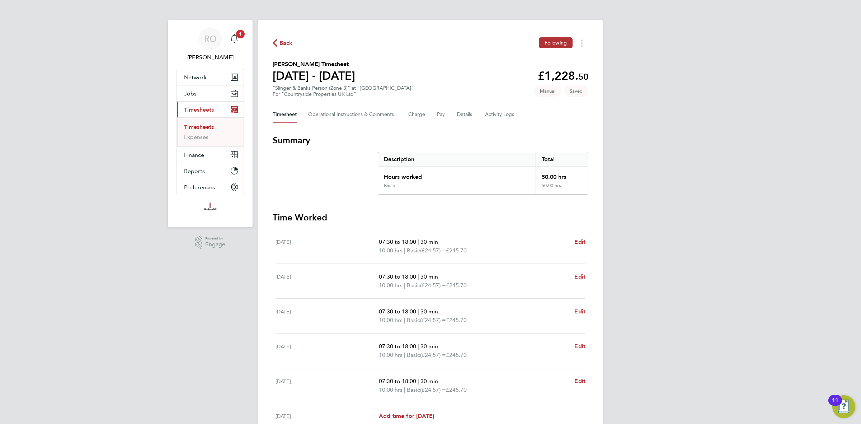
scroll to position [95, 0]
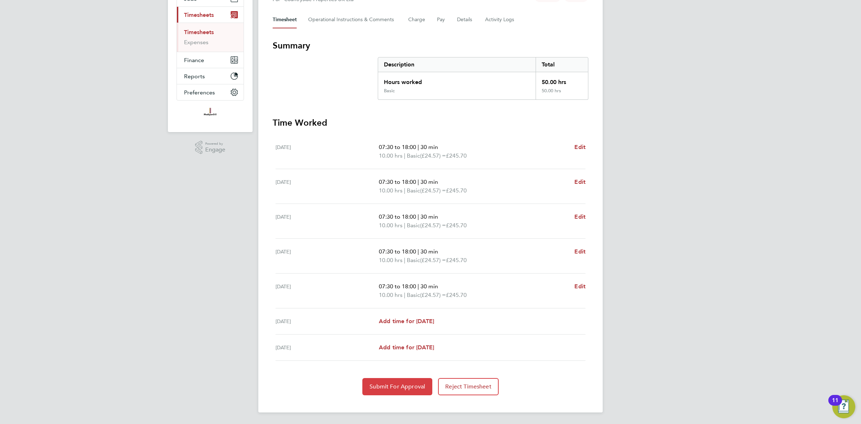
click at [402, 387] on span "Submit For Approval" at bounding box center [397, 386] width 56 height 7
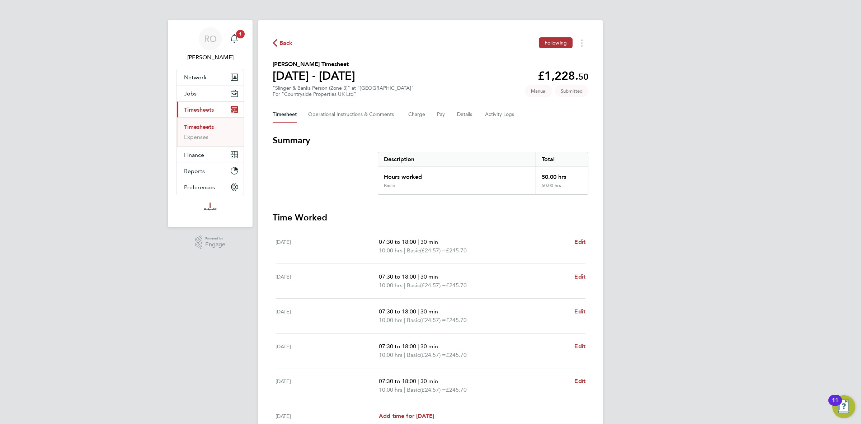
click at [284, 46] on span "Back" at bounding box center [285, 43] width 13 height 9
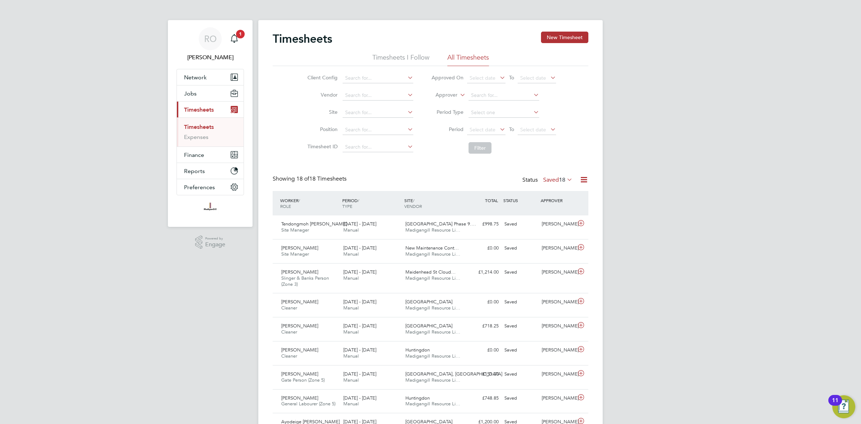
click at [550, 177] on label "Saved 18" at bounding box center [557, 179] width 29 height 7
click at [551, 215] on li "Submitted" at bounding box center [549, 213] width 33 height 10
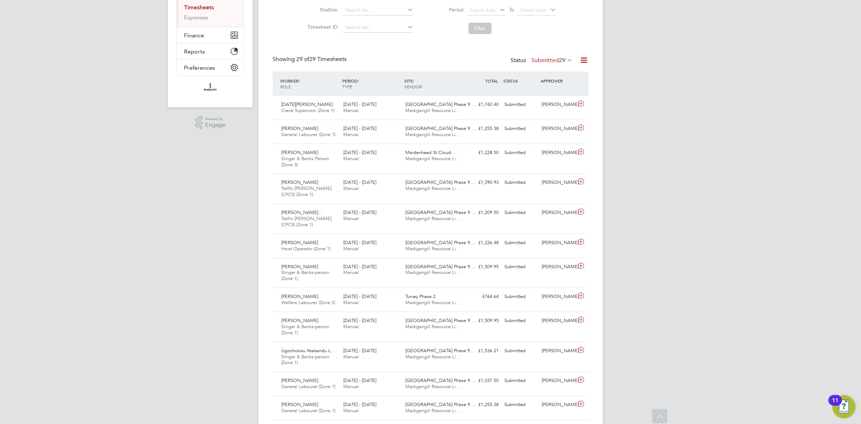
click at [248, 358] on div "RO [PERSON_NAME] Notifications 1 Applications: Network Team Members Businesses …" at bounding box center [430, 379] width 861 height 997
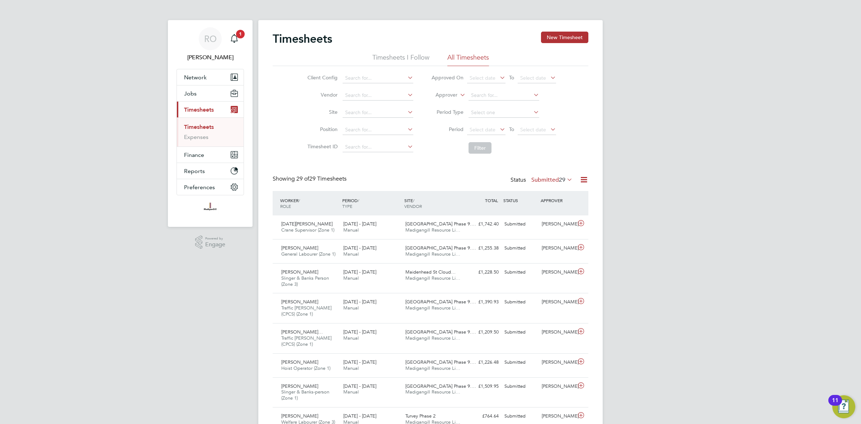
click at [561, 180] on span "29" at bounding box center [562, 179] width 6 height 7
click at [560, 35] on button "New Timesheet" at bounding box center [564, 37] width 47 height 11
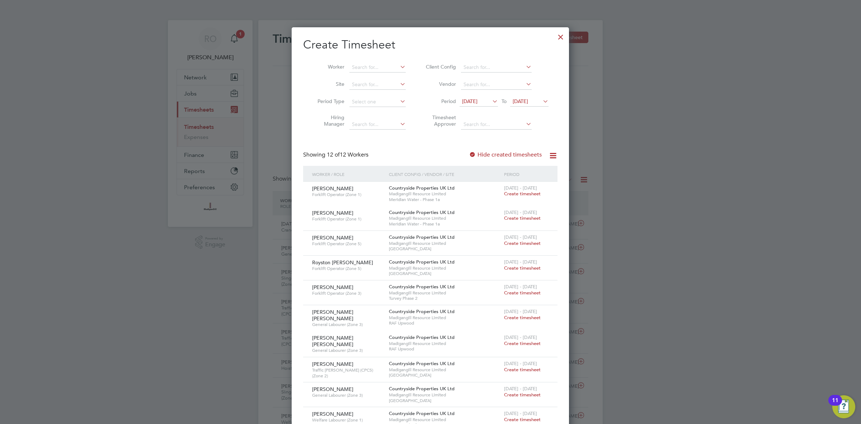
click at [388, 74] on li "Worker" at bounding box center [359, 67] width 112 height 17
click at [371, 69] on input at bounding box center [377, 67] width 56 height 10
click at [376, 76] on li "[PERSON_NAME]" at bounding box center [377, 77] width 57 height 10
type input "[PERSON_NAME]"
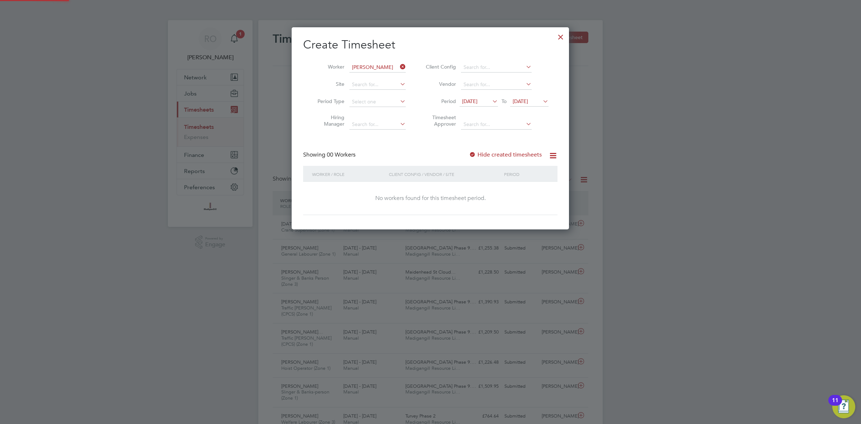
scroll to position [202, 277]
click at [491, 155] on label "Hide created timesheets" at bounding box center [505, 154] width 73 height 7
click at [528, 101] on span "[DATE]" at bounding box center [520, 101] width 15 height 6
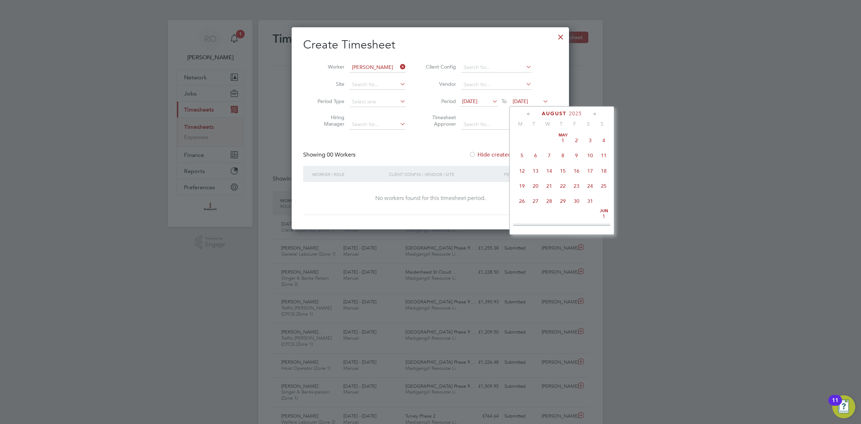
scroll to position [236, 0]
click at [562, 34] on div at bounding box center [560, 35] width 13 height 13
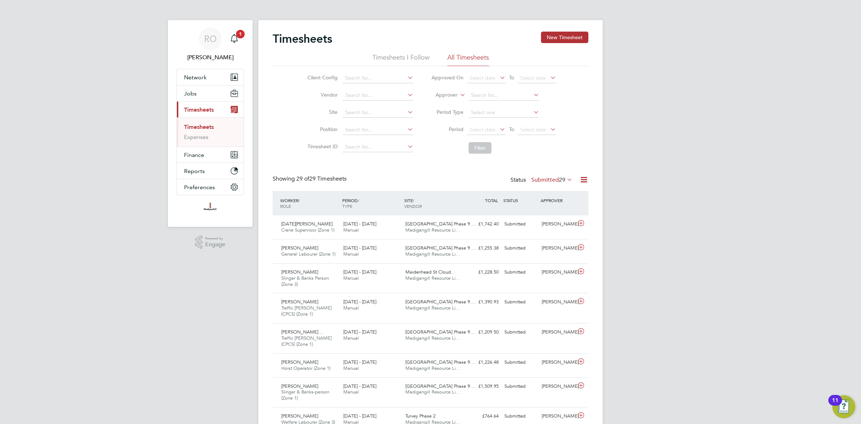
scroll to position [18, 62]
click at [216, 150] on button "Finance" at bounding box center [210, 155] width 67 height 16
click at [200, 110] on span "Timesheets" at bounding box center [199, 109] width 30 height 7
click at [195, 89] on button "Jobs" at bounding box center [210, 93] width 67 height 16
click at [204, 131] on link "Placements" at bounding box center [199, 130] width 30 height 7
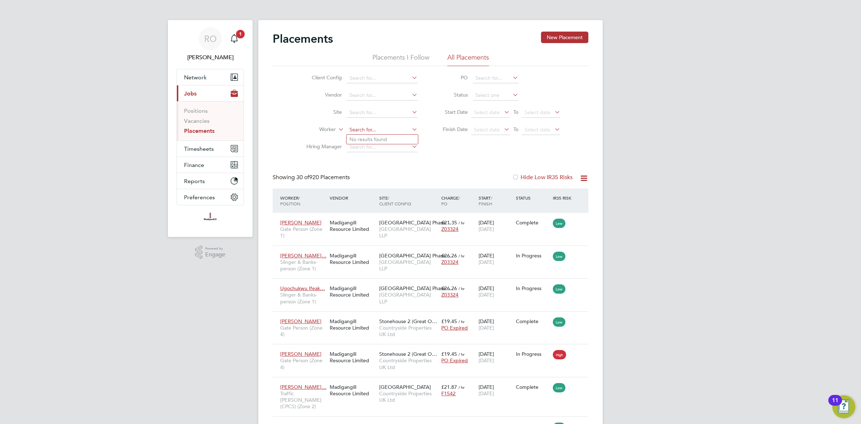
click at [374, 129] on input at bounding box center [382, 130] width 71 height 10
click at [376, 138] on li "[PERSON_NAME]" at bounding box center [399, 140] width 104 height 10
type input "[PERSON_NAME]"
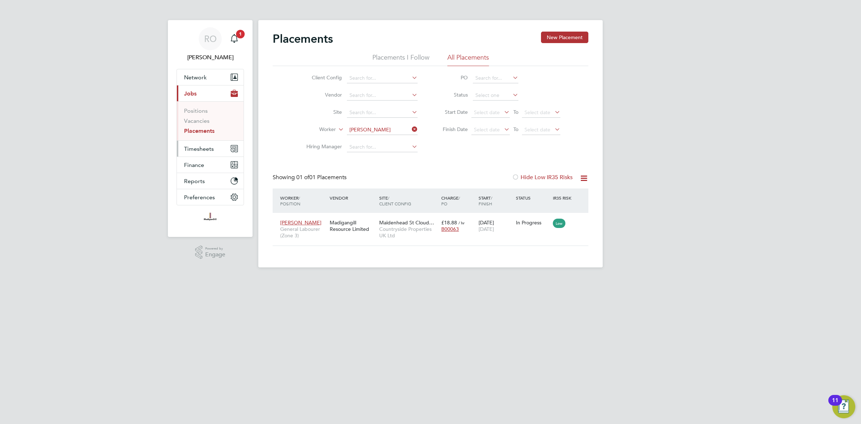
click at [197, 149] on span "Timesheets" at bounding box center [199, 148] width 30 height 7
click at [201, 126] on link "Timesheets" at bounding box center [199, 126] width 30 height 7
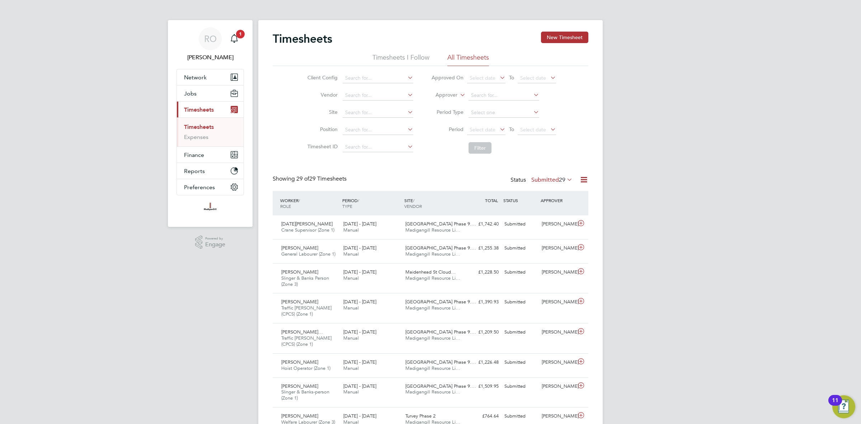
click at [407, 56] on li "Timesheets I Follow" at bounding box center [400, 59] width 57 height 13
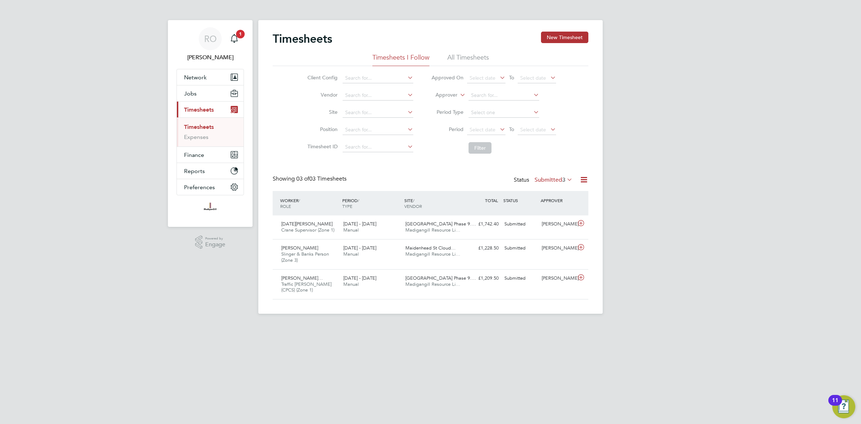
click at [474, 57] on li "All Timesheets" at bounding box center [468, 59] width 42 height 13
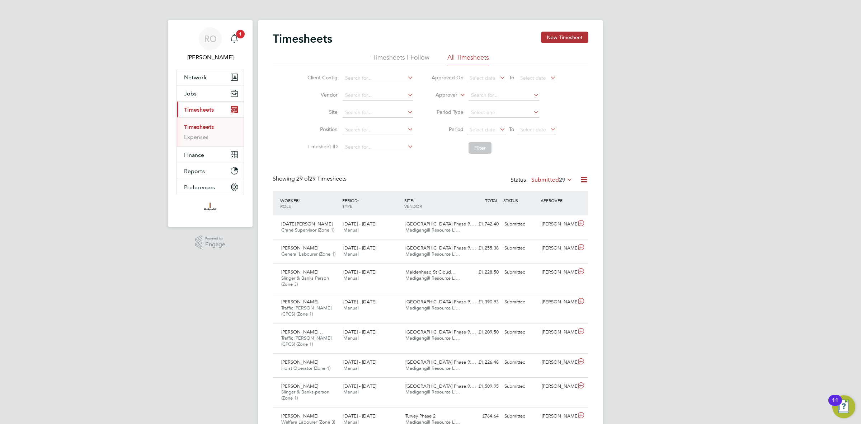
click at [394, 58] on li "Timesheets I Follow" at bounding box center [400, 59] width 57 height 13
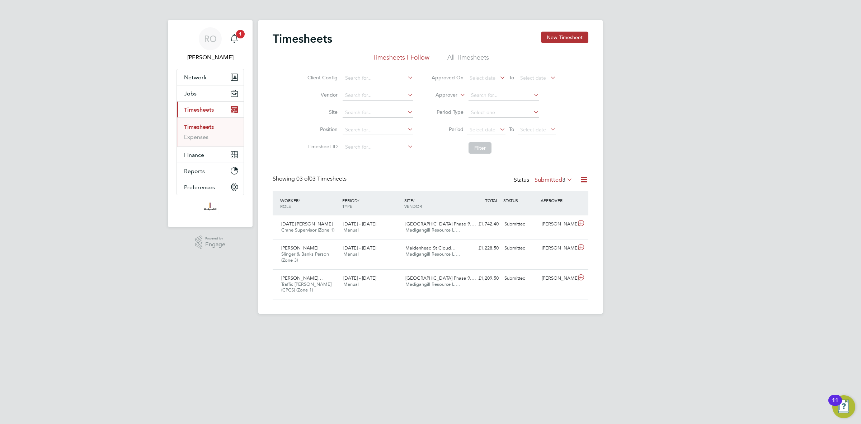
click at [480, 58] on li "All Timesheets" at bounding box center [468, 59] width 42 height 13
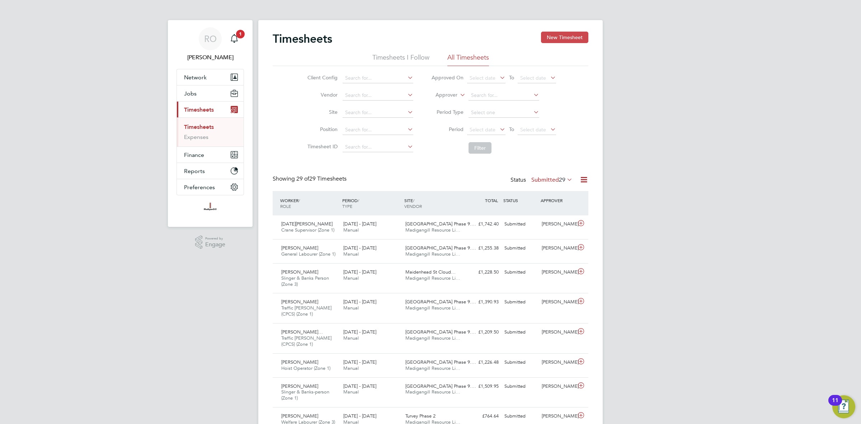
click at [550, 39] on button "New Timesheet" at bounding box center [564, 37] width 47 height 11
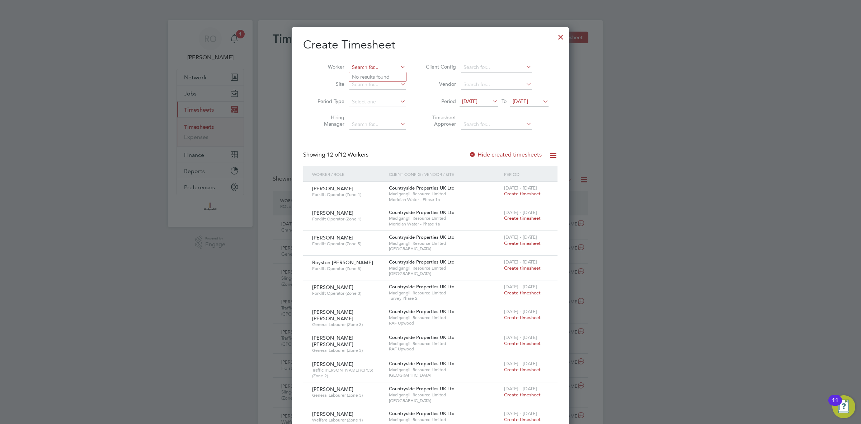
click at [374, 70] on input at bounding box center [377, 67] width 56 height 10
click at [378, 78] on li "[PERSON_NAME]" at bounding box center [377, 77] width 57 height 10
type input "[PERSON_NAME]"
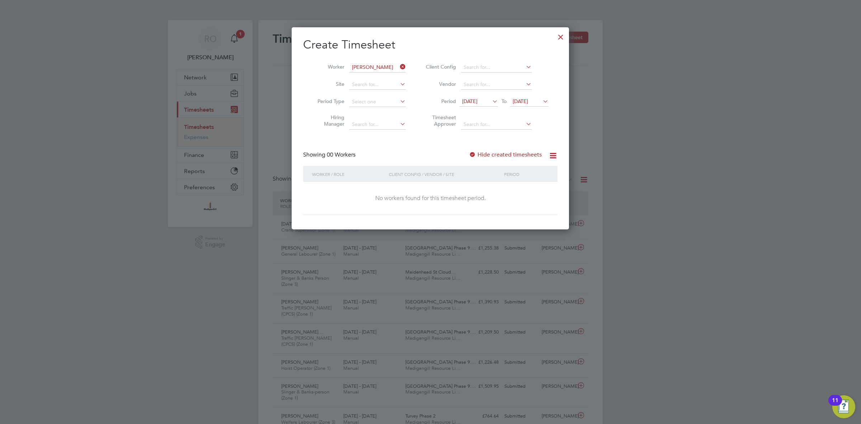
click at [484, 153] on label "Hide created timesheets" at bounding box center [505, 154] width 73 height 7
click at [528, 99] on span "[DATE]" at bounding box center [520, 101] width 15 height 6
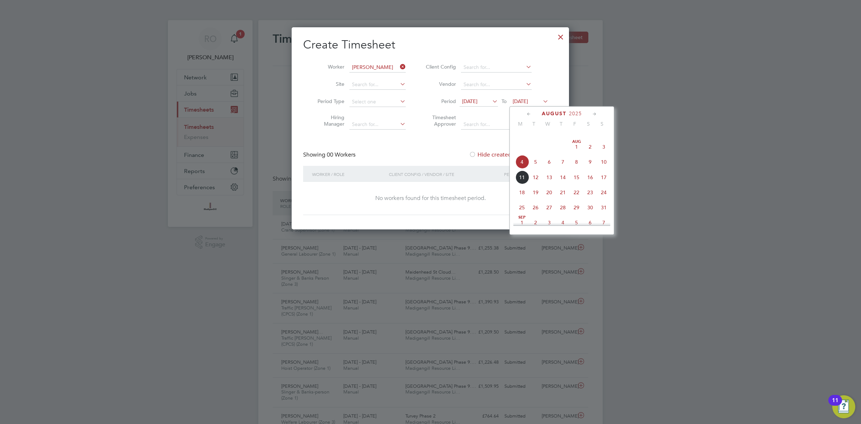
click at [602, 169] on span "10" at bounding box center [604, 162] width 14 height 14
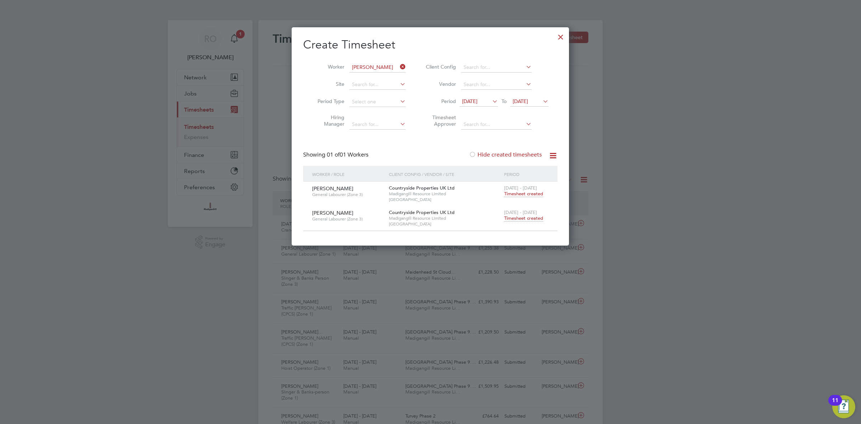
click at [525, 218] on span "Timesheet created" at bounding box center [523, 218] width 39 height 6
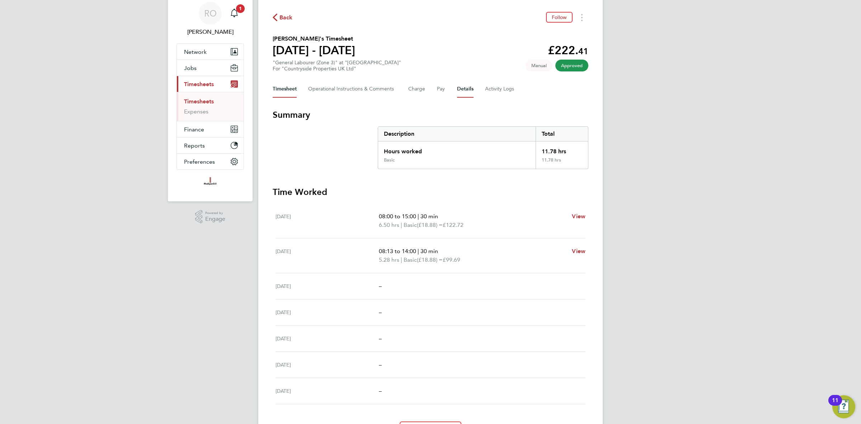
click at [467, 91] on button "Details" at bounding box center [465, 88] width 17 height 17
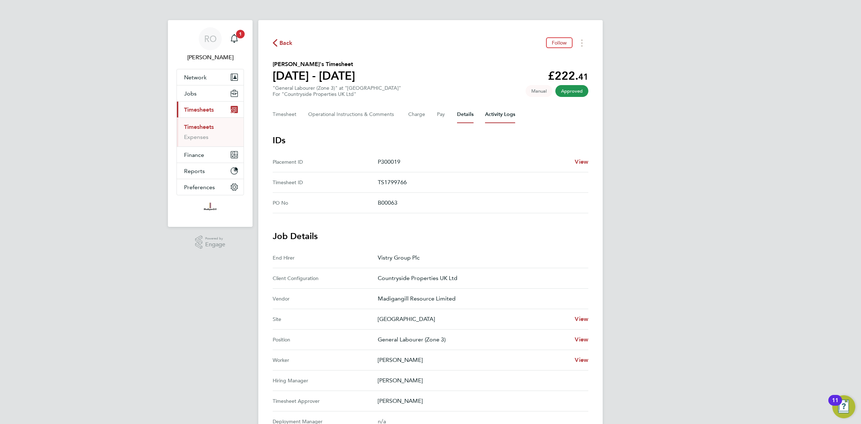
click at [501, 114] on Logs-tab "Activity Logs" at bounding box center [500, 114] width 30 height 17
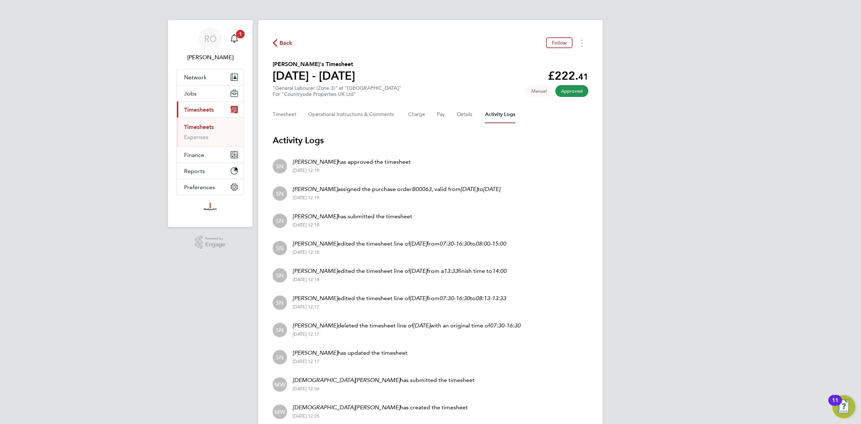
click at [500, 191] on em "[DATE]" at bounding box center [491, 188] width 17 height 7
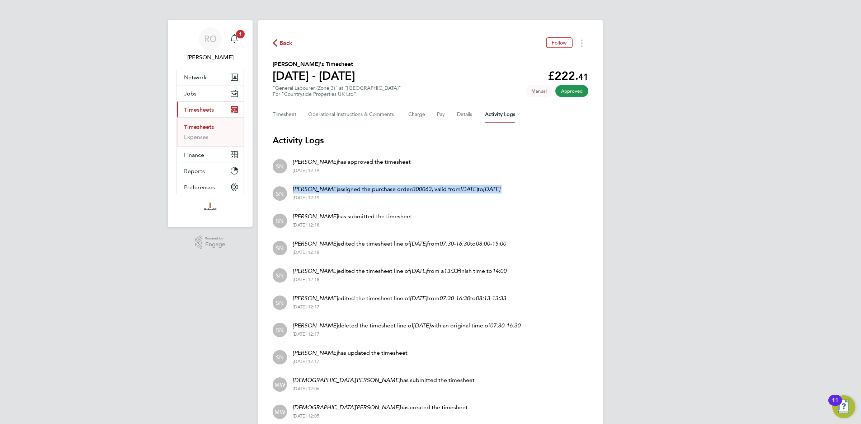
click at [500, 191] on em "[DATE]" at bounding box center [491, 188] width 17 height 7
click at [500, 200] on div "[DATE] 12:19" at bounding box center [396, 198] width 207 height 6
click at [500, 191] on em "[DATE]" at bounding box center [491, 188] width 17 height 7
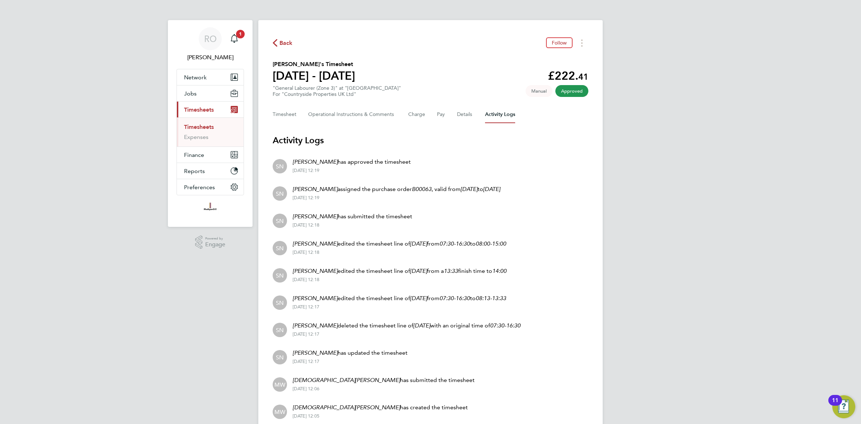
click at [500, 191] on em "[DATE]" at bounding box center [491, 188] width 17 height 7
click at [641, 230] on div "RO [PERSON_NAME] Notifications 1 Applications: Network Team Members Businesses …" at bounding box center [430, 226] width 861 height 453
